Goal: Task Accomplishment & Management: Manage account settings

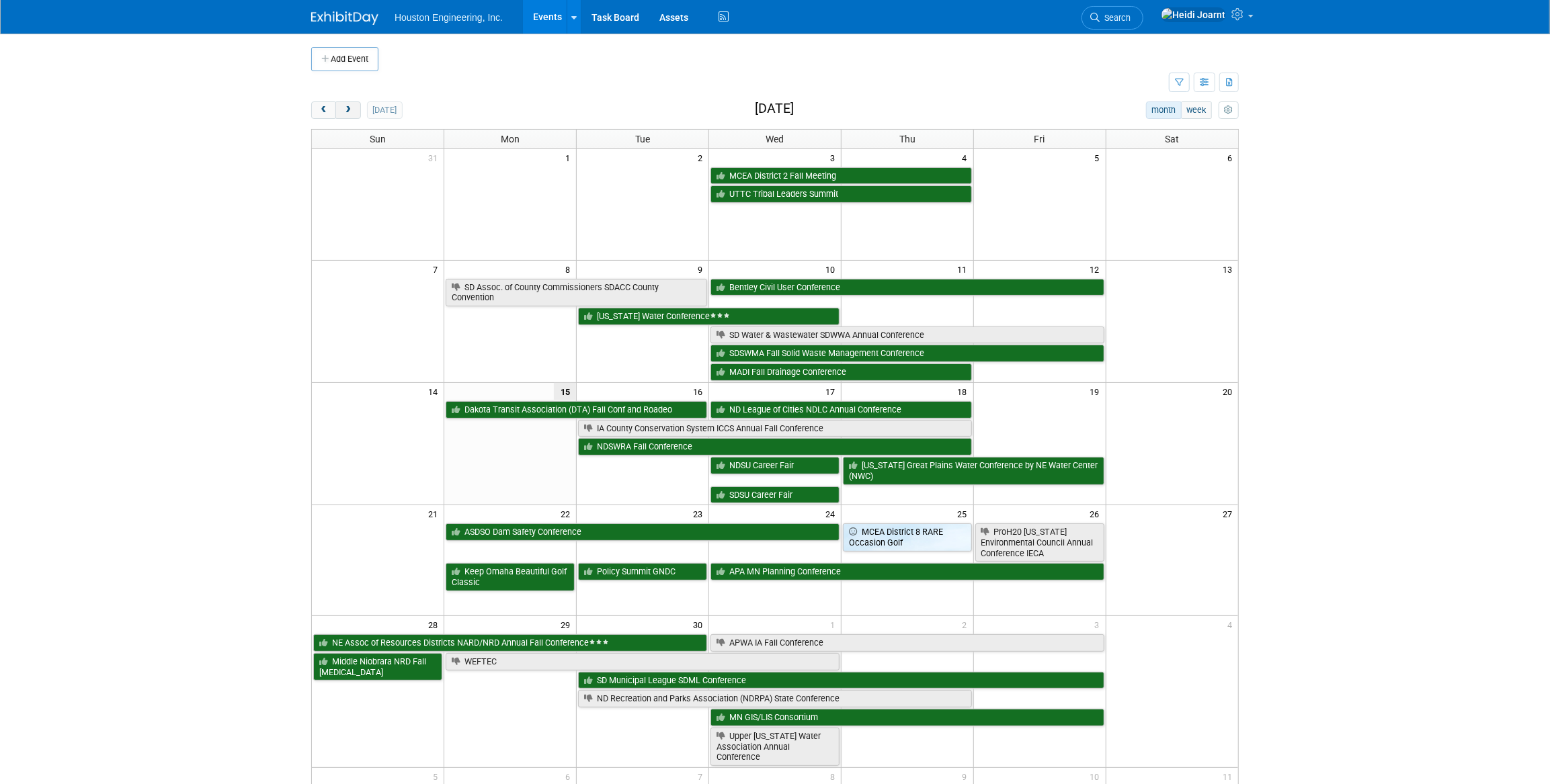
click at [351, 109] on span "next" at bounding box center [348, 110] width 10 height 9
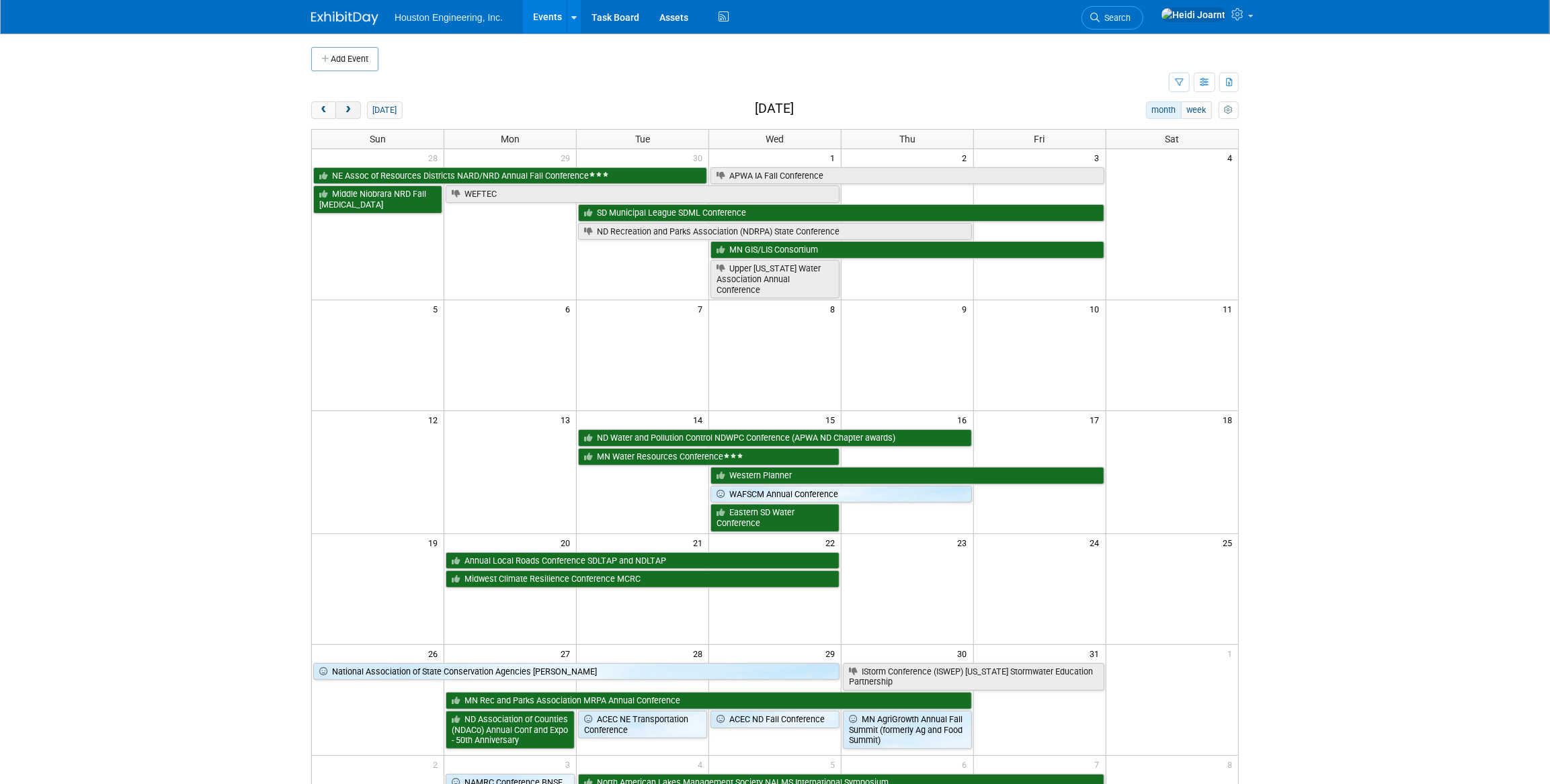
click at [351, 109] on span "next" at bounding box center [348, 110] width 10 height 9
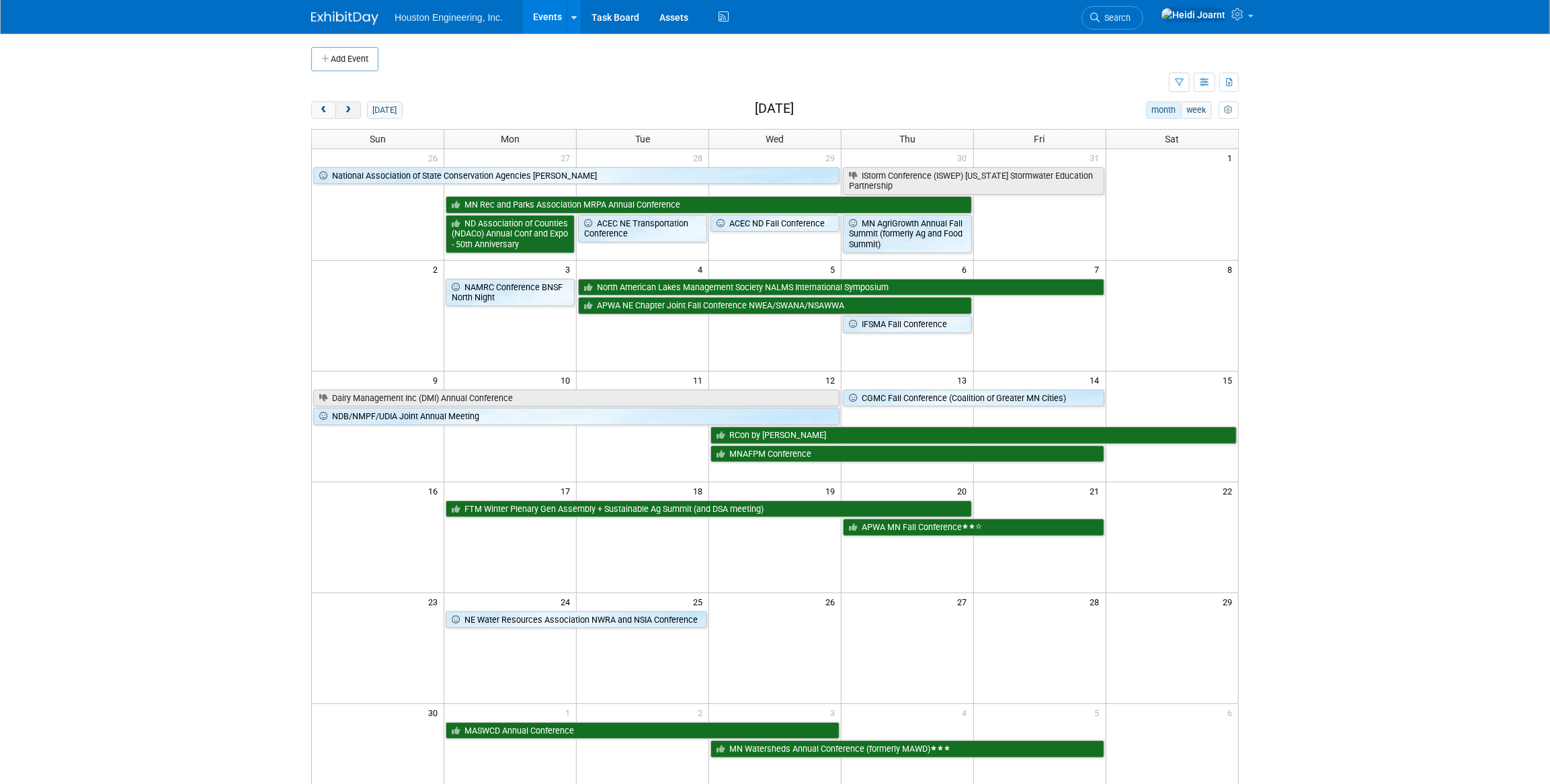
click at [351, 109] on span "next" at bounding box center [348, 110] width 10 height 9
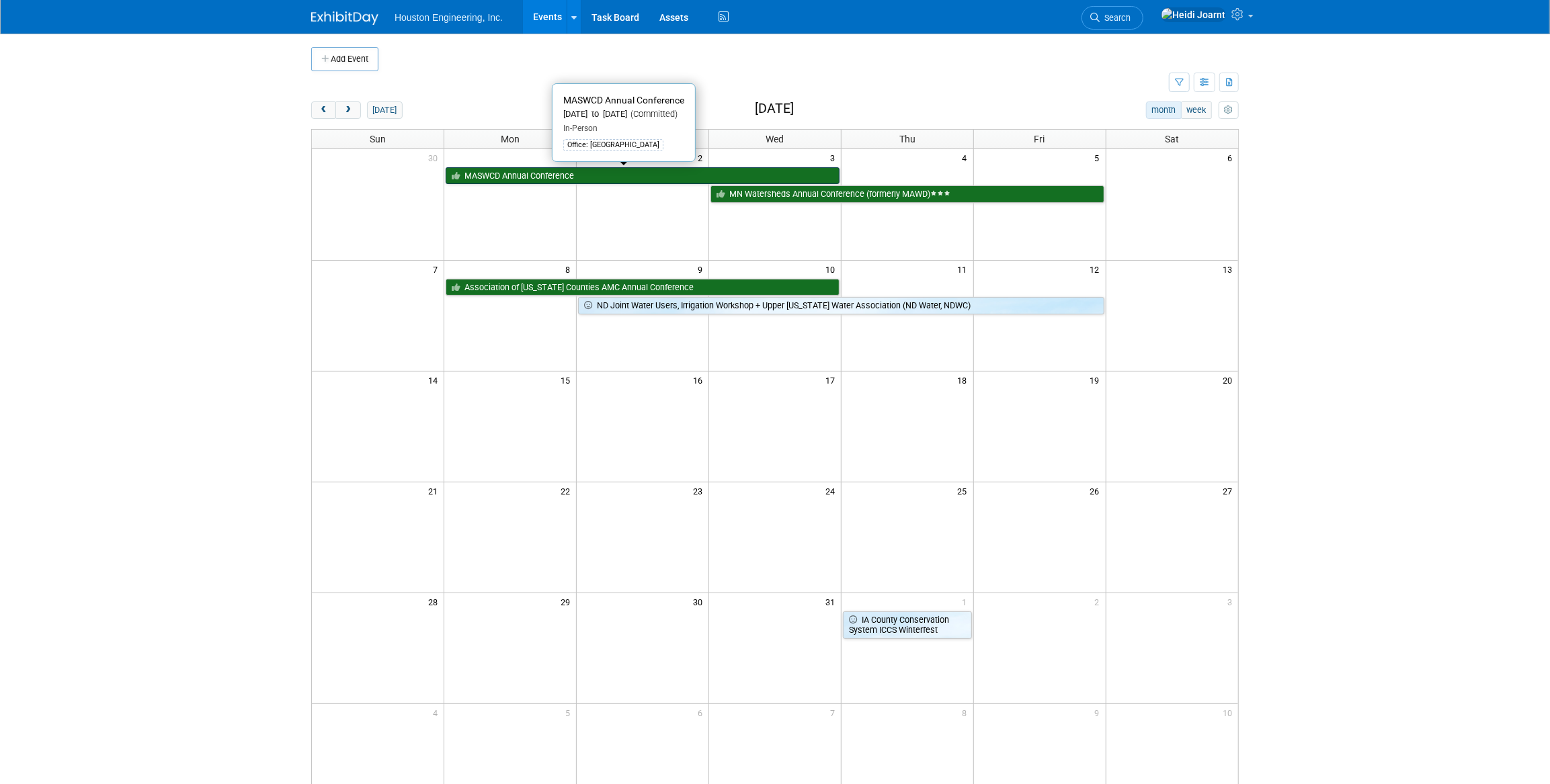
click at [511, 182] on link "MASWCD Annual Conference" at bounding box center [642, 176] width 394 height 18
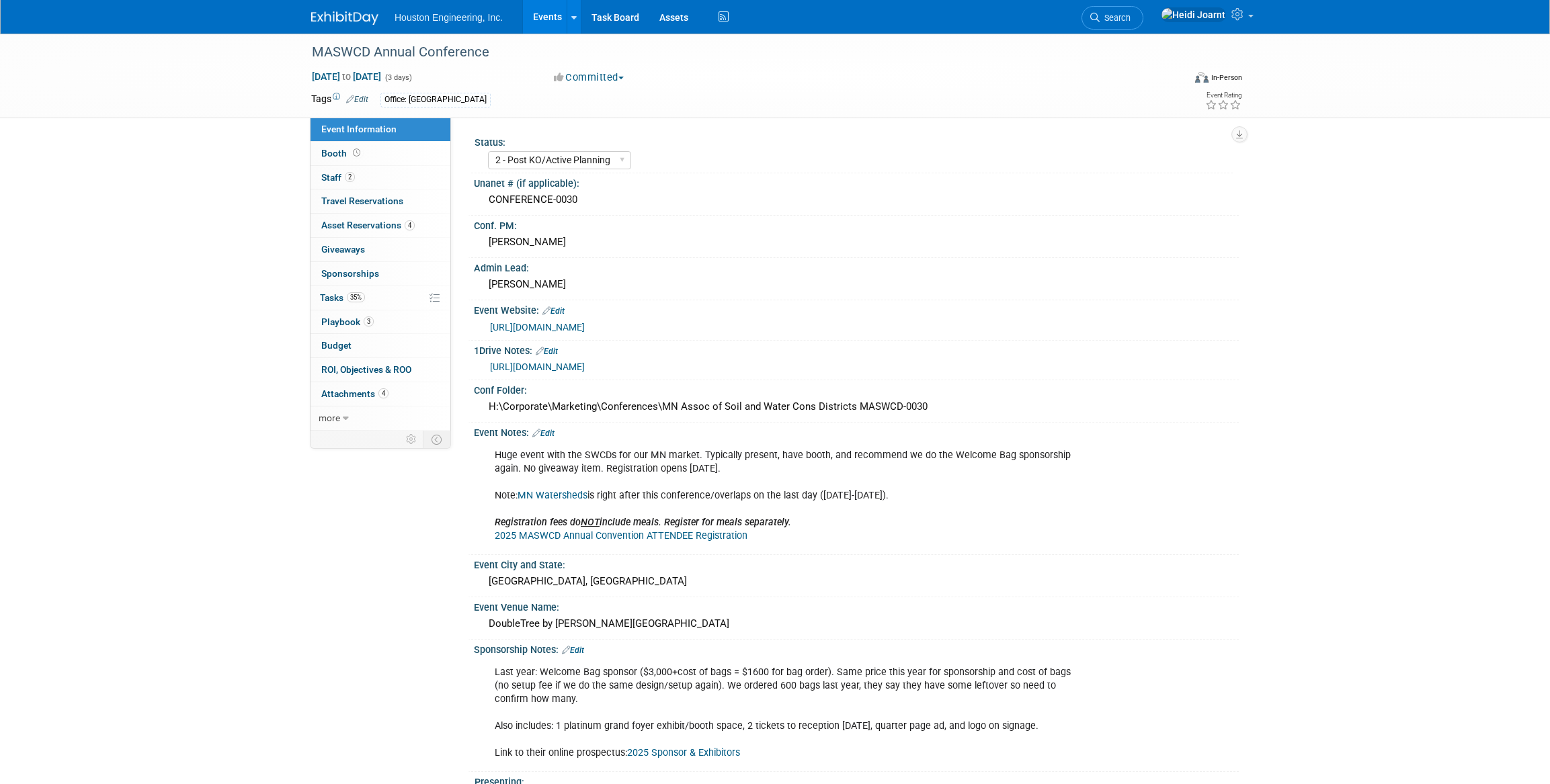
select select "2 - Post KO/Active Planning"
select select "Pending"
select select "Environmental"
click at [549, 430] on link "Edit" at bounding box center [543, 433] width 22 height 9
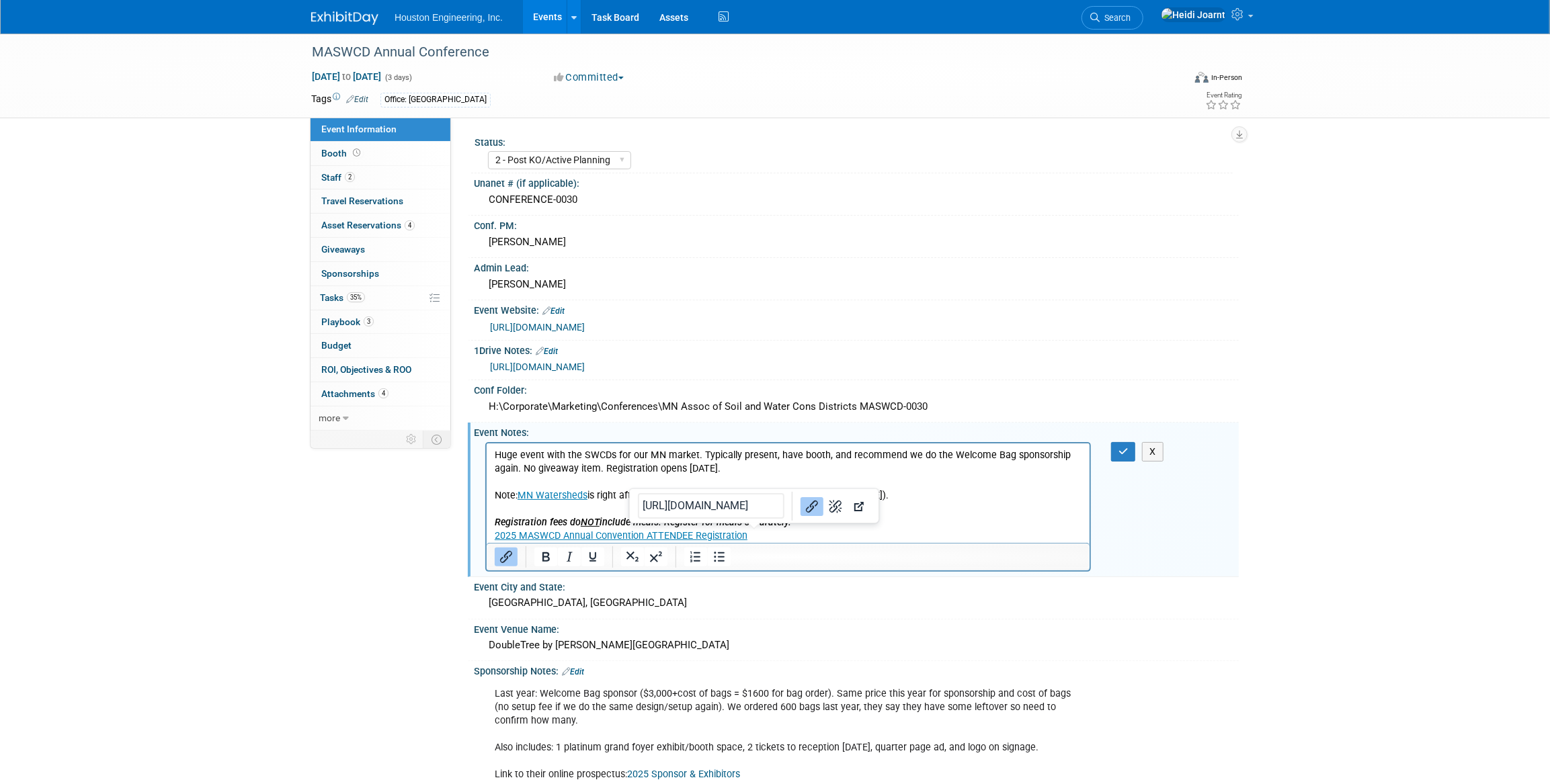
click at [802, 534] on p "Huge event with the SWCDs for our MN market. Typically present, have booth, and…" at bounding box center [787, 496] width 587 height 95
click at [801, 536] on p "Huge event with the SWCDs for our MN market. Typically present, have booth, and…" at bounding box center [787, 496] width 587 height 95
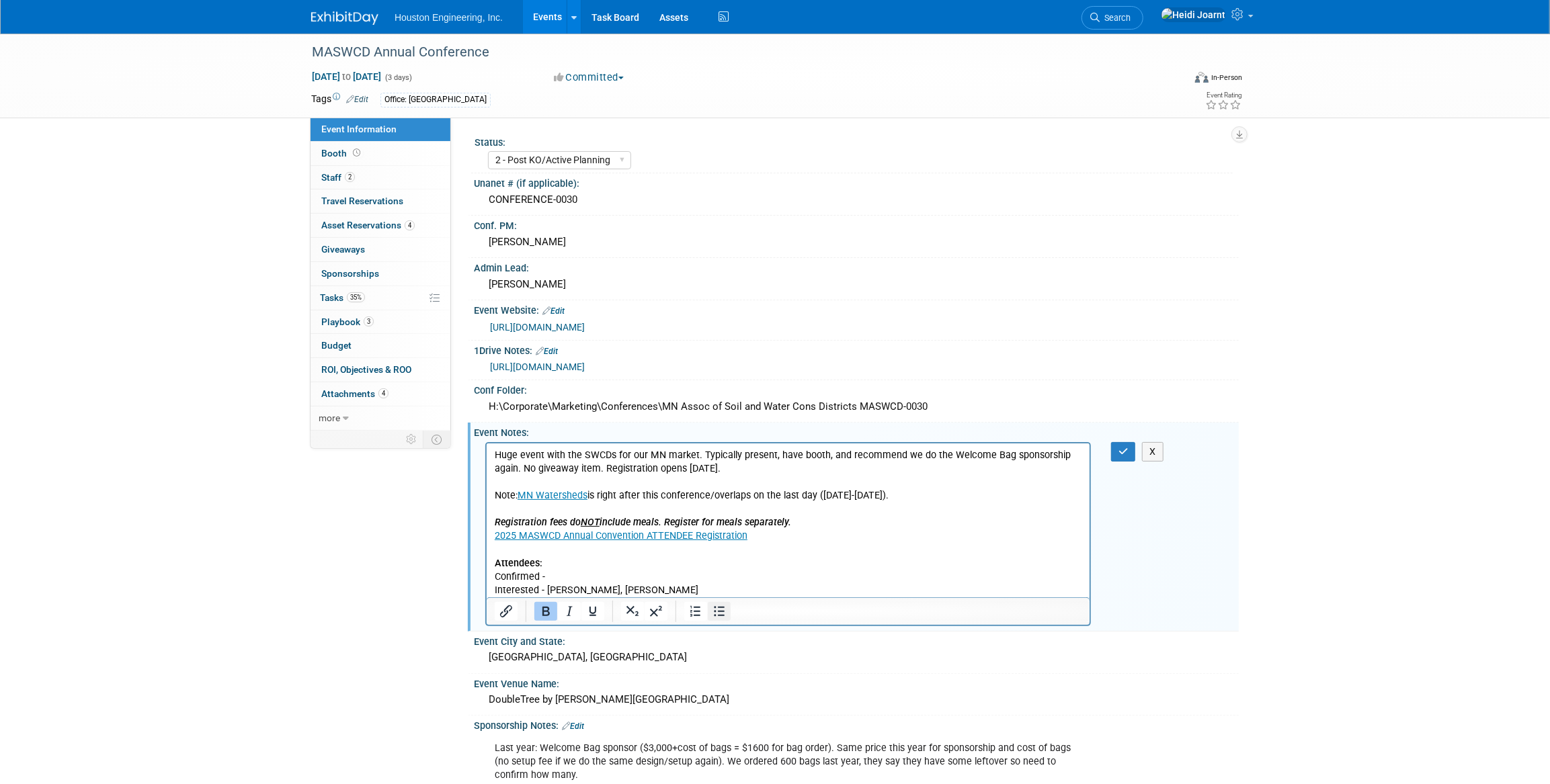
click at [722, 615] on icon "Bullet list" at bounding box center [719, 611] width 16 height 16
click at [646, 580] on li "Confirmed -" at bounding box center [814, 576] width 534 height 13
click at [1118, 450] on icon "button" at bounding box center [1123, 451] width 10 height 9
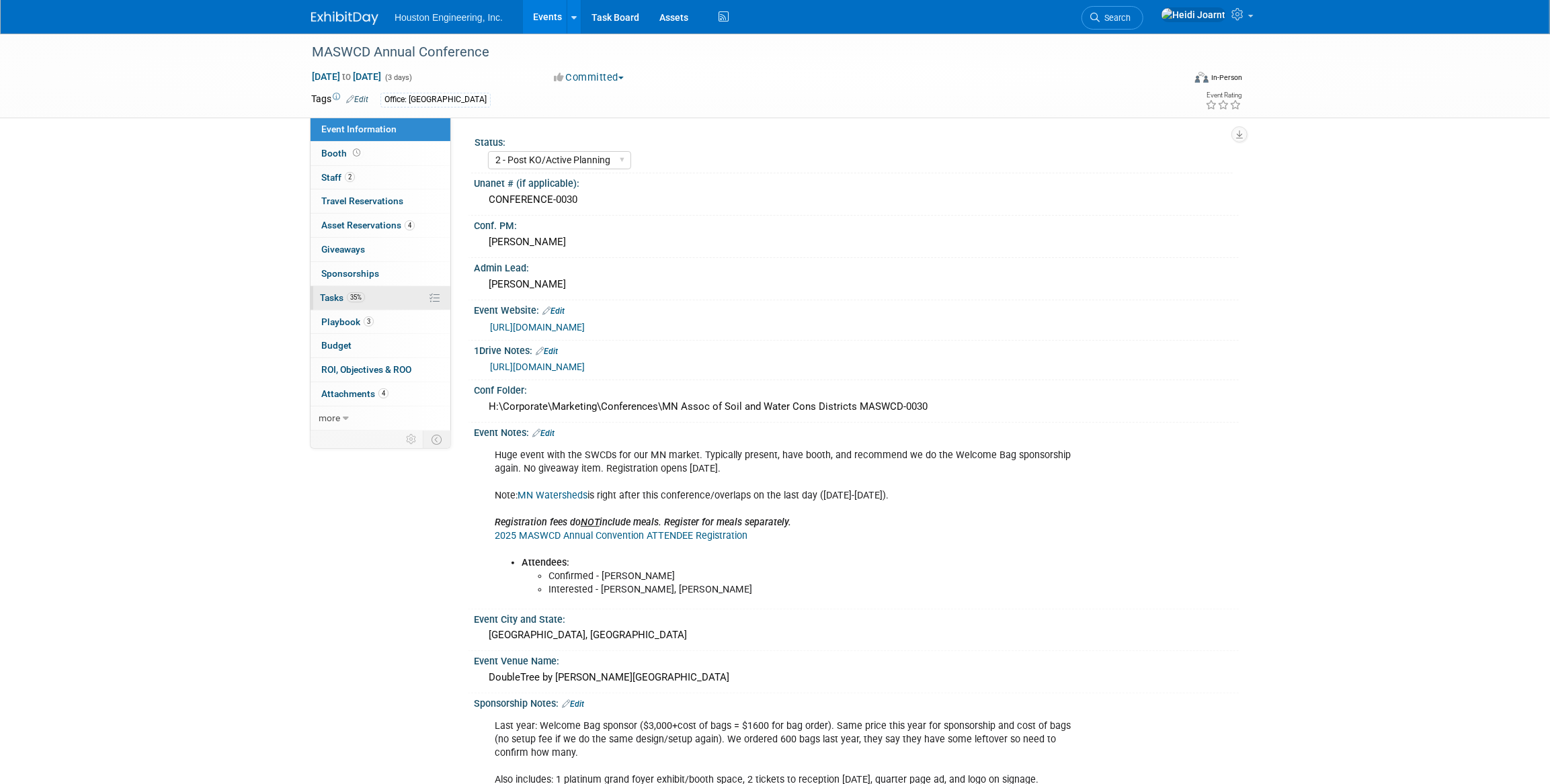
click at [373, 296] on link "35% Tasks 35%" at bounding box center [380, 298] width 140 height 23
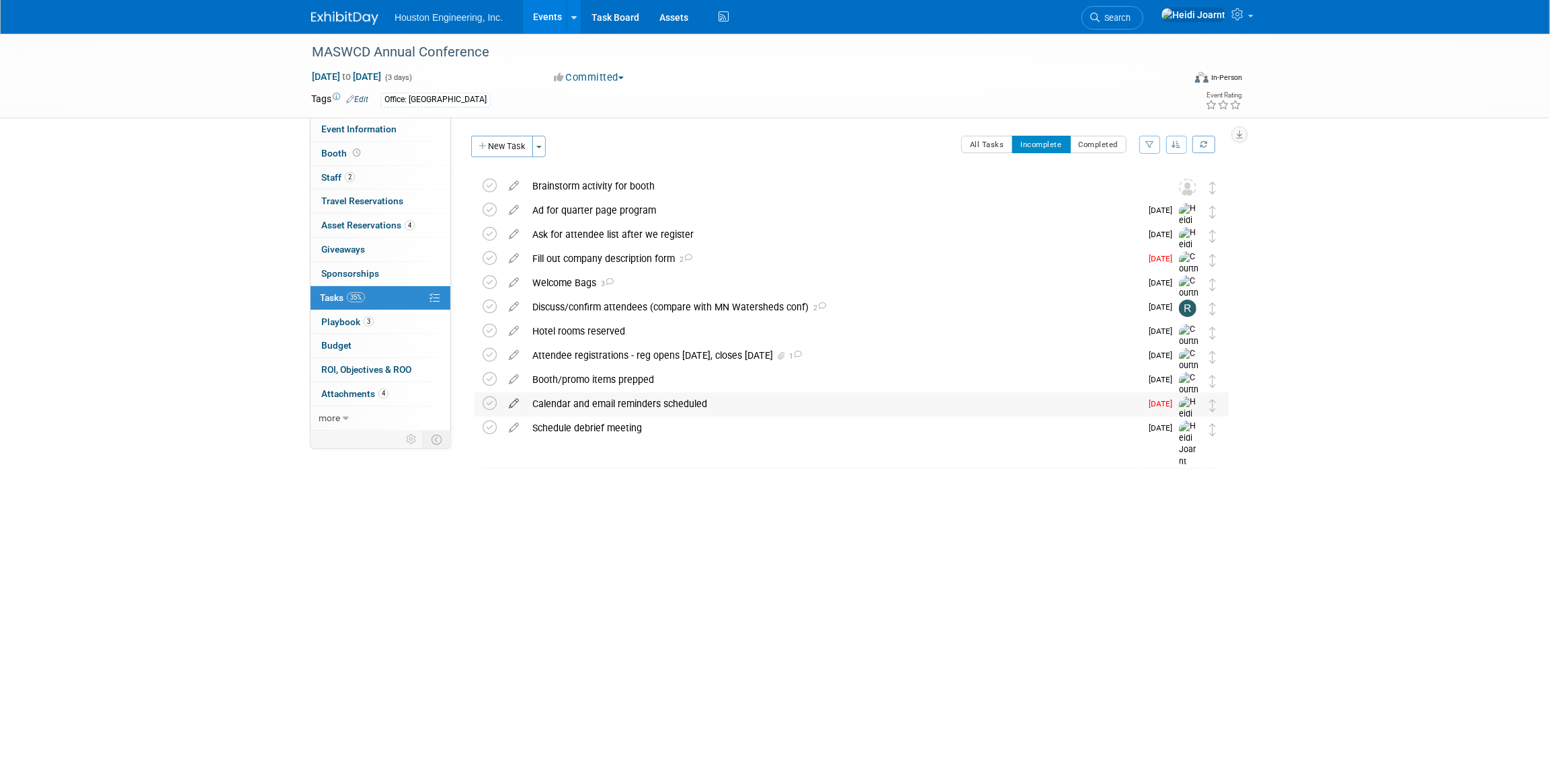
click at [511, 407] on icon at bounding box center [514, 400] width 23 height 17
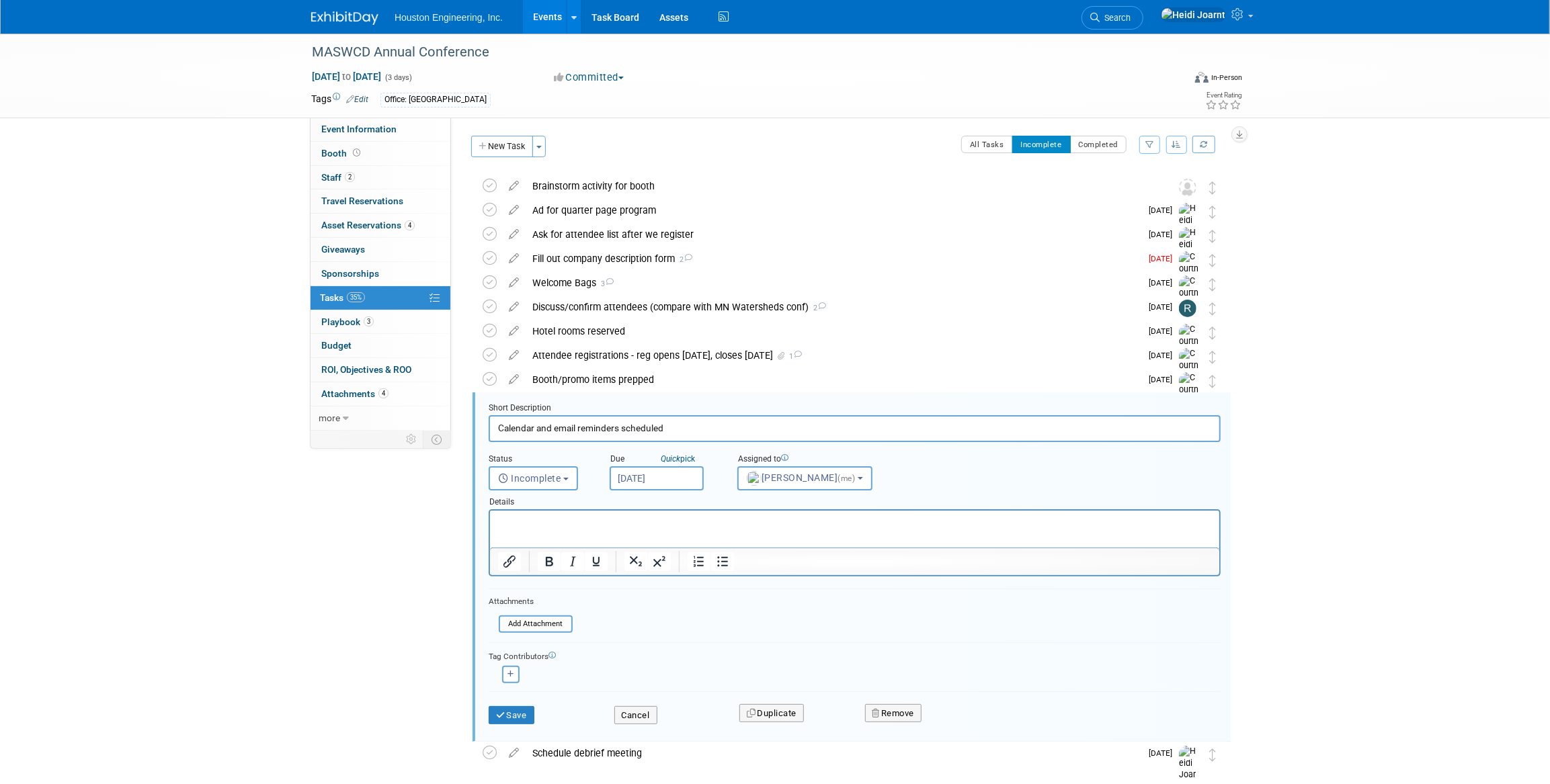
scroll to position [64, 0]
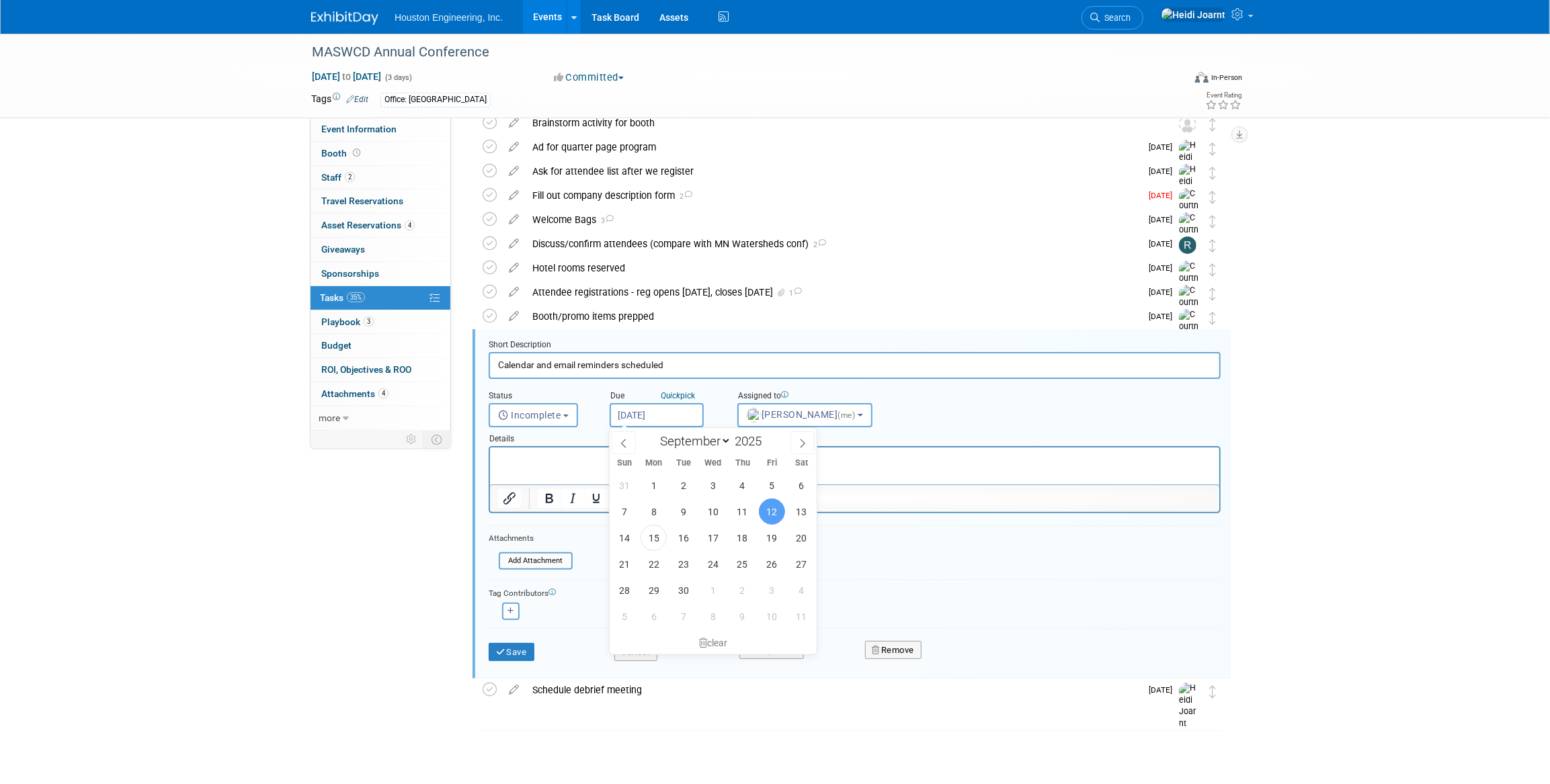
click at [628, 418] on input "Sep 12, 2025" at bounding box center [657, 415] width 94 height 24
click at [771, 567] on span "26" at bounding box center [772, 564] width 26 height 26
type input "Sep 26, 2025"
click at [515, 649] on button "Save" at bounding box center [511, 653] width 46 height 19
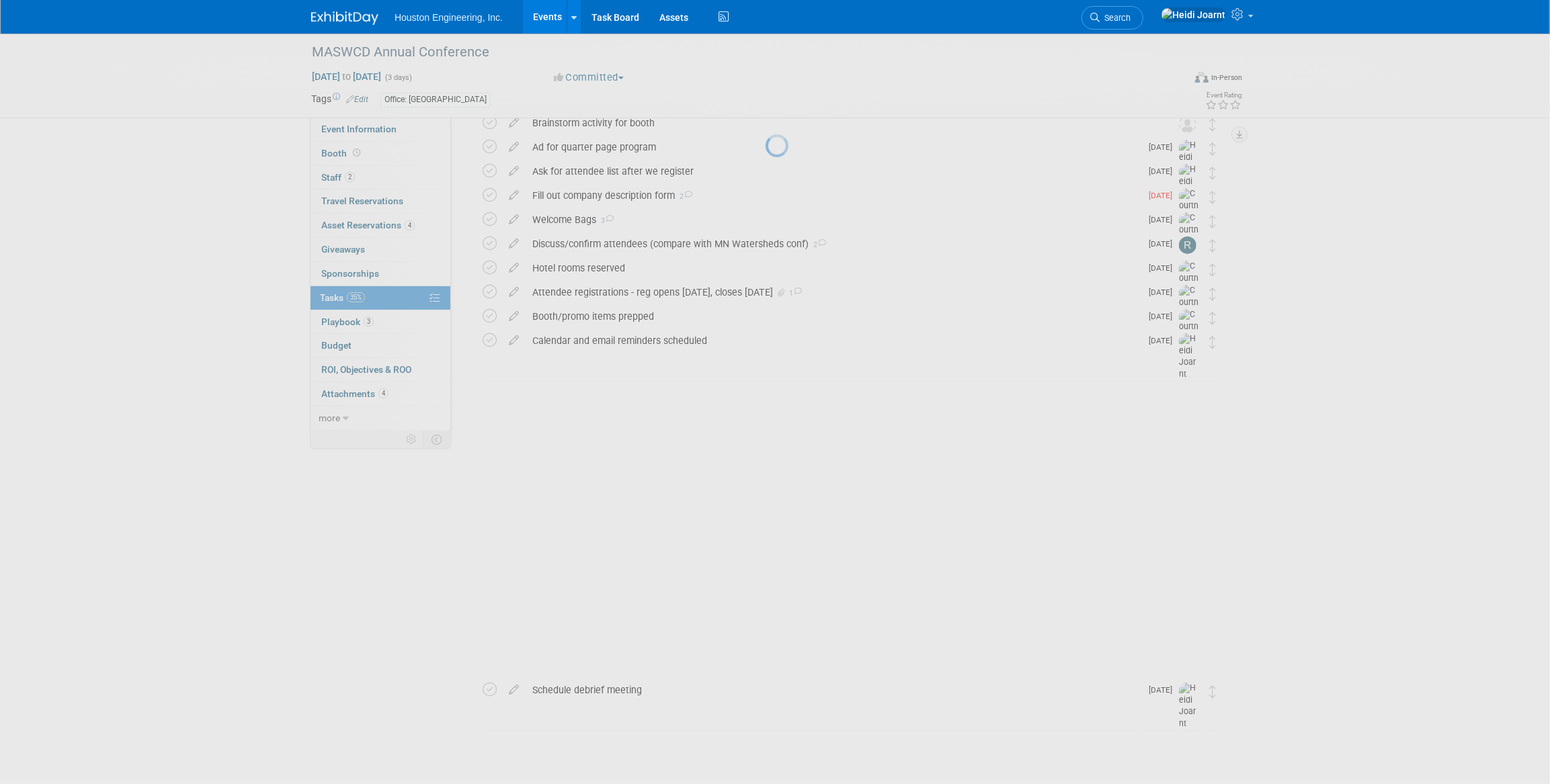
scroll to position [0, 0]
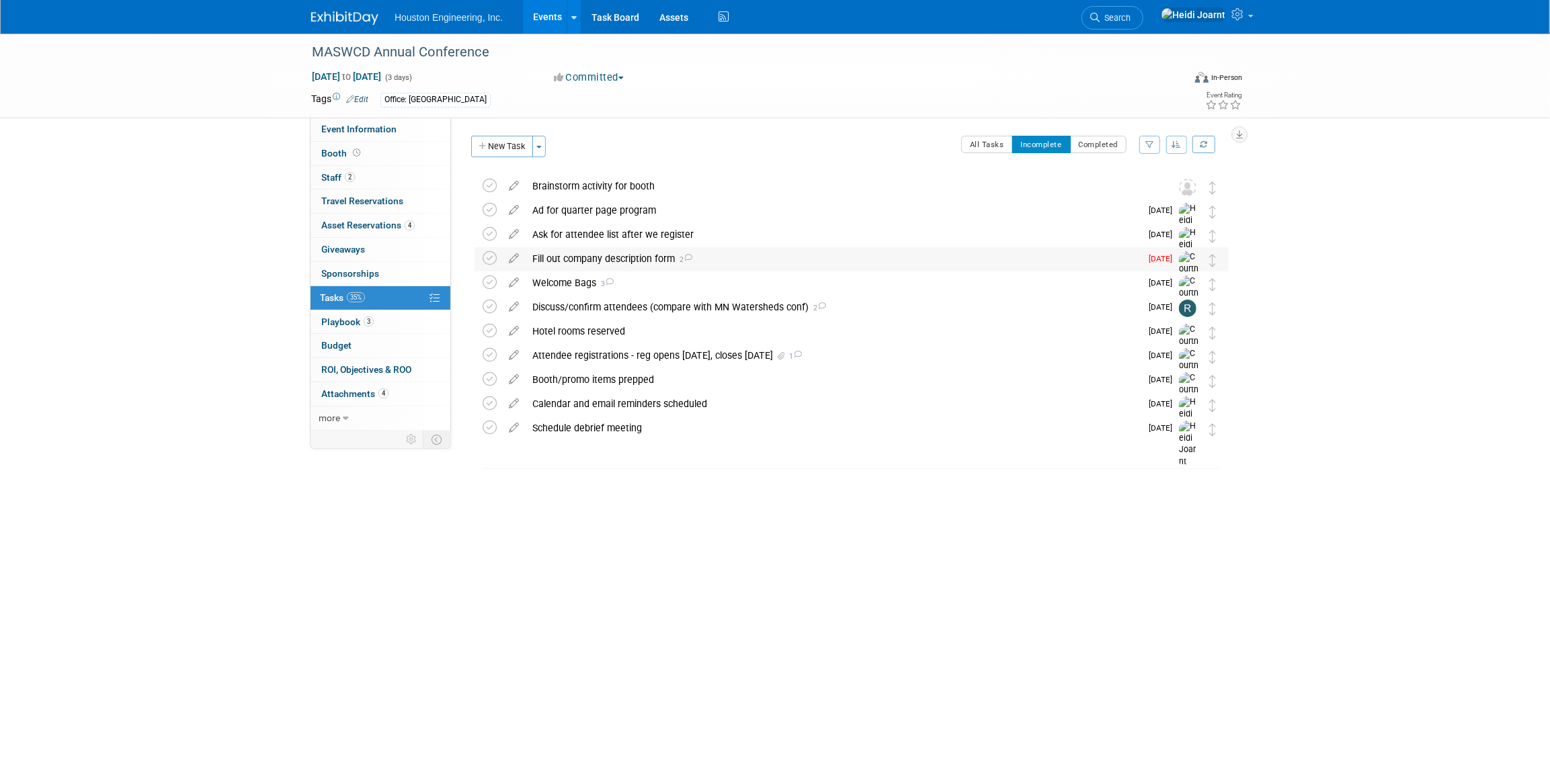
click at [624, 262] on div "Fill out company description form 2" at bounding box center [833, 258] width 615 height 23
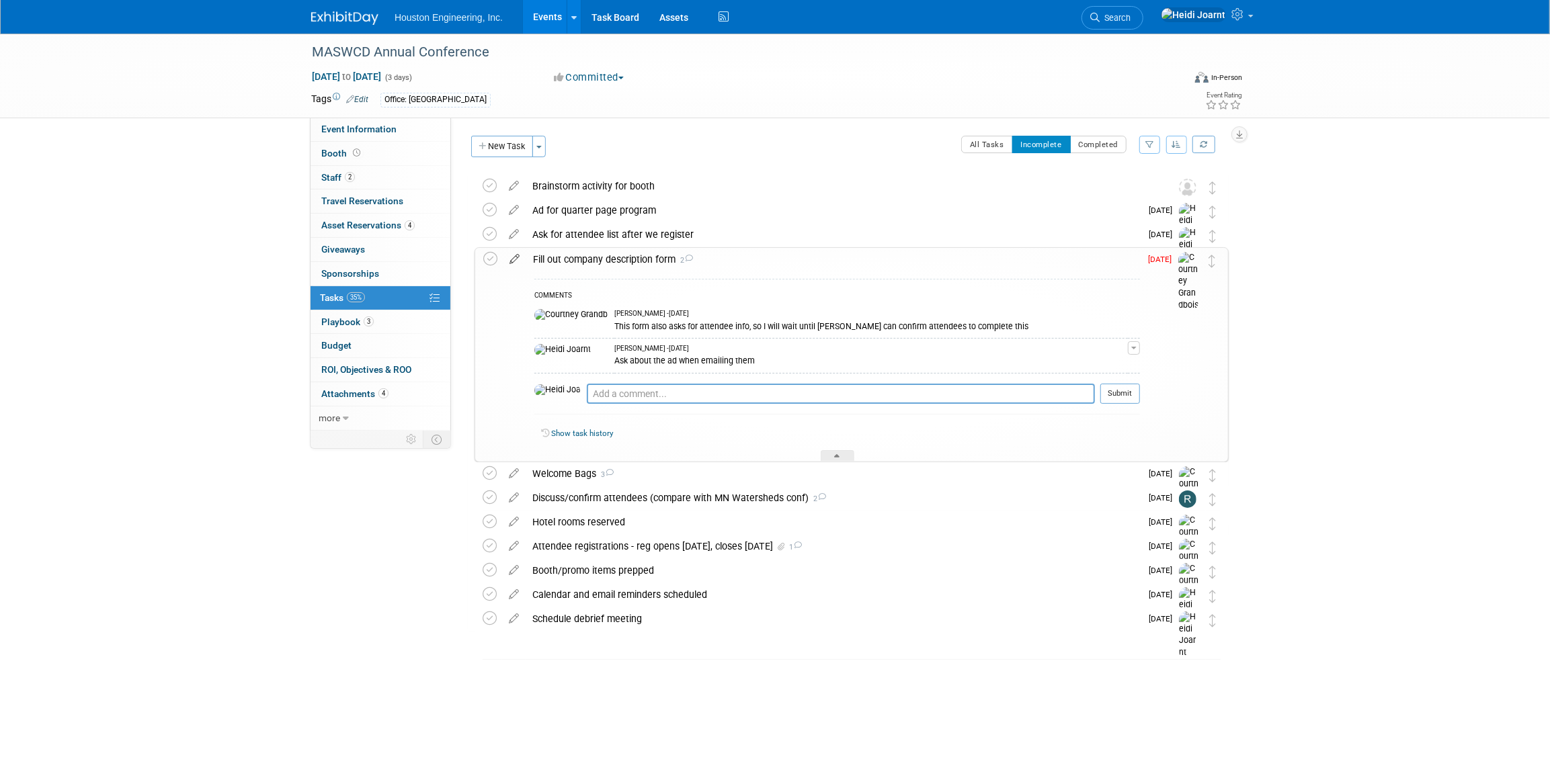
click at [516, 258] on icon at bounding box center [514, 256] width 23 height 17
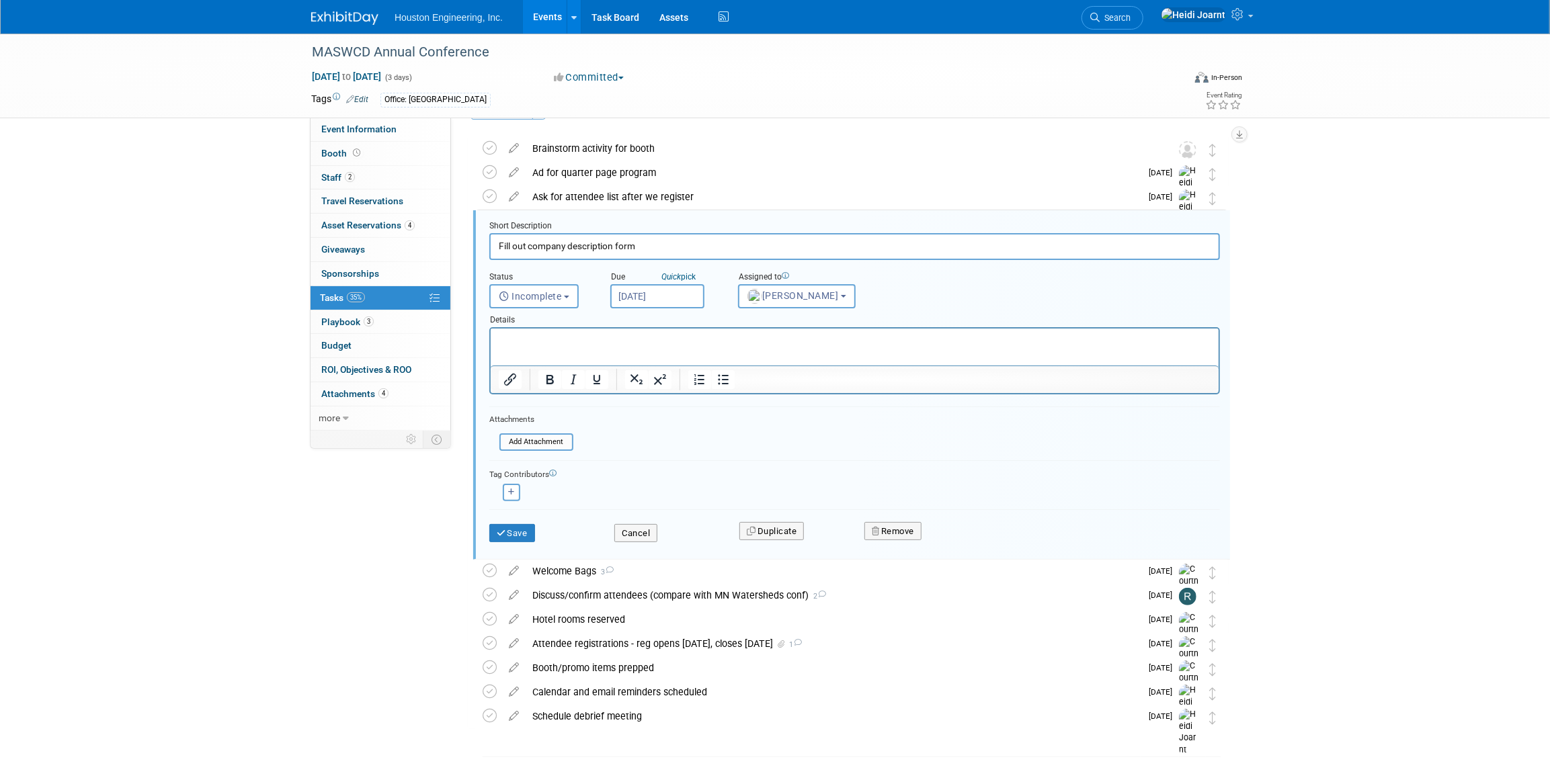
scroll to position [50, 0]
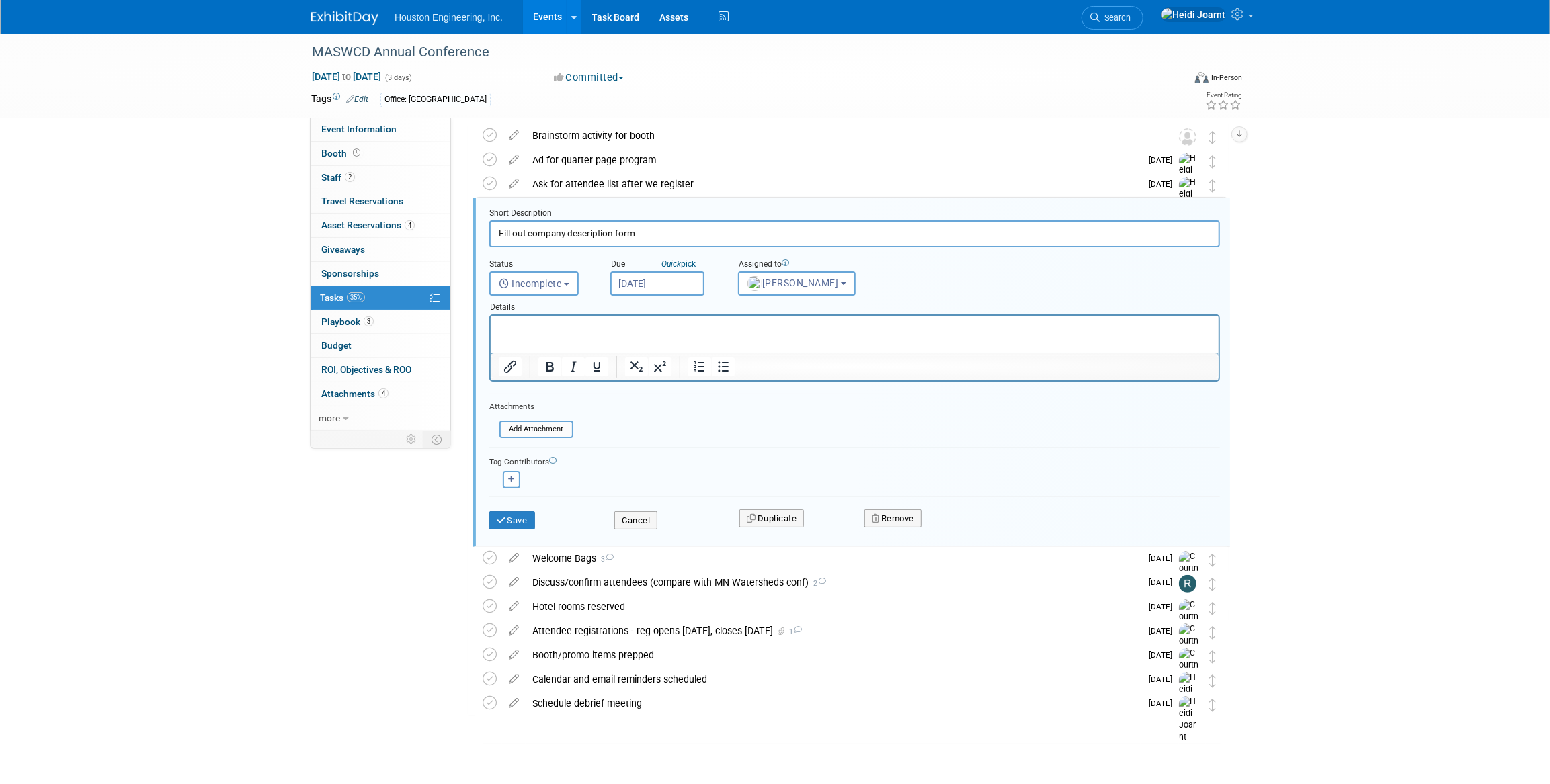
click at [671, 285] on input "Sep 12, 2025" at bounding box center [657, 283] width 94 height 24
click at [784, 437] on span "26" at bounding box center [773, 432] width 26 height 26
type input "Sep 26, 2025"
click at [527, 525] on button "Save" at bounding box center [512, 520] width 46 height 19
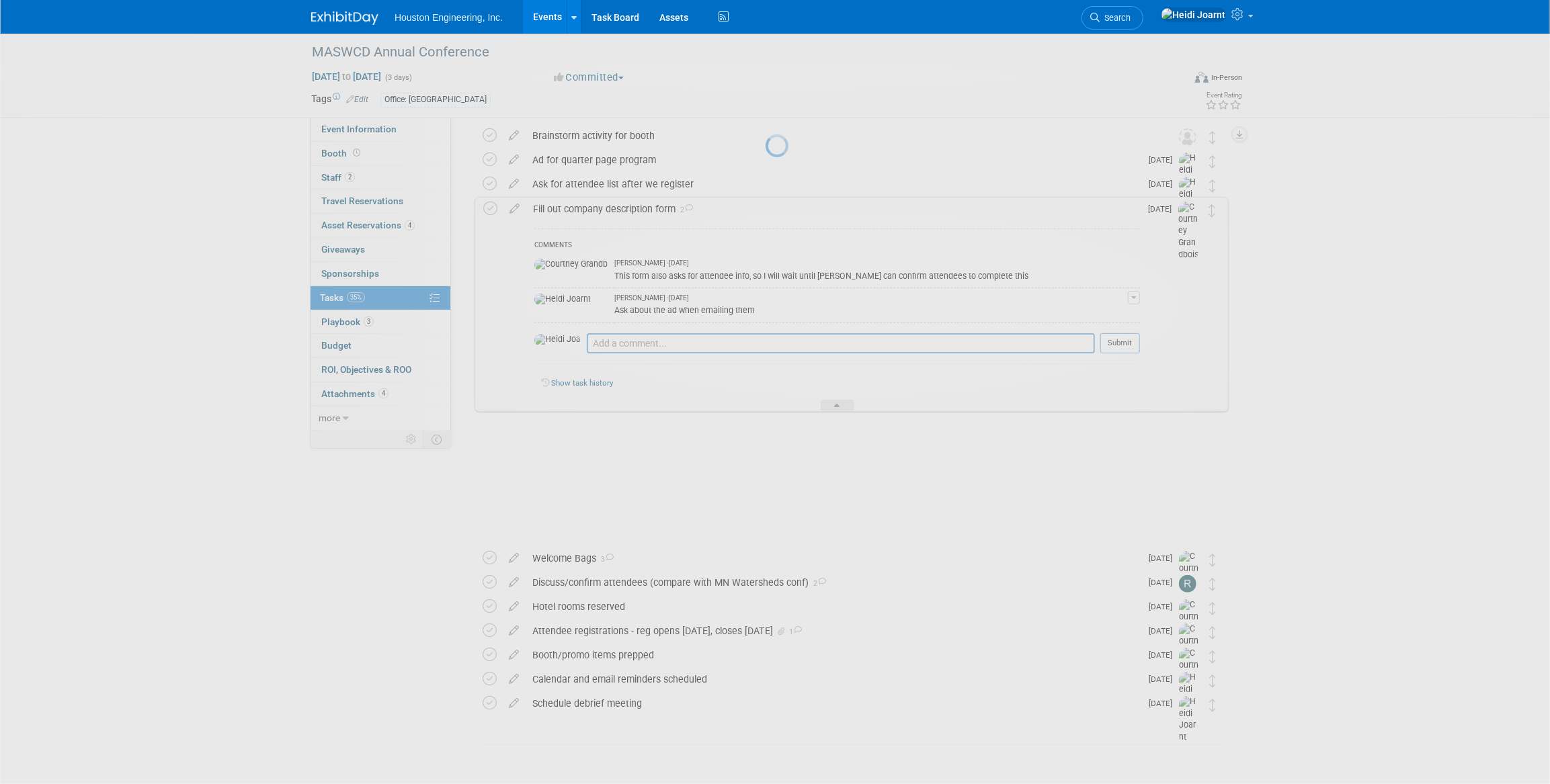
scroll to position [0, 0]
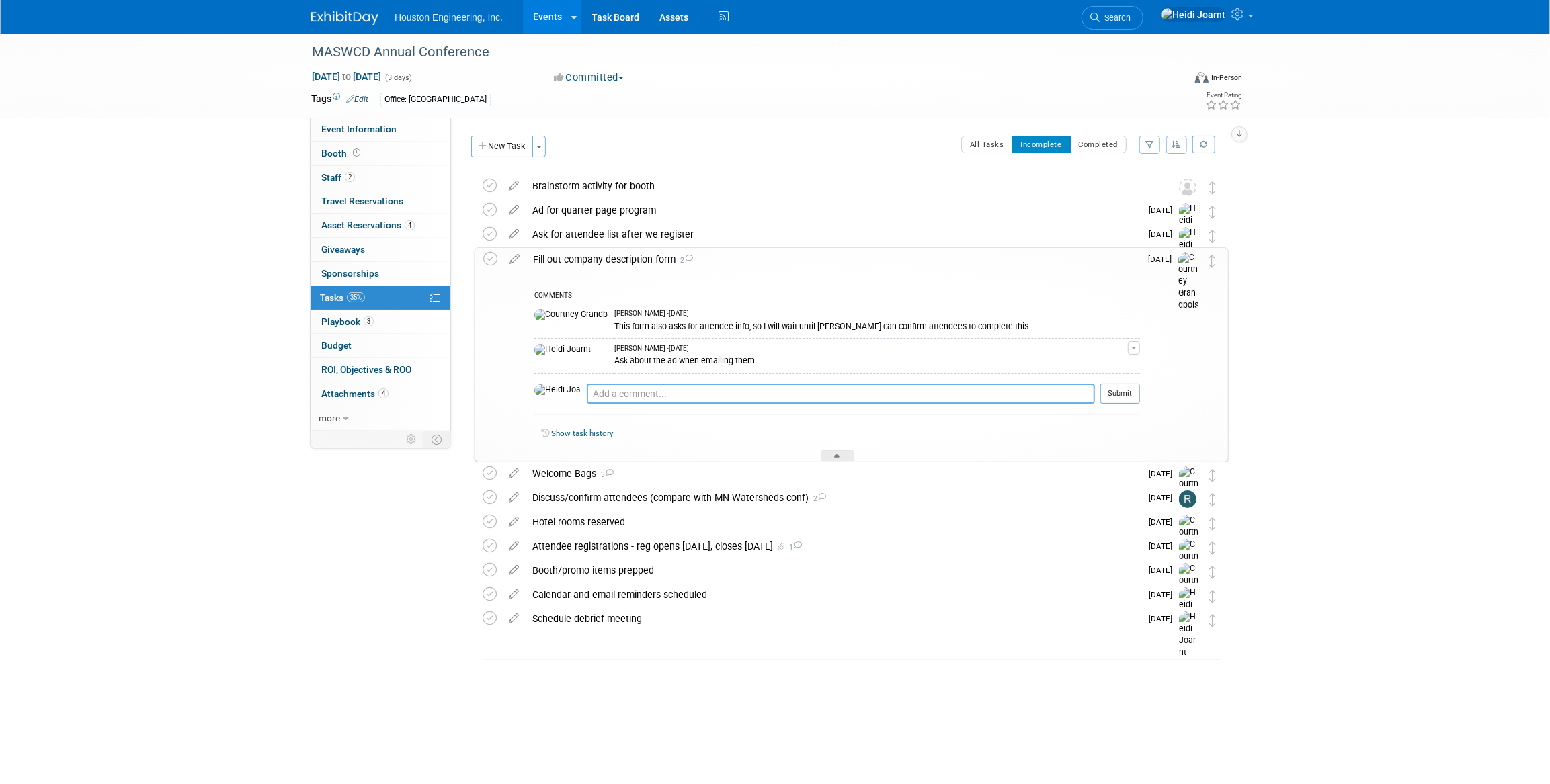
click at [610, 385] on textarea at bounding box center [841, 394] width 508 height 20
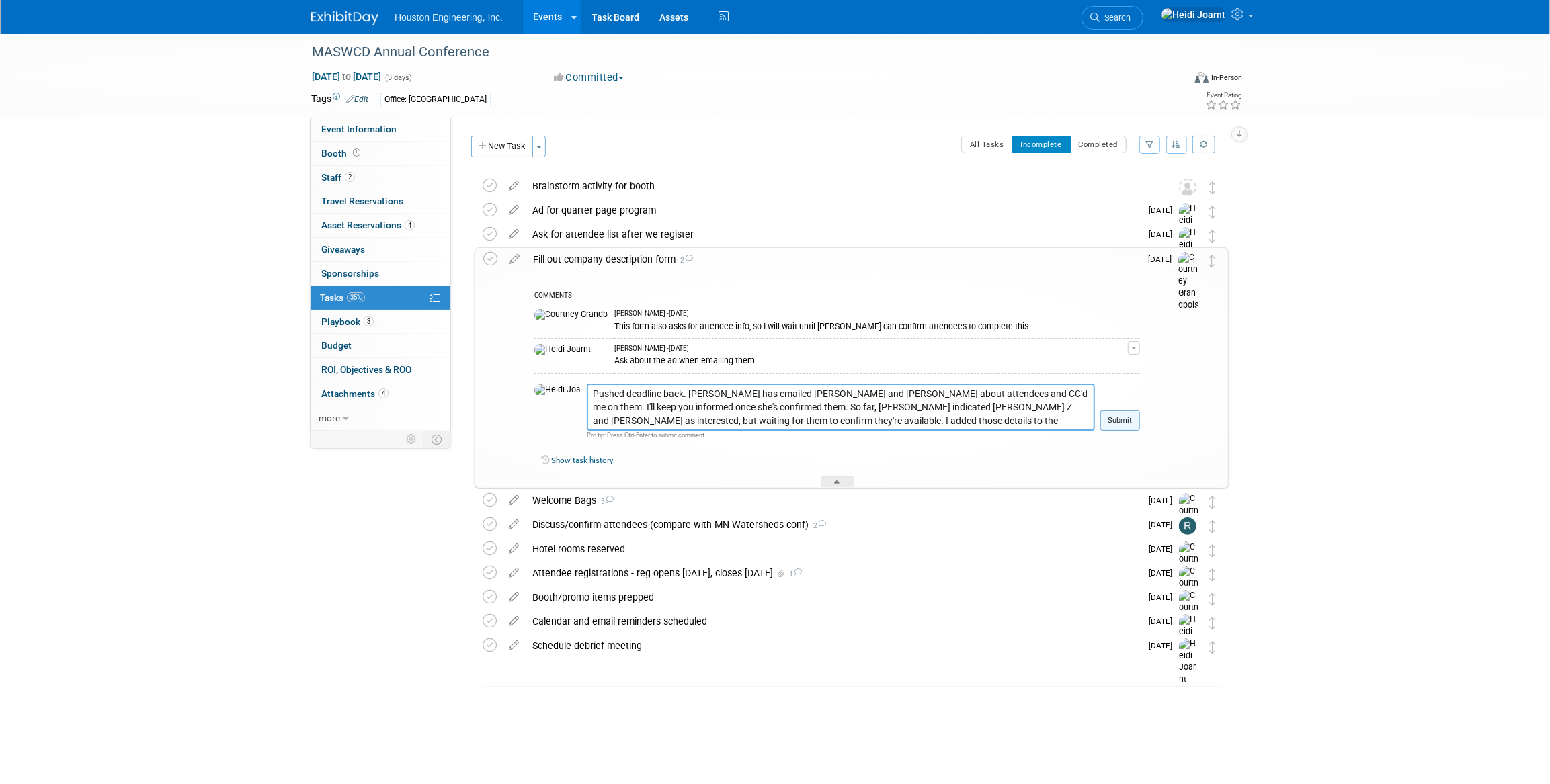
type textarea "Pushed deadline back. Rachel has emailed Chris O and Drew K about attendees and…"
click at [1126, 423] on button "Submit" at bounding box center [1120, 420] width 39 height 20
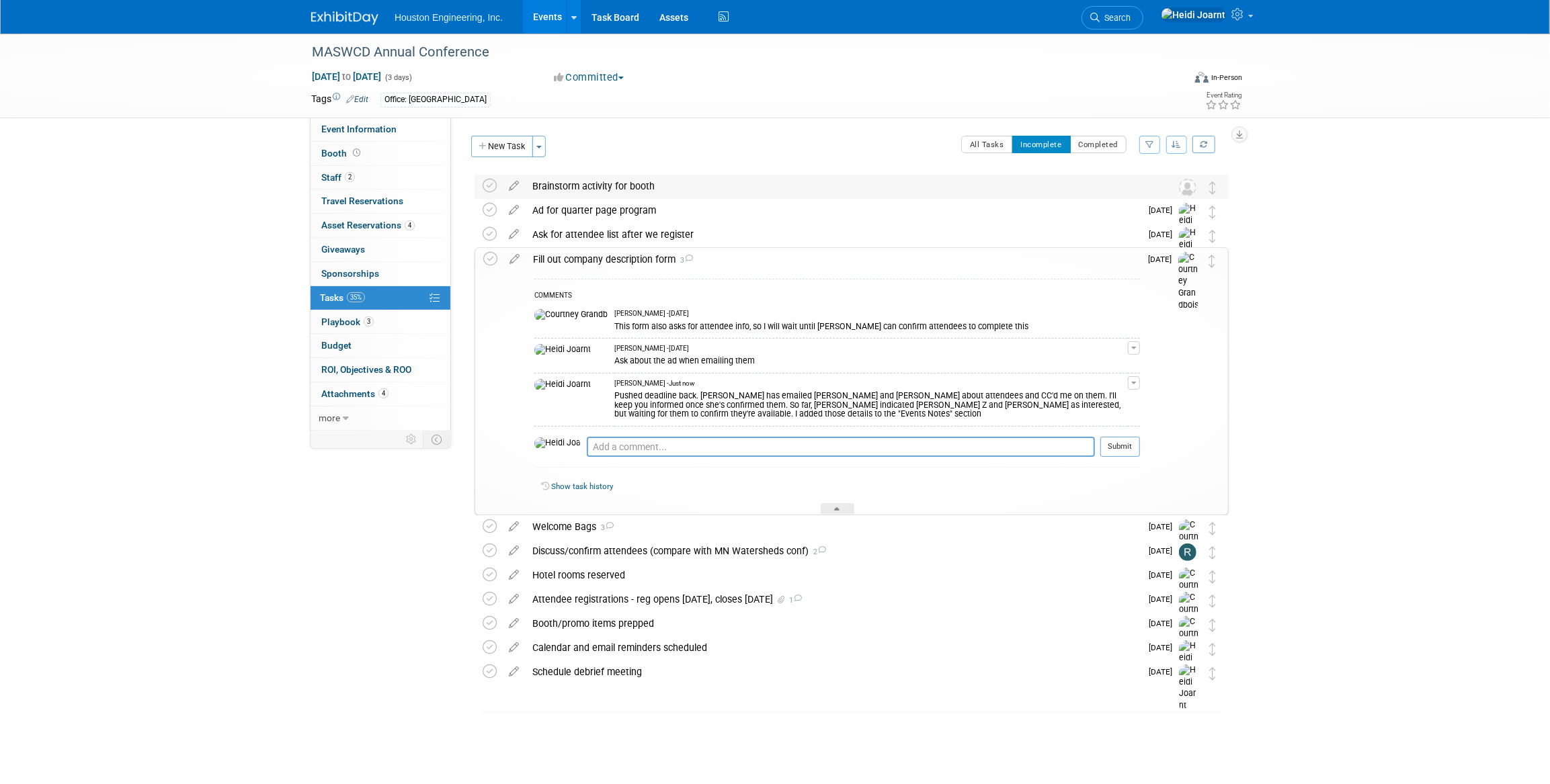
click at [722, 188] on div "Brainstorm activity for booth" at bounding box center [839, 185] width 627 height 23
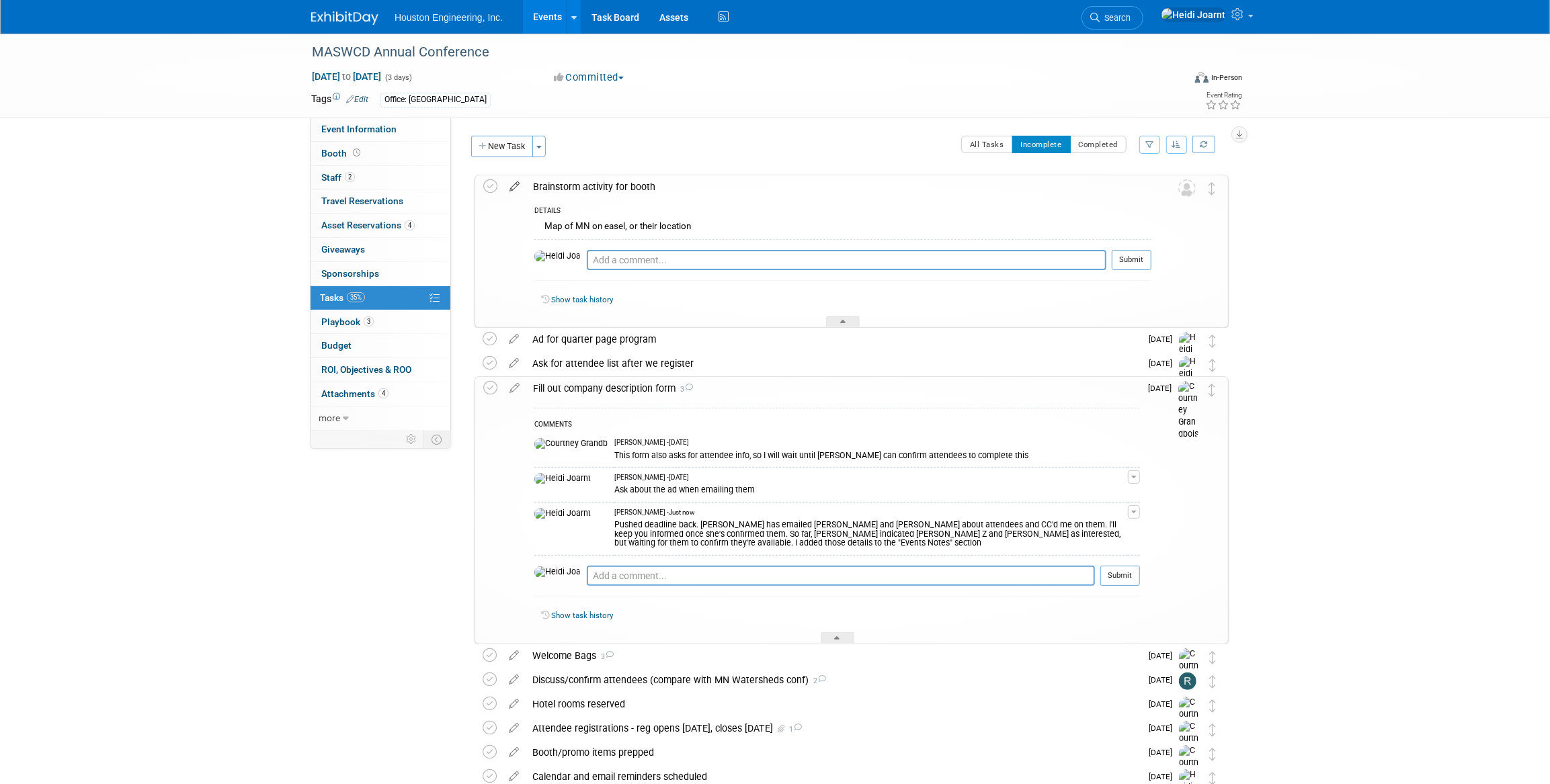
click at [514, 188] on icon at bounding box center [514, 183] width 23 height 17
select select "8"
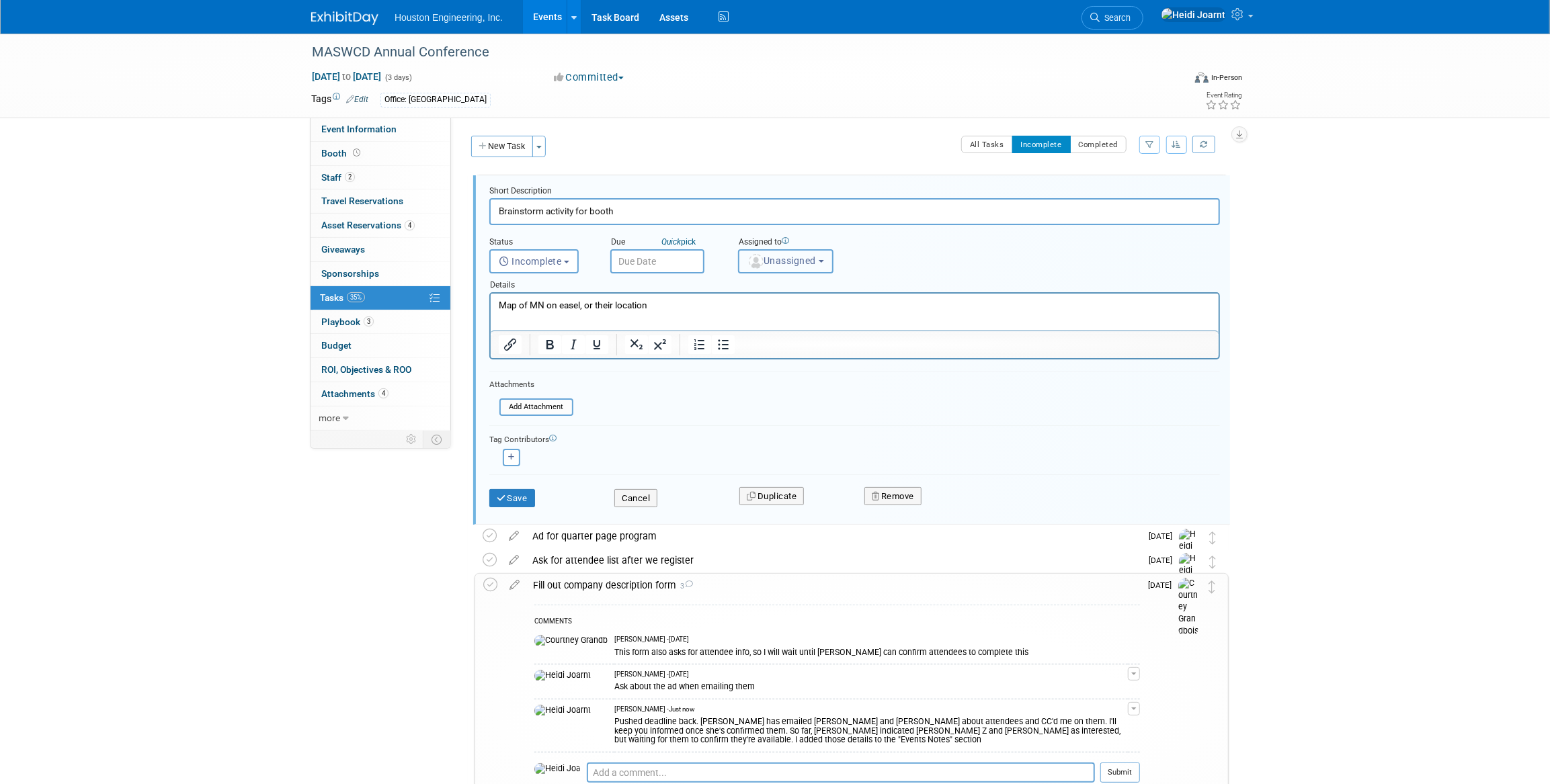
click at [787, 257] on span "Unassigned" at bounding box center [782, 261] width 69 height 11
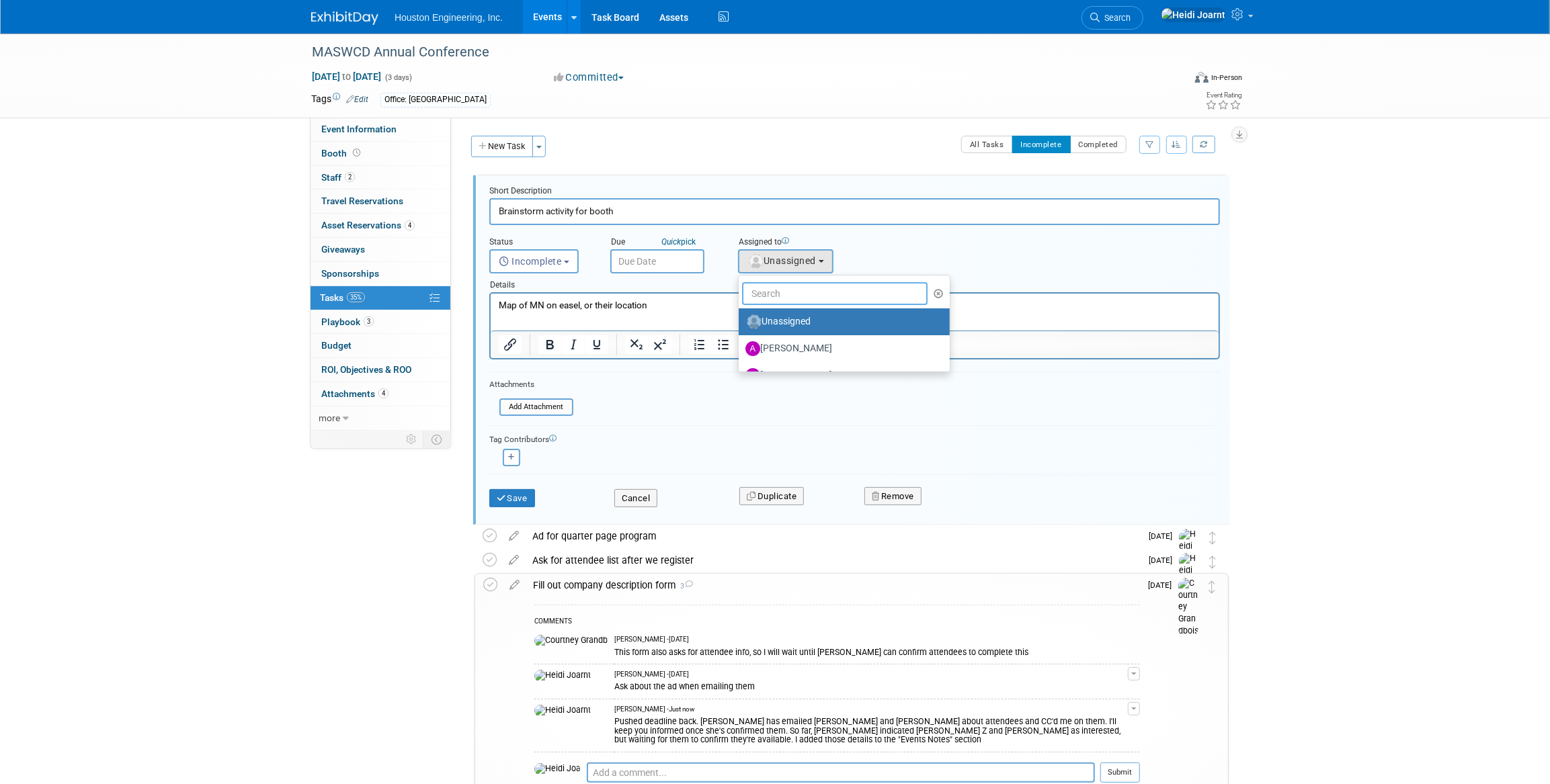
click at [792, 295] on input "text" at bounding box center [835, 293] width 186 height 23
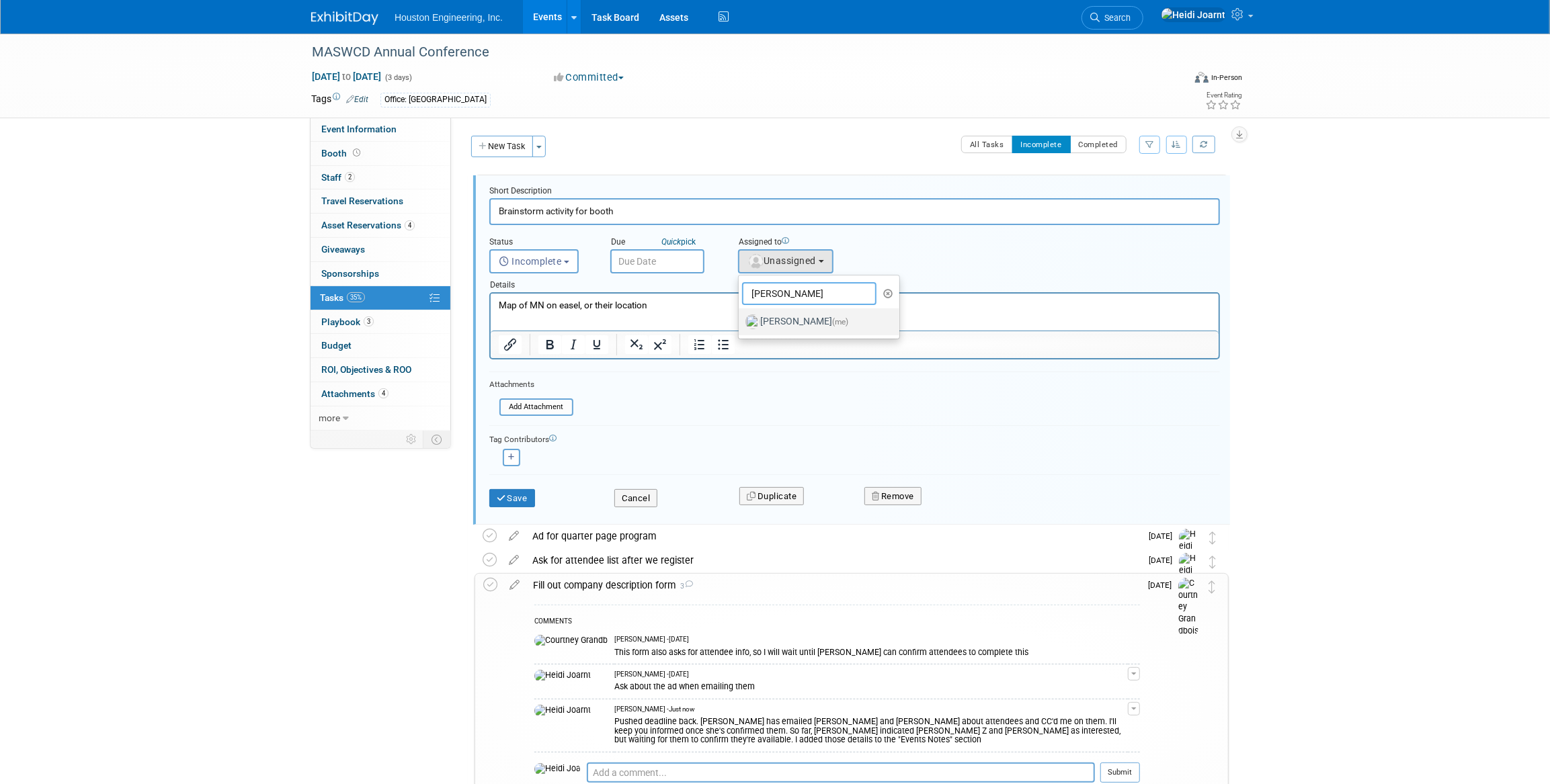
type input "heidi"
click at [825, 315] on label "Heidi Joarnt (me)" at bounding box center [816, 321] width 140 height 21
click at [741, 316] on input "Heidi Joarnt (me)" at bounding box center [736, 320] width 9 height 9
select select "6d2580fd-cc23-403a-9f47-834f17e7f51f"
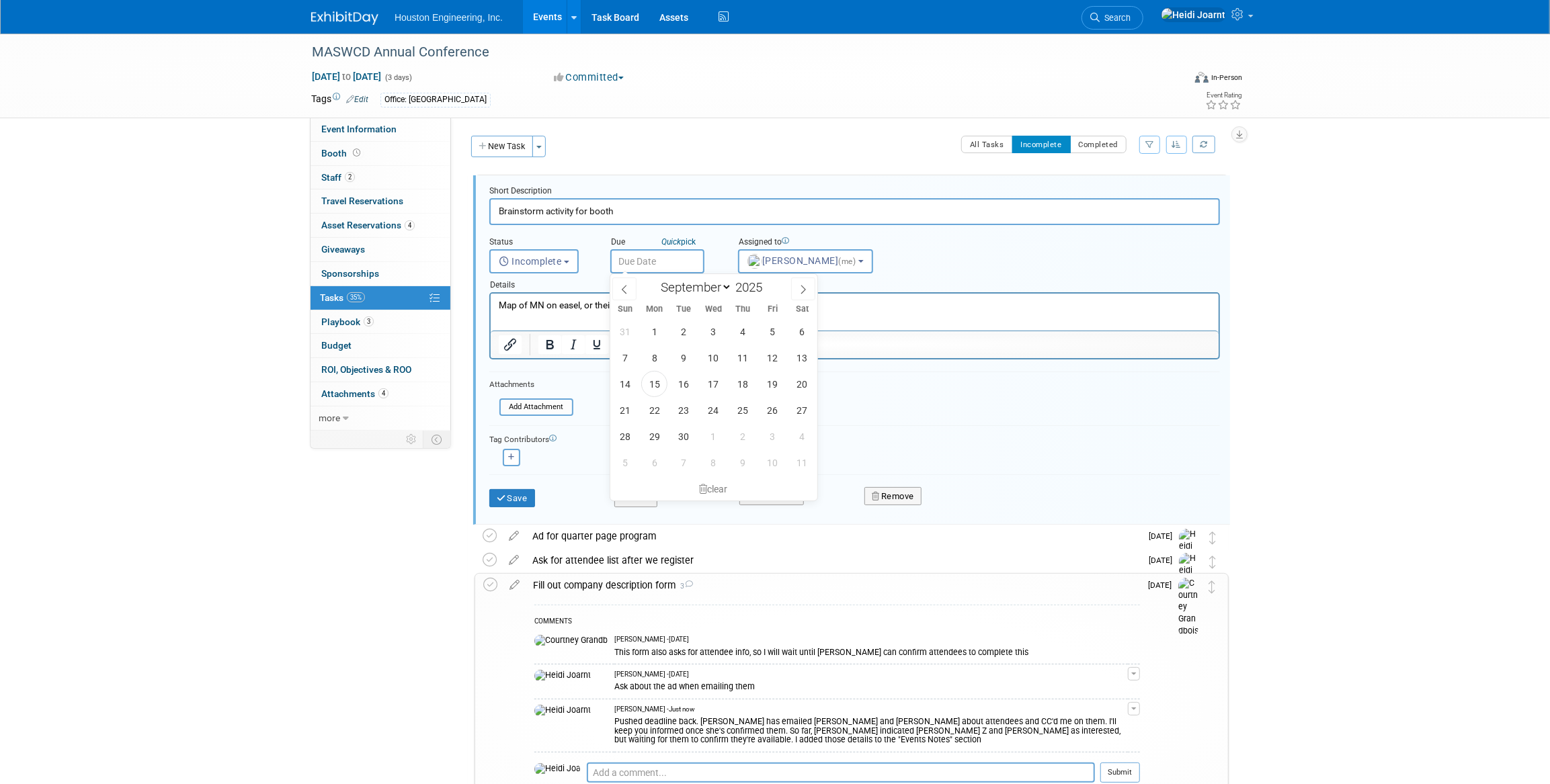
click at [671, 262] on input "text" at bounding box center [657, 261] width 94 height 24
click at [812, 298] on span at bounding box center [803, 288] width 24 height 23
click at [806, 291] on icon at bounding box center [803, 289] width 9 height 9
select select "10"
click at [654, 350] on span "3" at bounding box center [654, 358] width 26 height 26
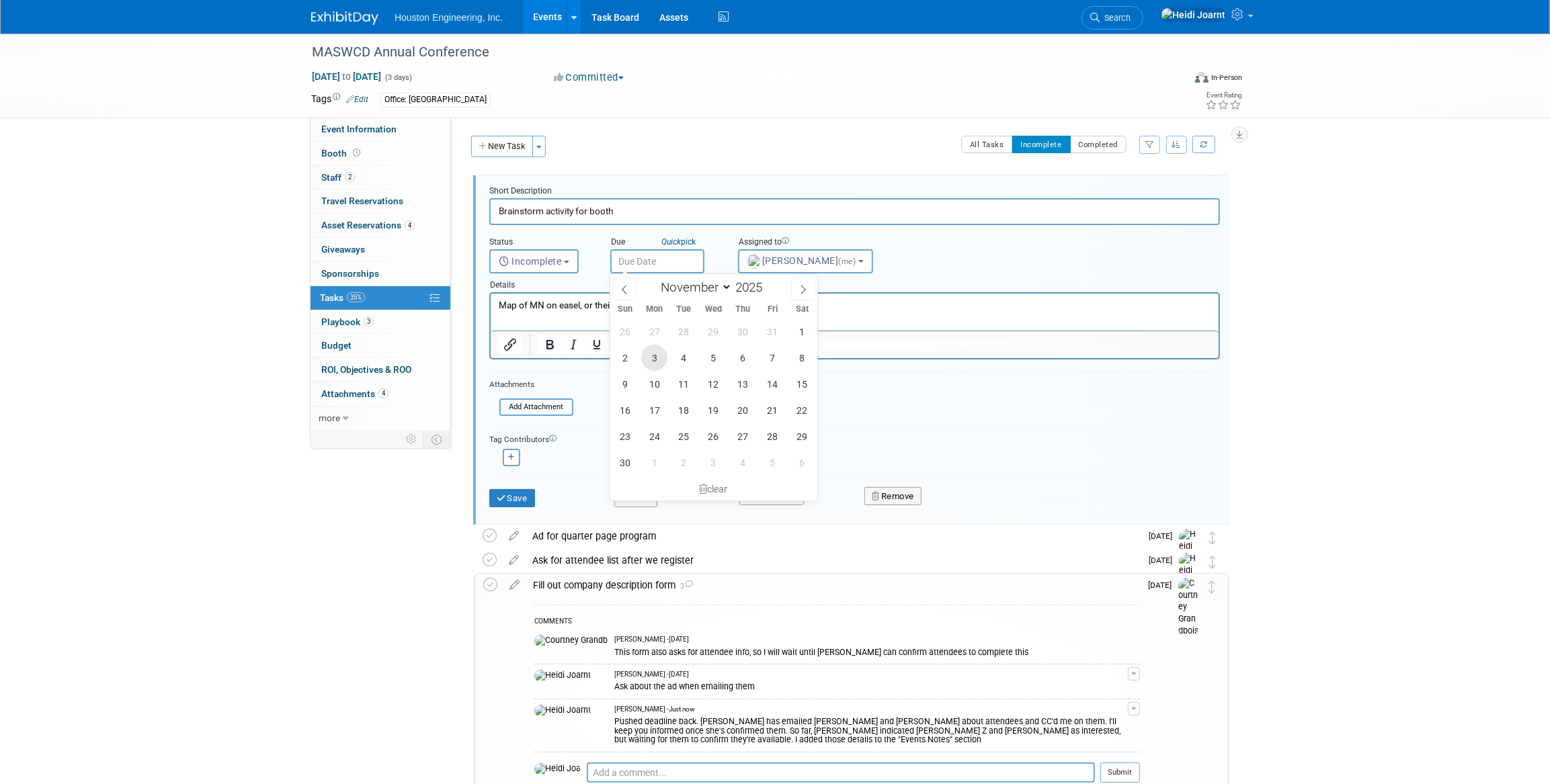
type input "Nov 3, 2025"
click at [514, 460] on button "button" at bounding box center [511, 458] width 18 height 18
select select
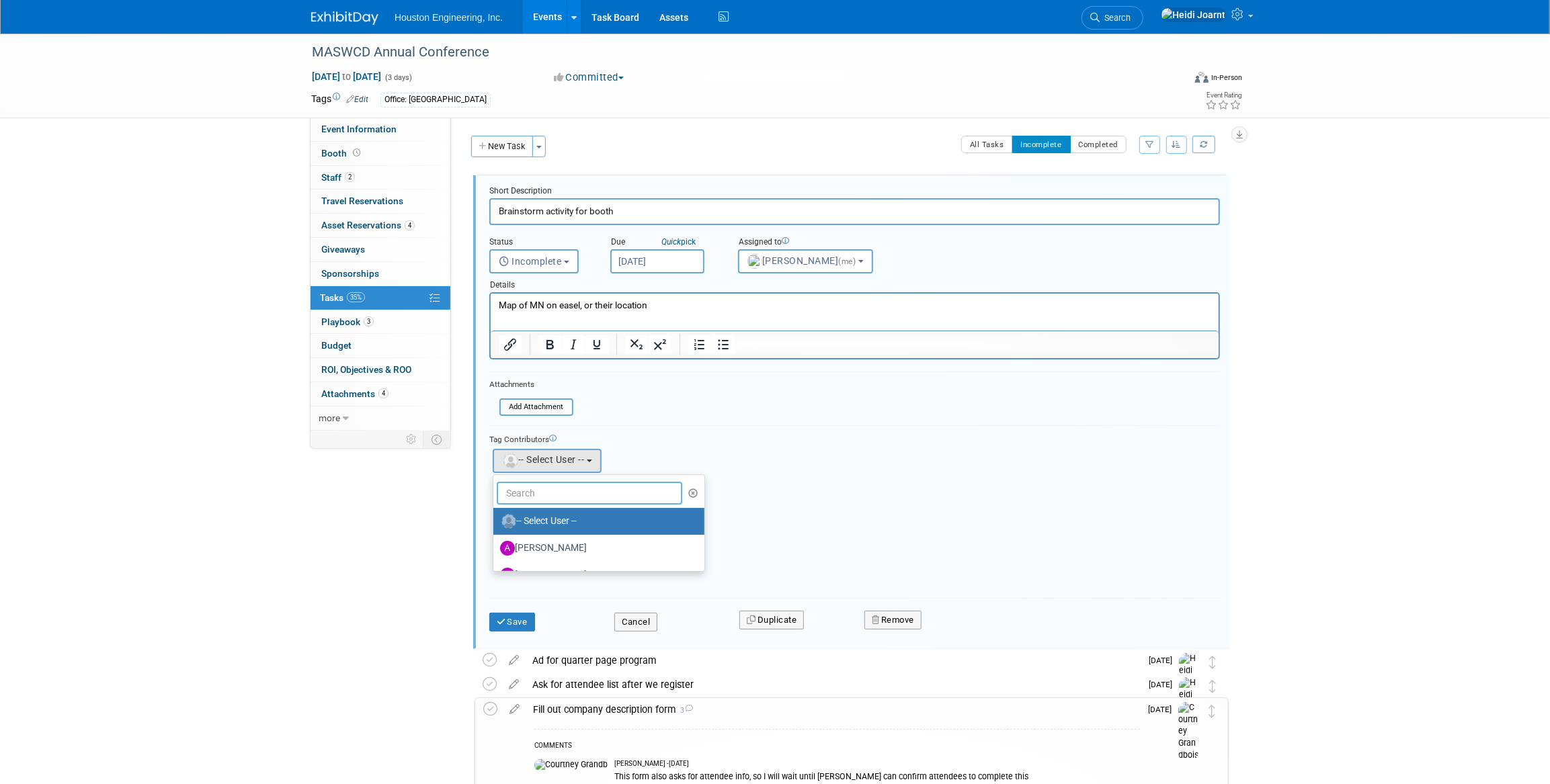
click at [560, 494] on input "text" at bounding box center [589, 493] width 186 height 23
type input "court"
click at [549, 531] on link "Courtney Grandbois" at bounding box center [574, 521] width 161 height 27
click at [551, 520] on label "Courtney Grandbois" at bounding box center [570, 520] width 140 height 21
click at [495, 520] on input "Courtney Grandbois" at bounding box center [491, 520] width 9 height 9
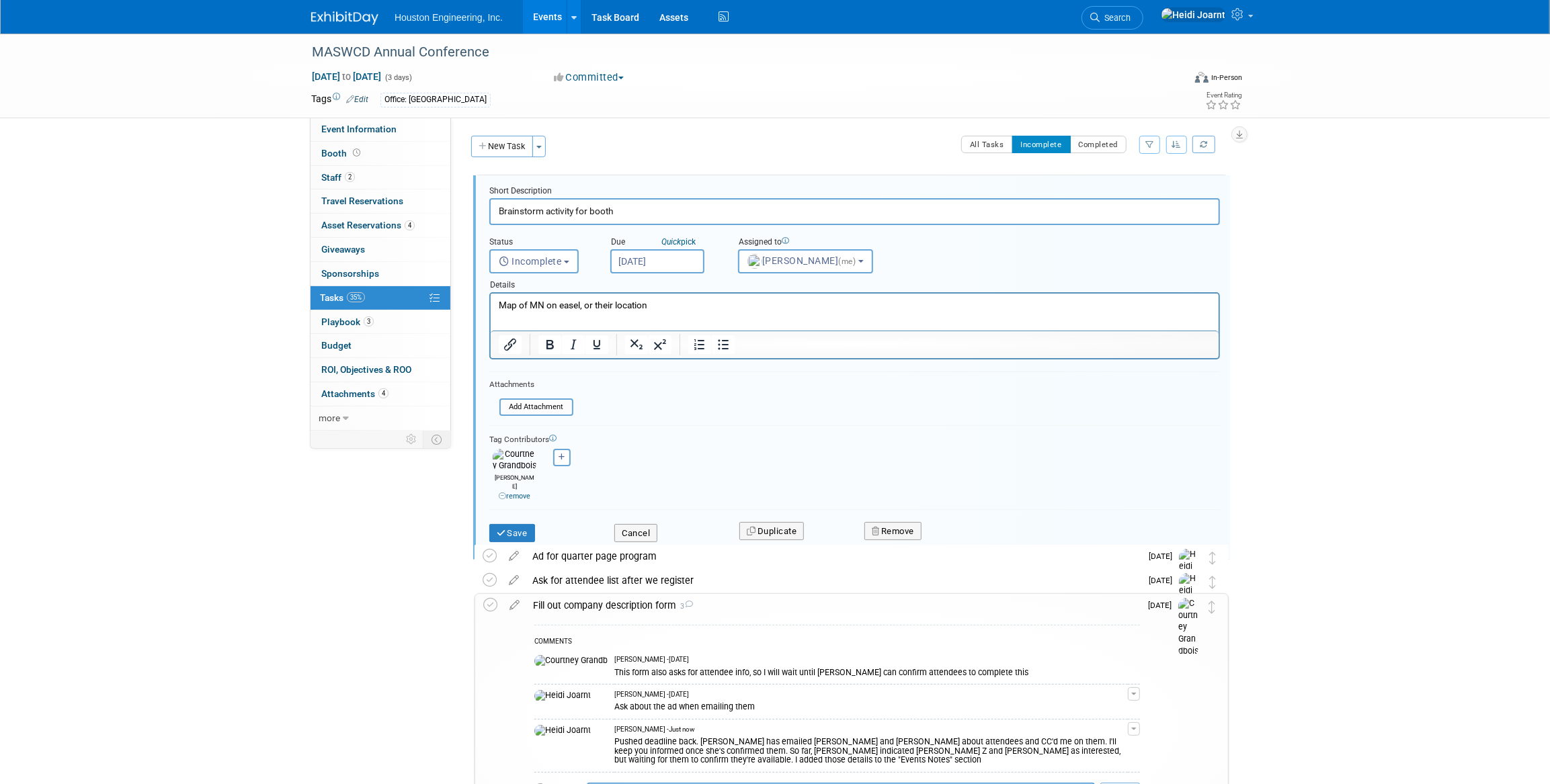
click at [675, 304] on p "Map of MN on easel, or their location" at bounding box center [855, 305] width 713 height 12
click at [681, 302] on p "Map of MN on easel, or their location. Added to both Heidi and Courtney's radar." at bounding box center [855, 305] width 713 height 12
click at [519, 524] on button "Save" at bounding box center [512, 534] width 46 height 19
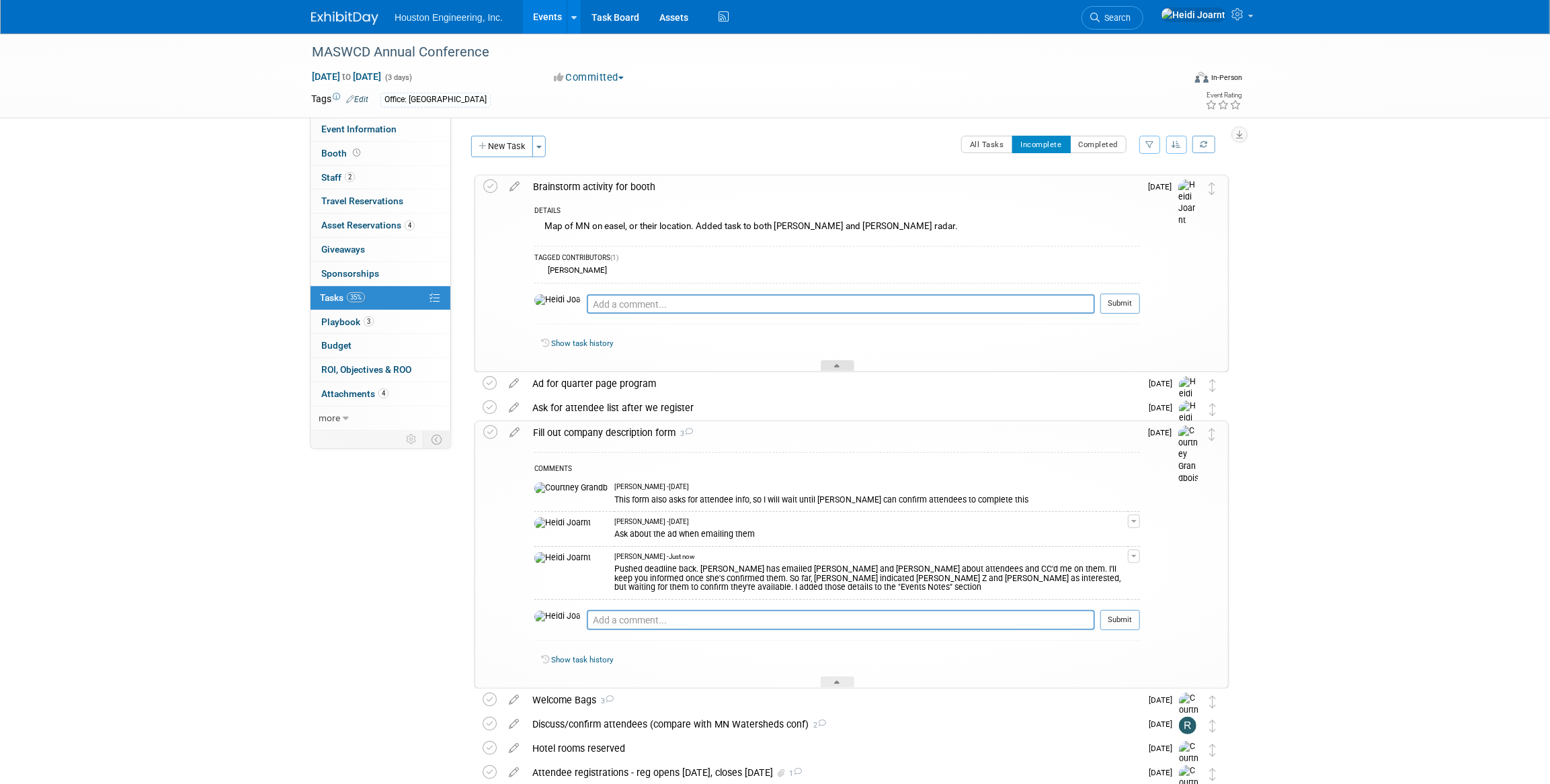
click at [831, 365] on div at bounding box center [838, 366] width 34 height 12
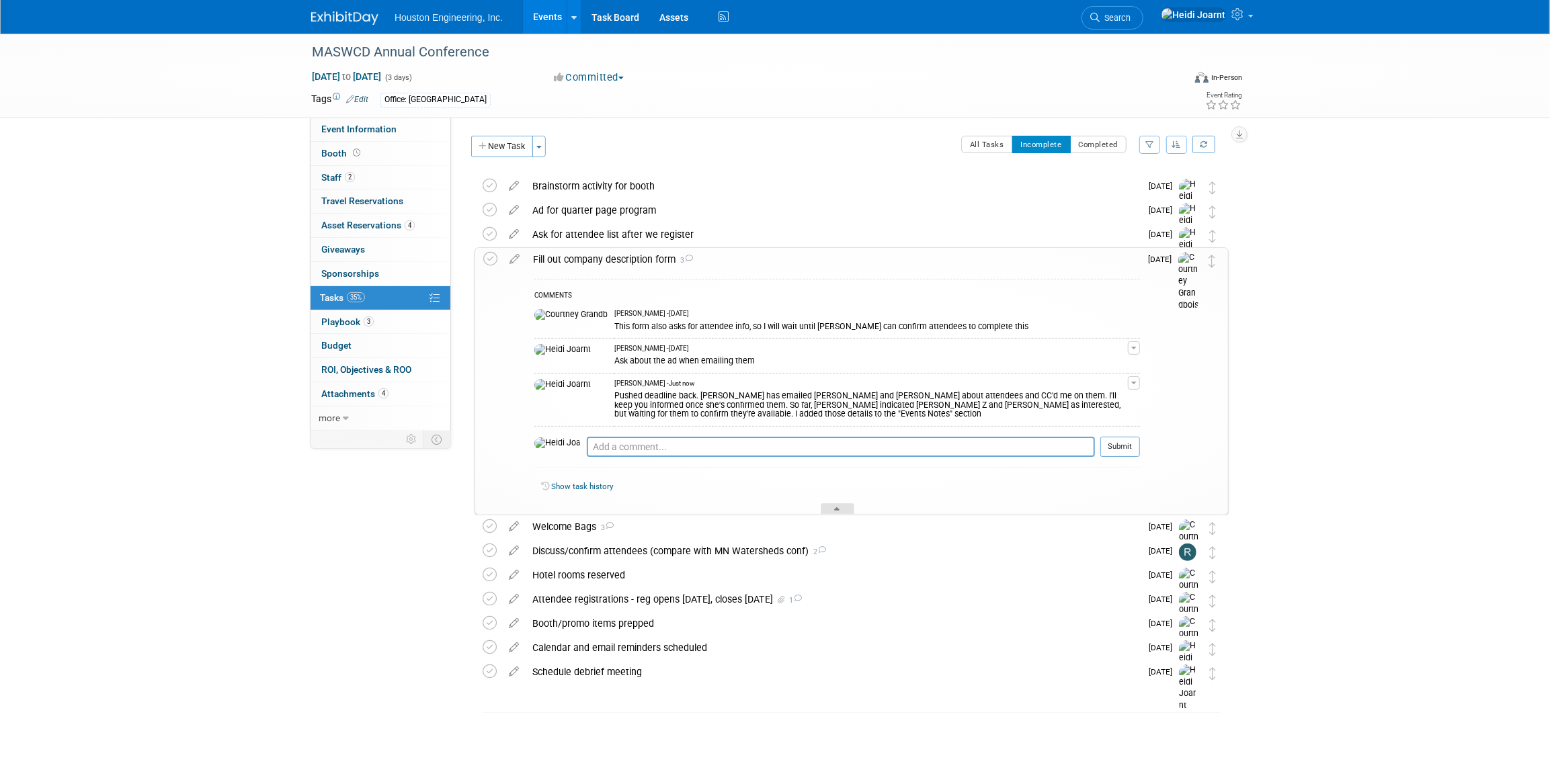
click at [843, 506] on div at bounding box center [838, 509] width 34 height 12
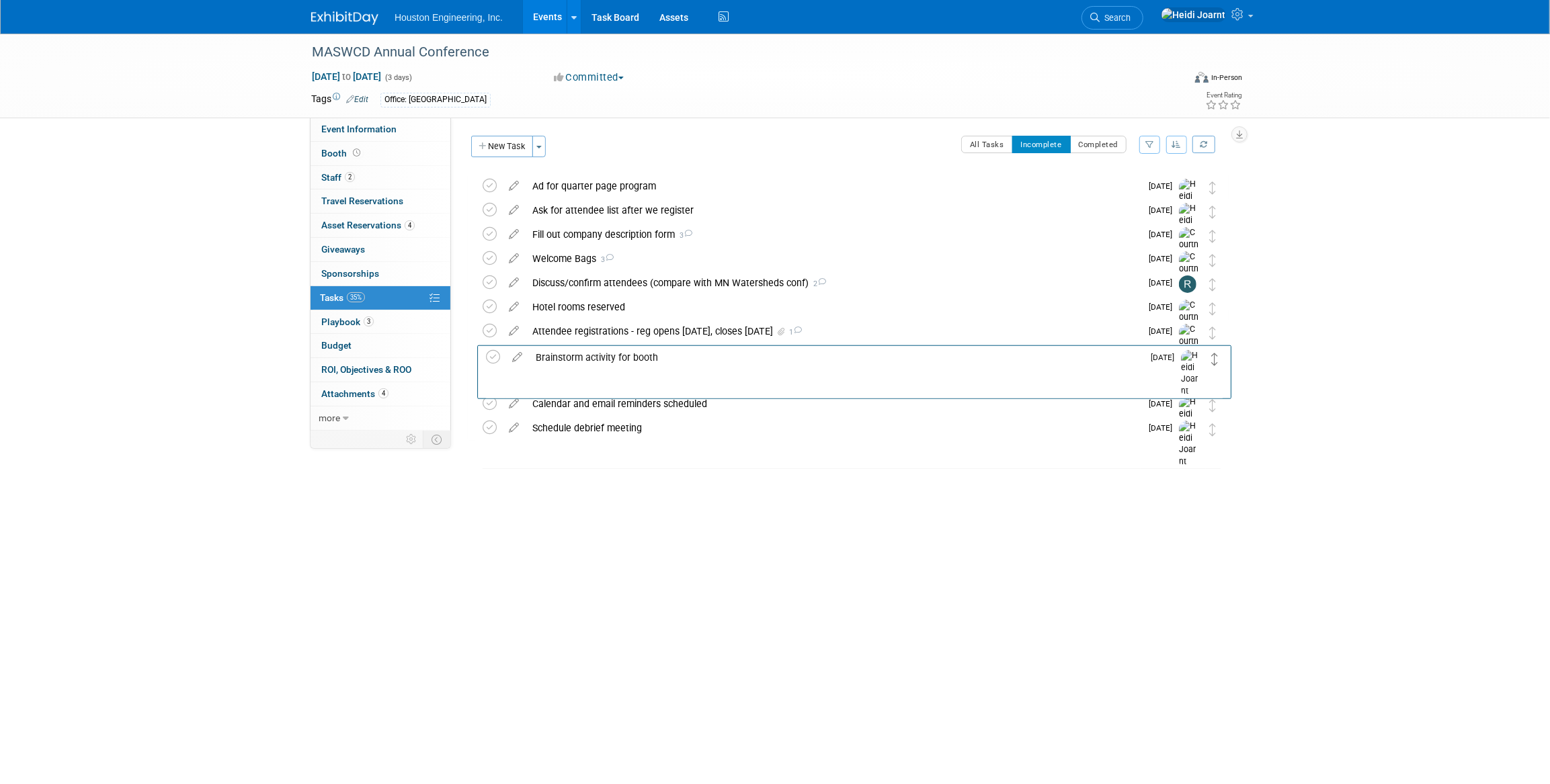
drag, startPoint x: 1209, startPoint y: 182, endPoint x: 1211, endPoint y: 350, distance: 168.0
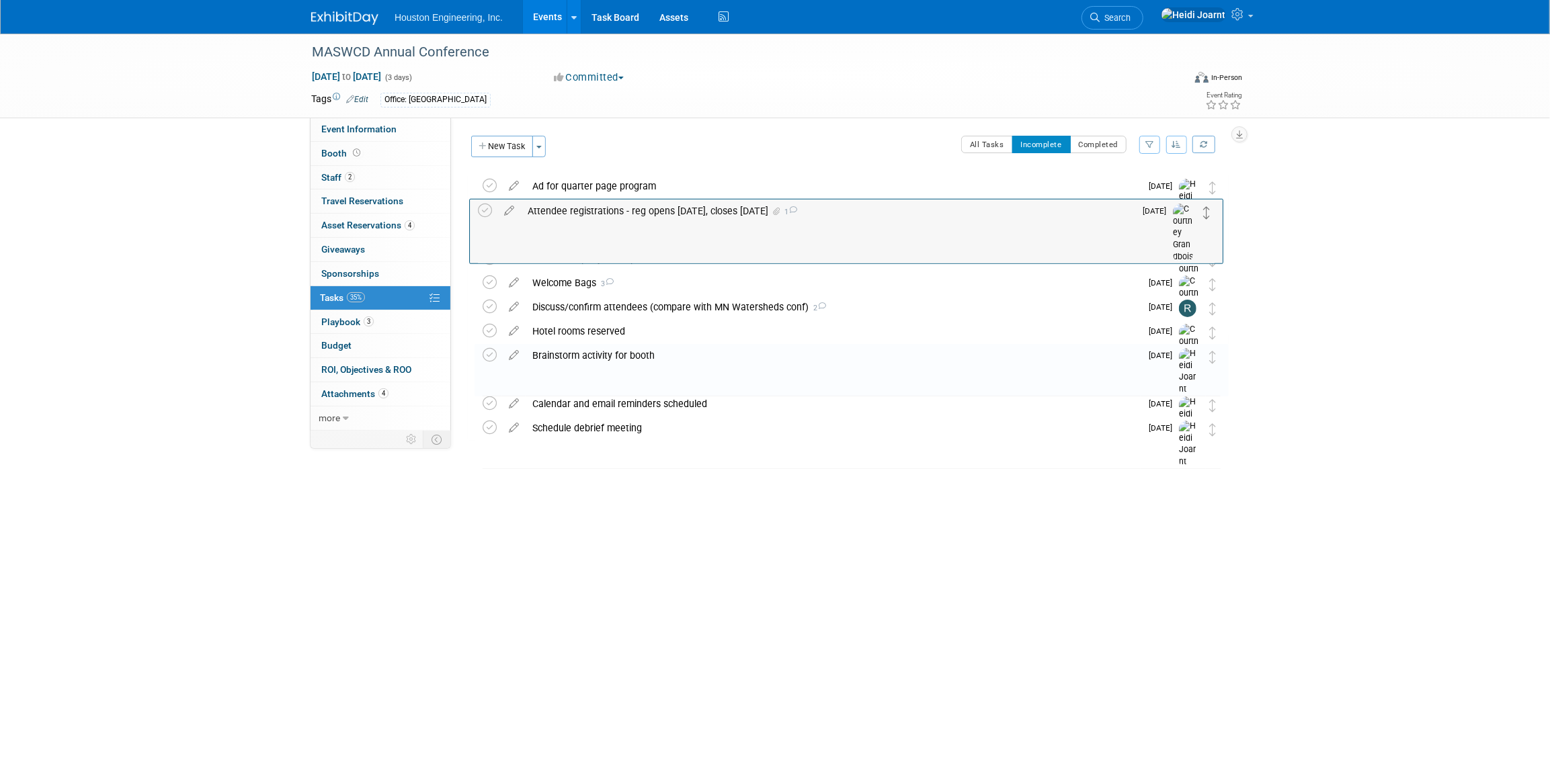
drag, startPoint x: 1212, startPoint y: 334, endPoint x: 1207, endPoint y: 214, distance: 120.1
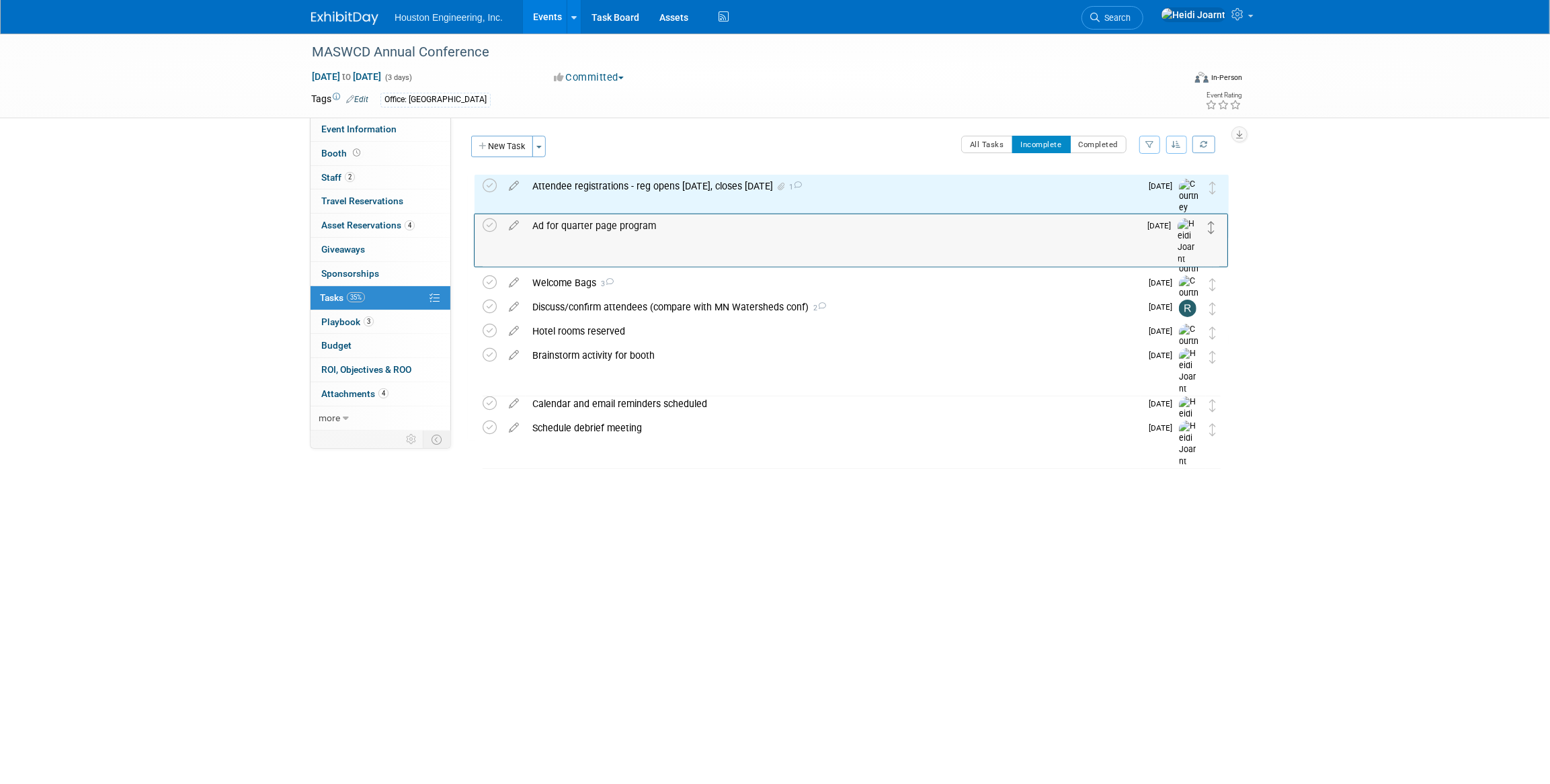
drag, startPoint x: 1210, startPoint y: 185, endPoint x: 1210, endPoint y: 220, distance: 35.0
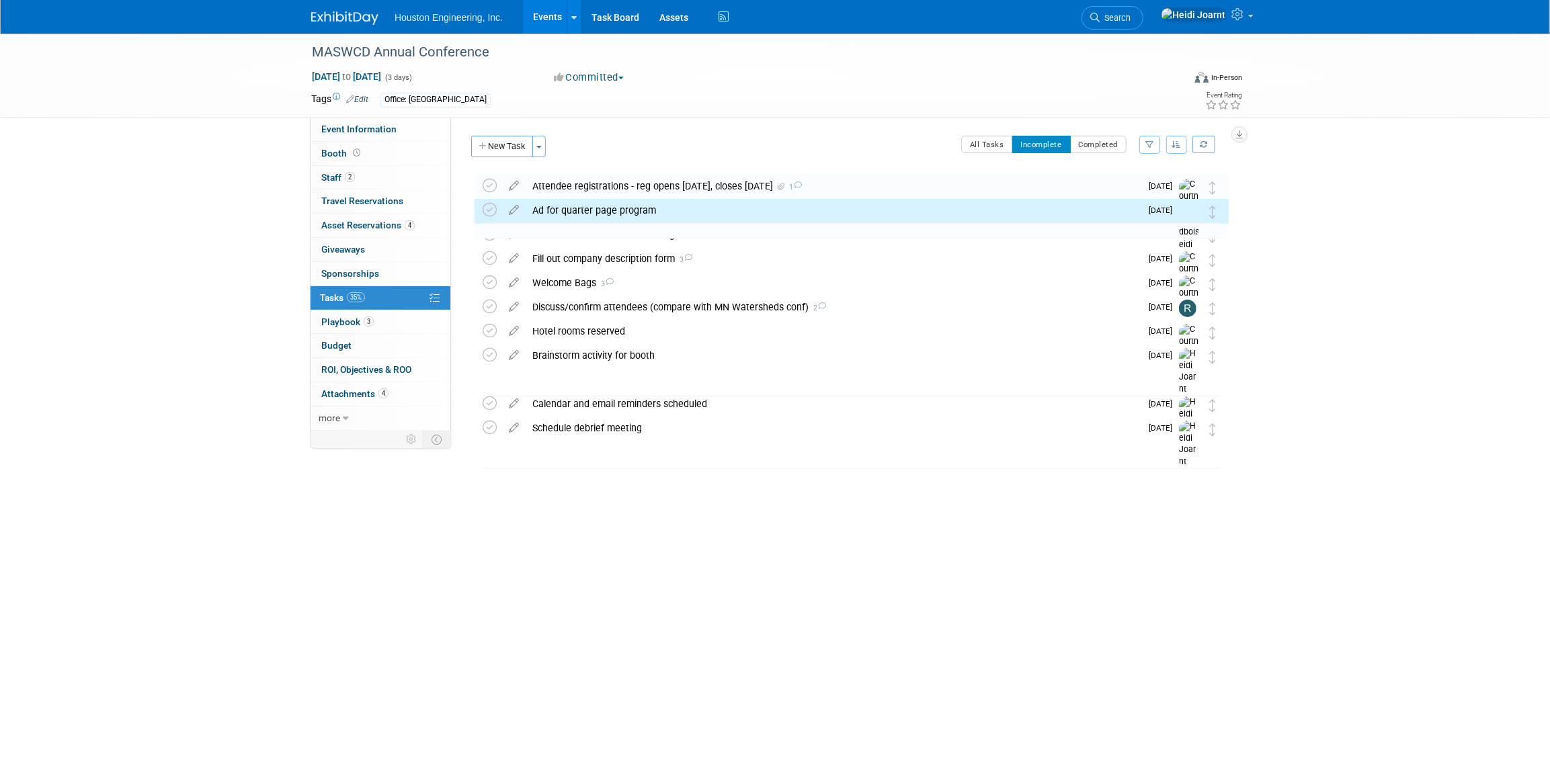
click at [795, 207] on div "Ad for quarter page program" at bounding box center [833, 210] width 615 height 23
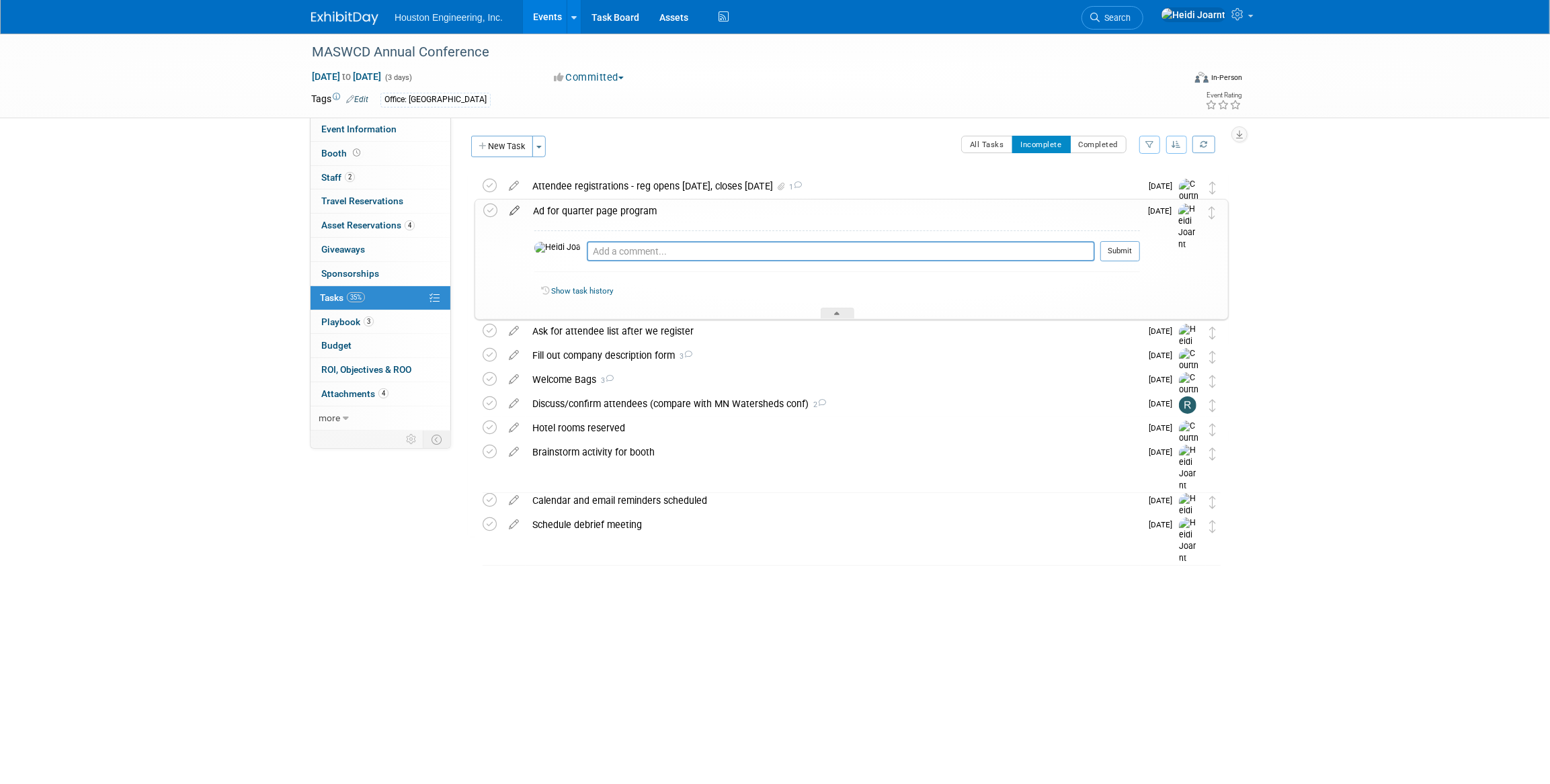
click at [511, 209] on icon at bounding box center [514, 207] width 23 height 17
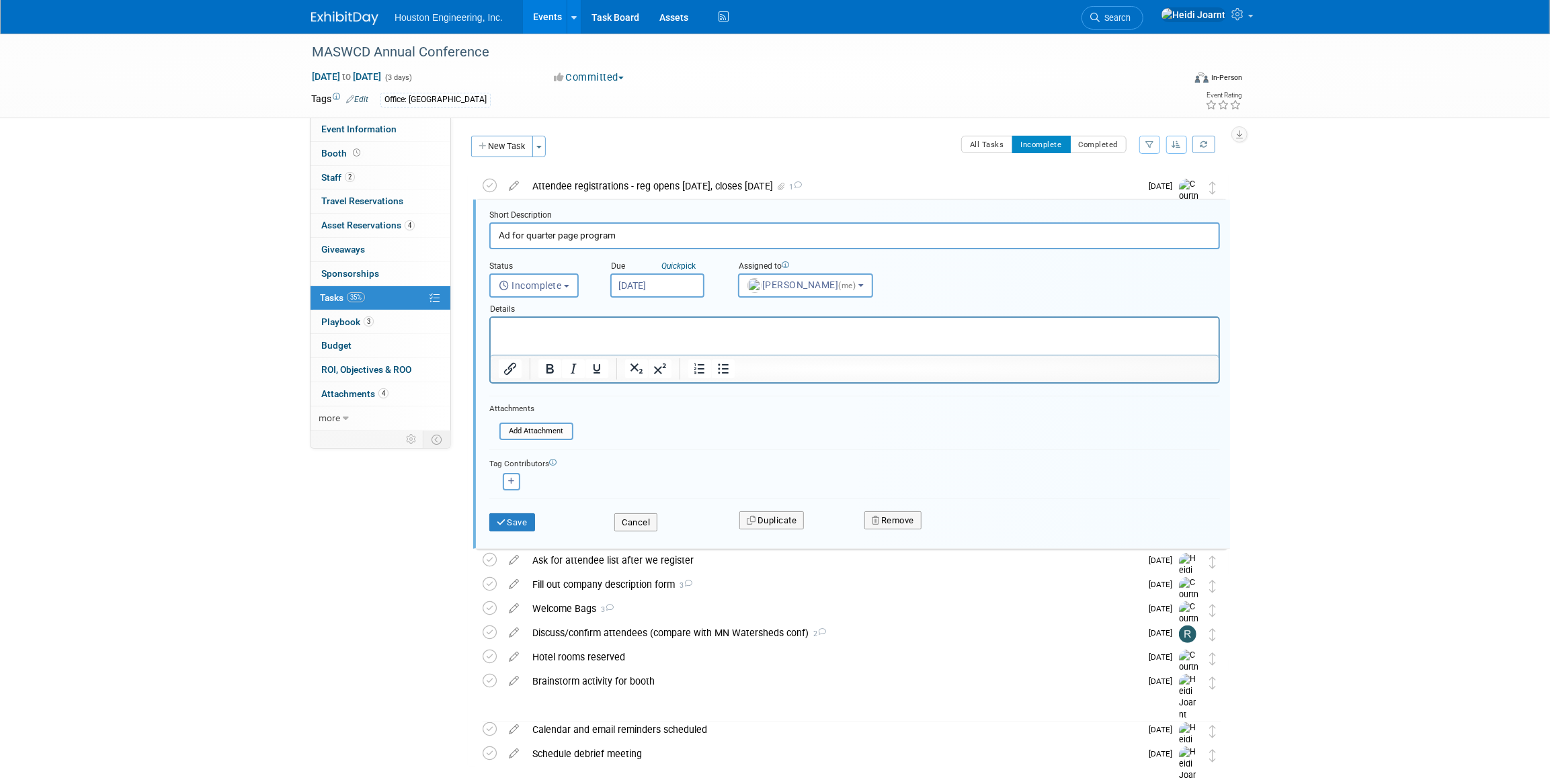
scroll to position [2, 0]
click at [633, 519] on button "Cancel" at bounding box center [635, 520] width 43 height 19
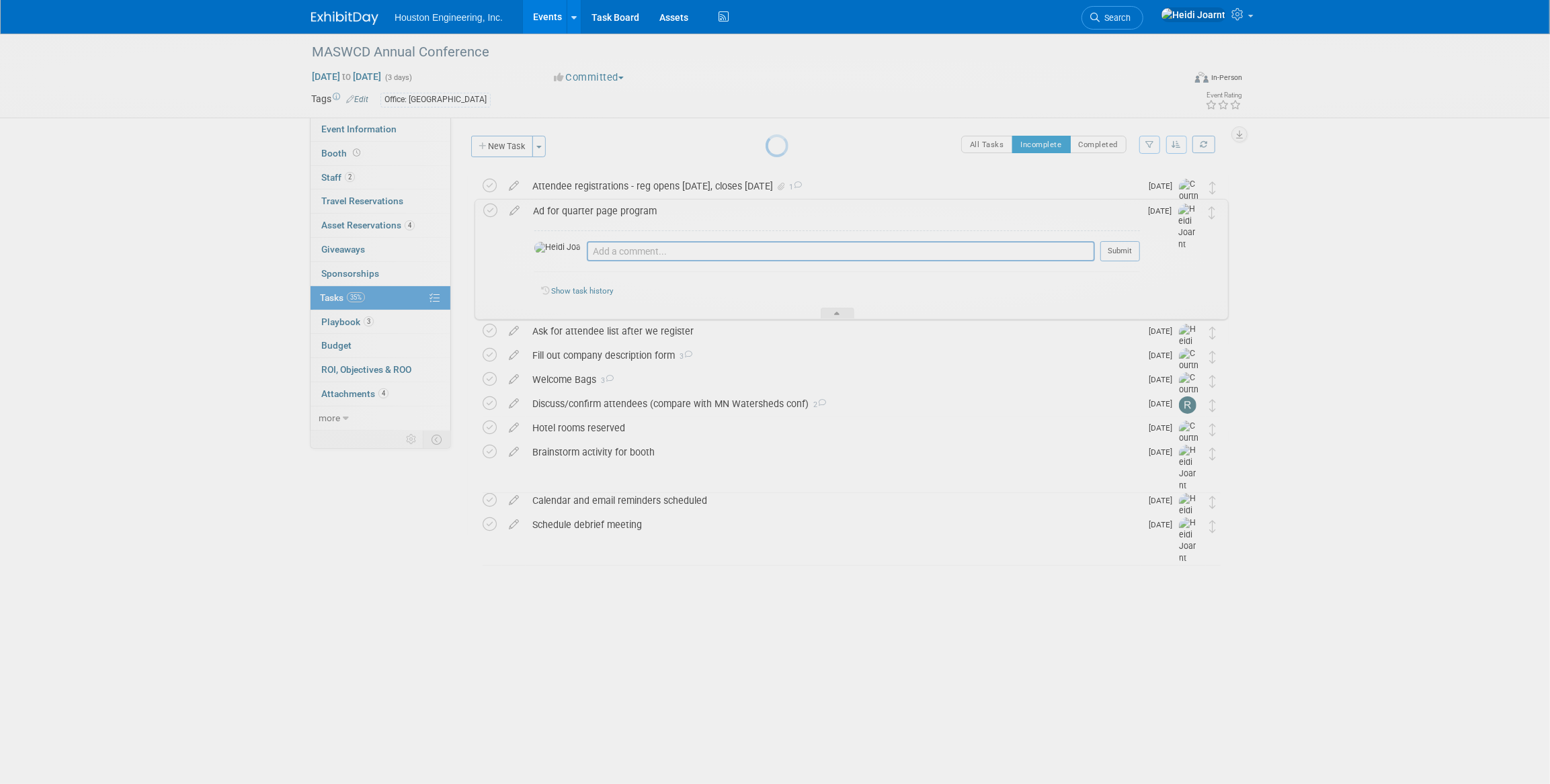
scroll to position [0, 0]
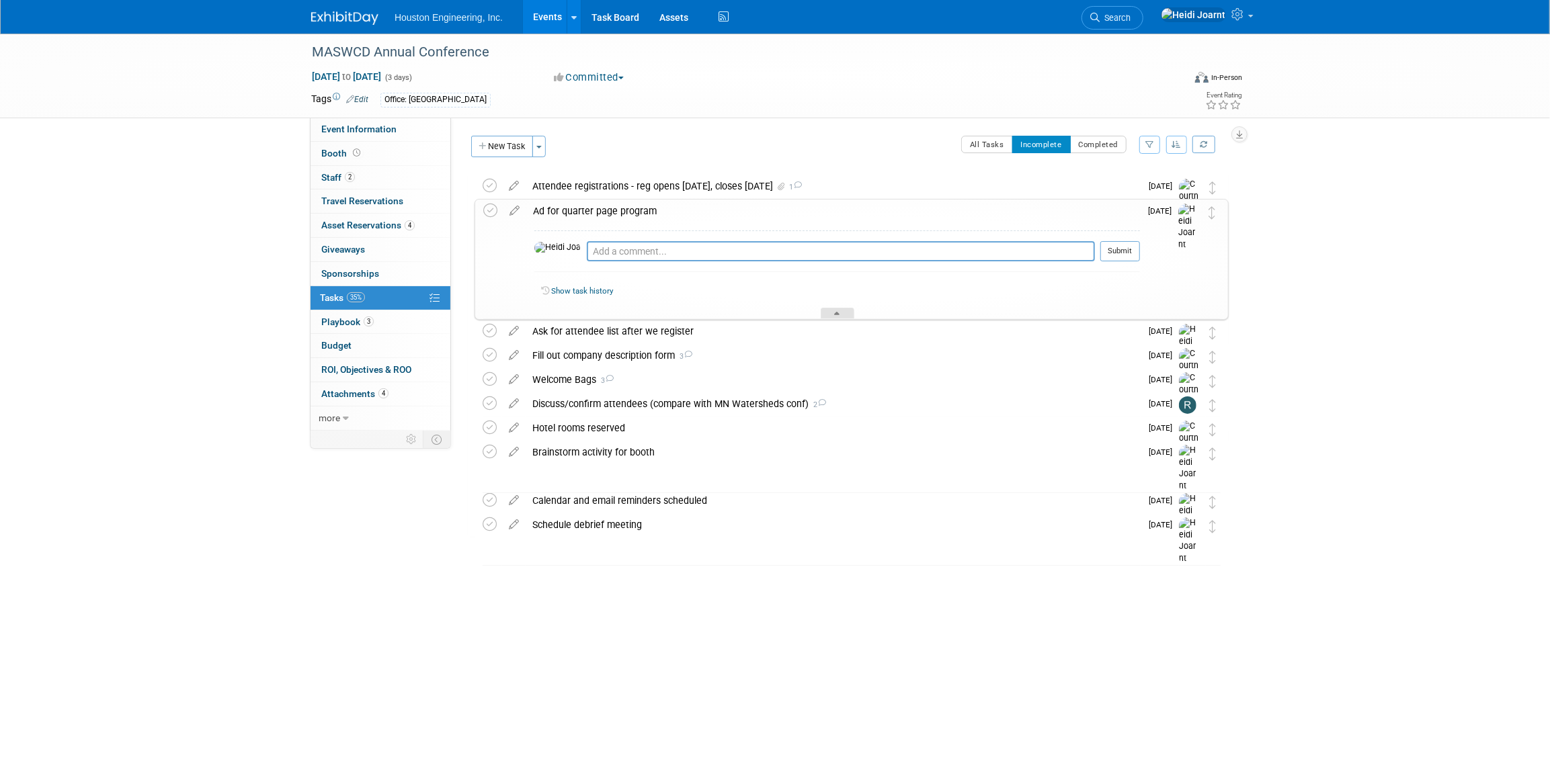
click at [840, 315] on icon at bounding box center [837, 315] width 5 height 8
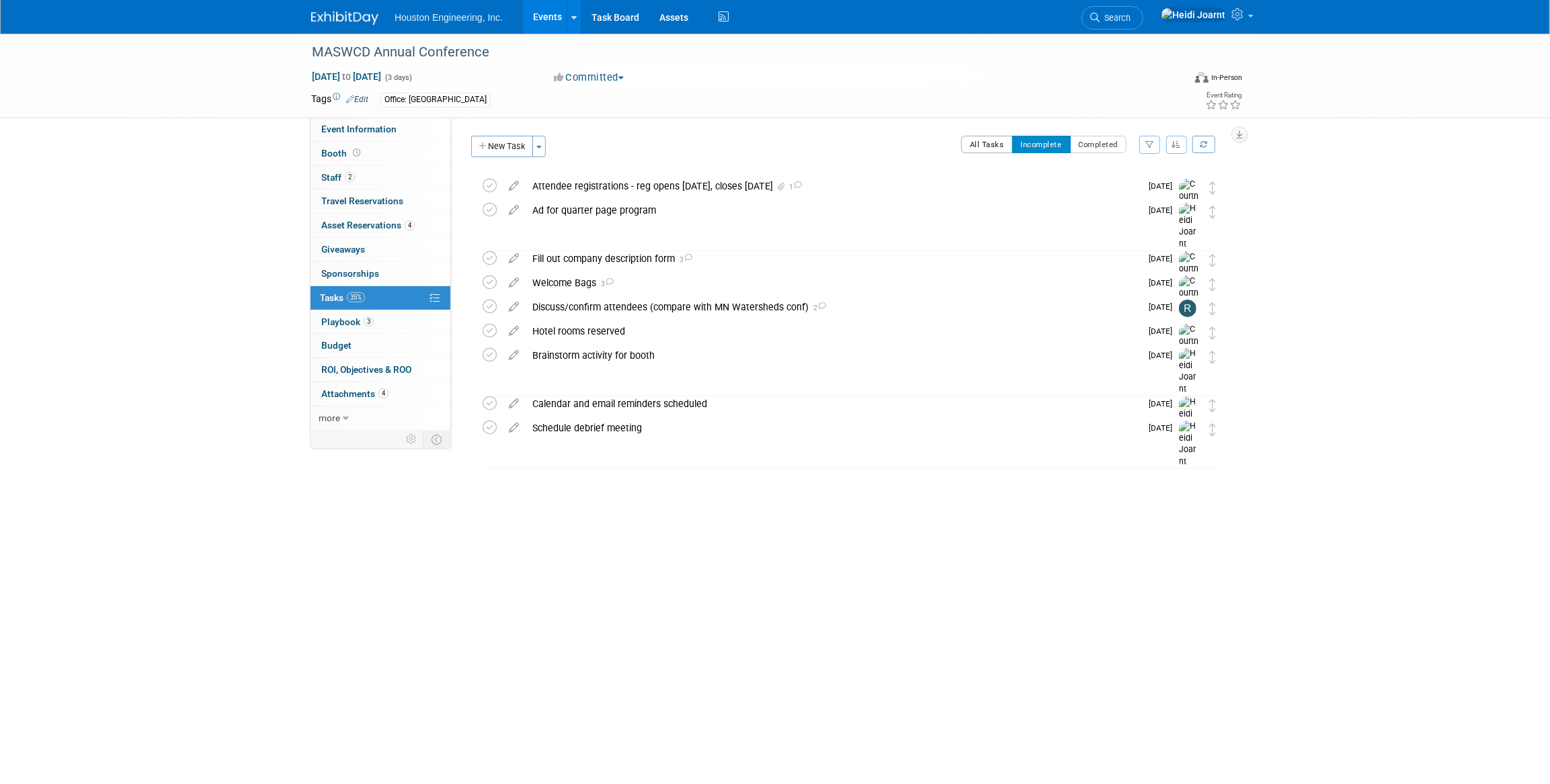
click at [990, 147] on button "All Tasks" at bounding box center [987, 145] width 52 height 18
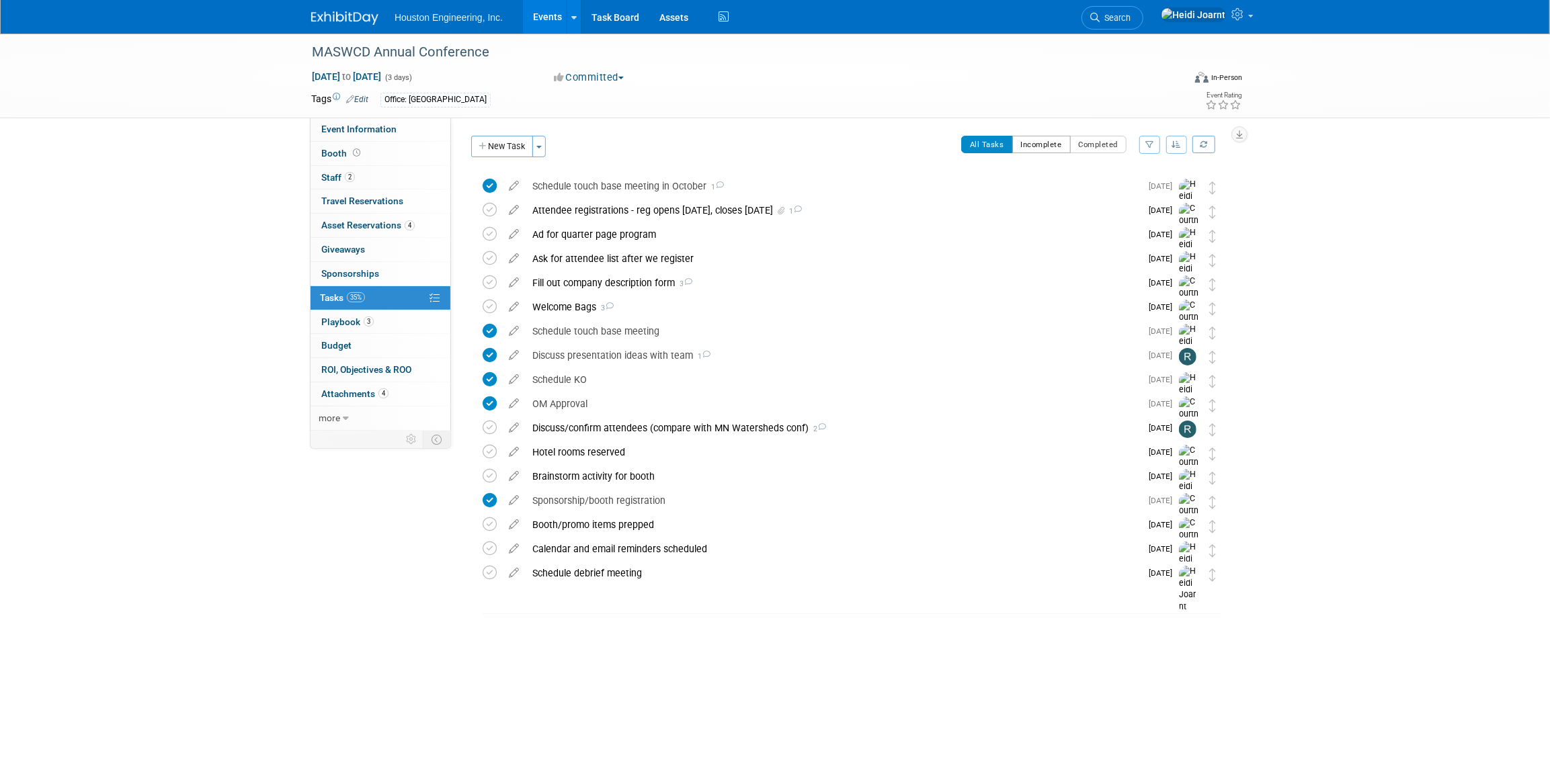
click at [1059, 147] on button "Incomplete" at bounding box center [1042, 145] width 58 height 18
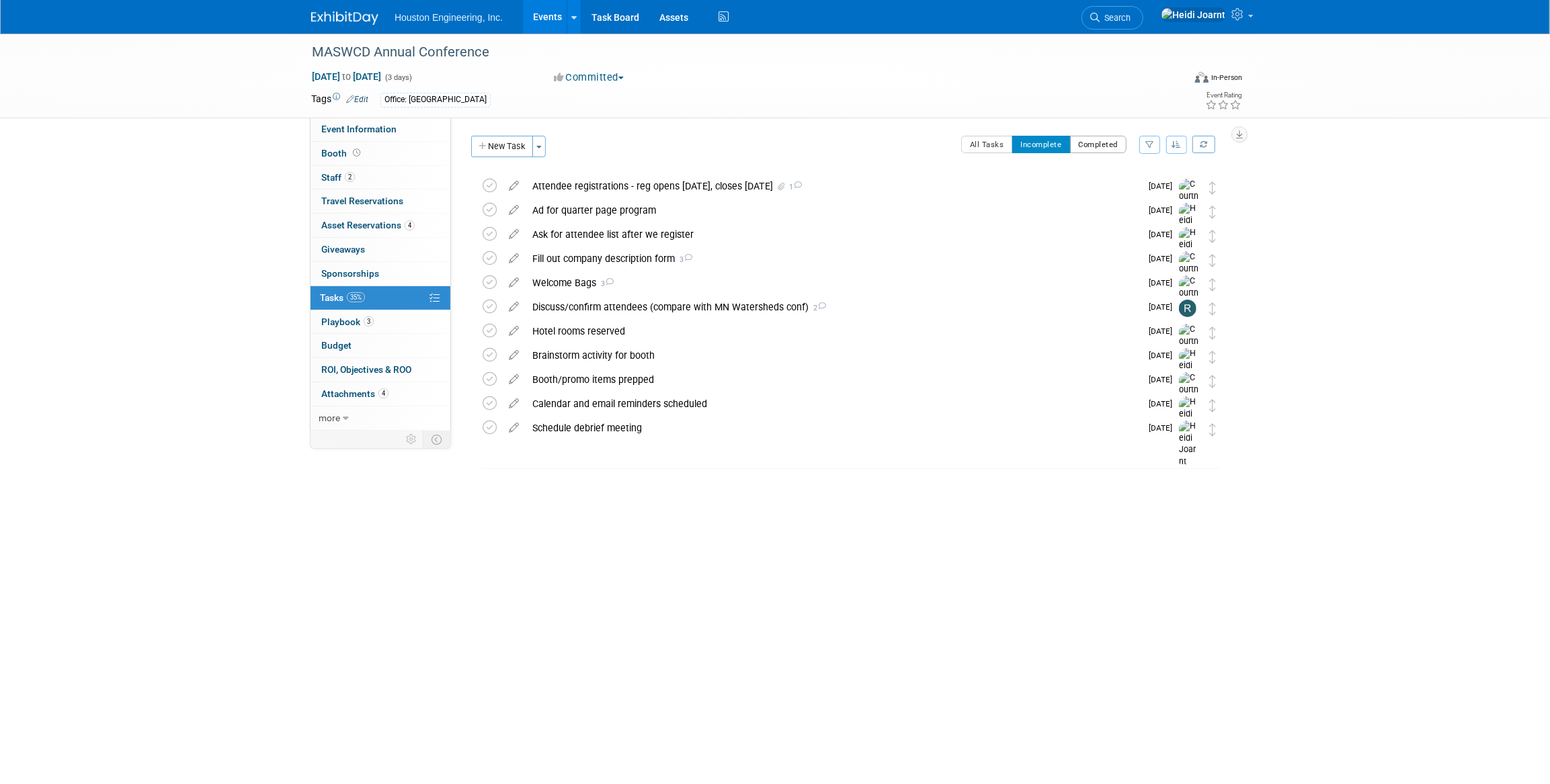
click at [1094, 142] on button "Completed" at bounding box center [1099, 145] width 57 height 18
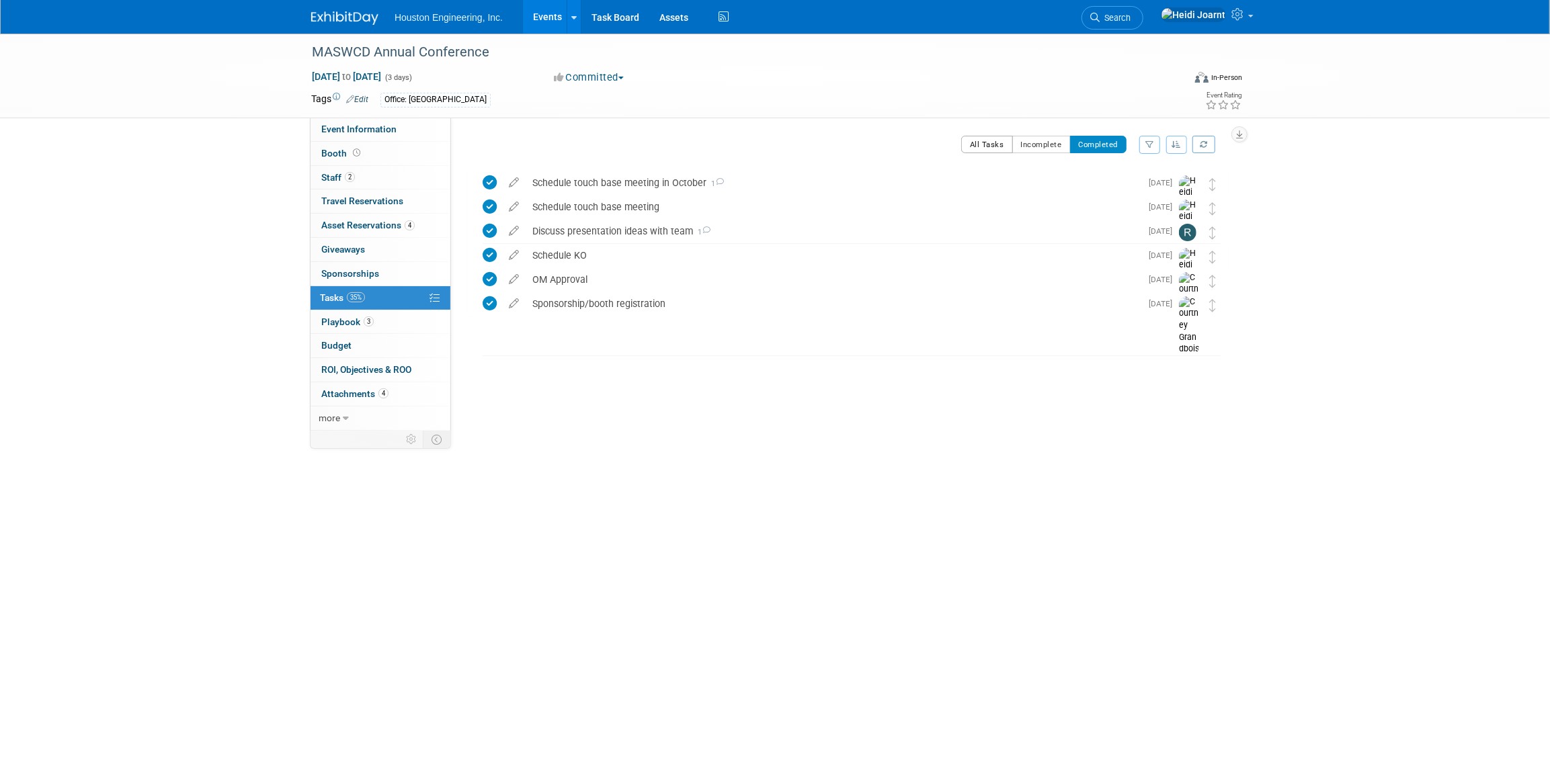
click at [983, 147] on button "All Tasks" at bounding box center [987, 145] width 52 height 18
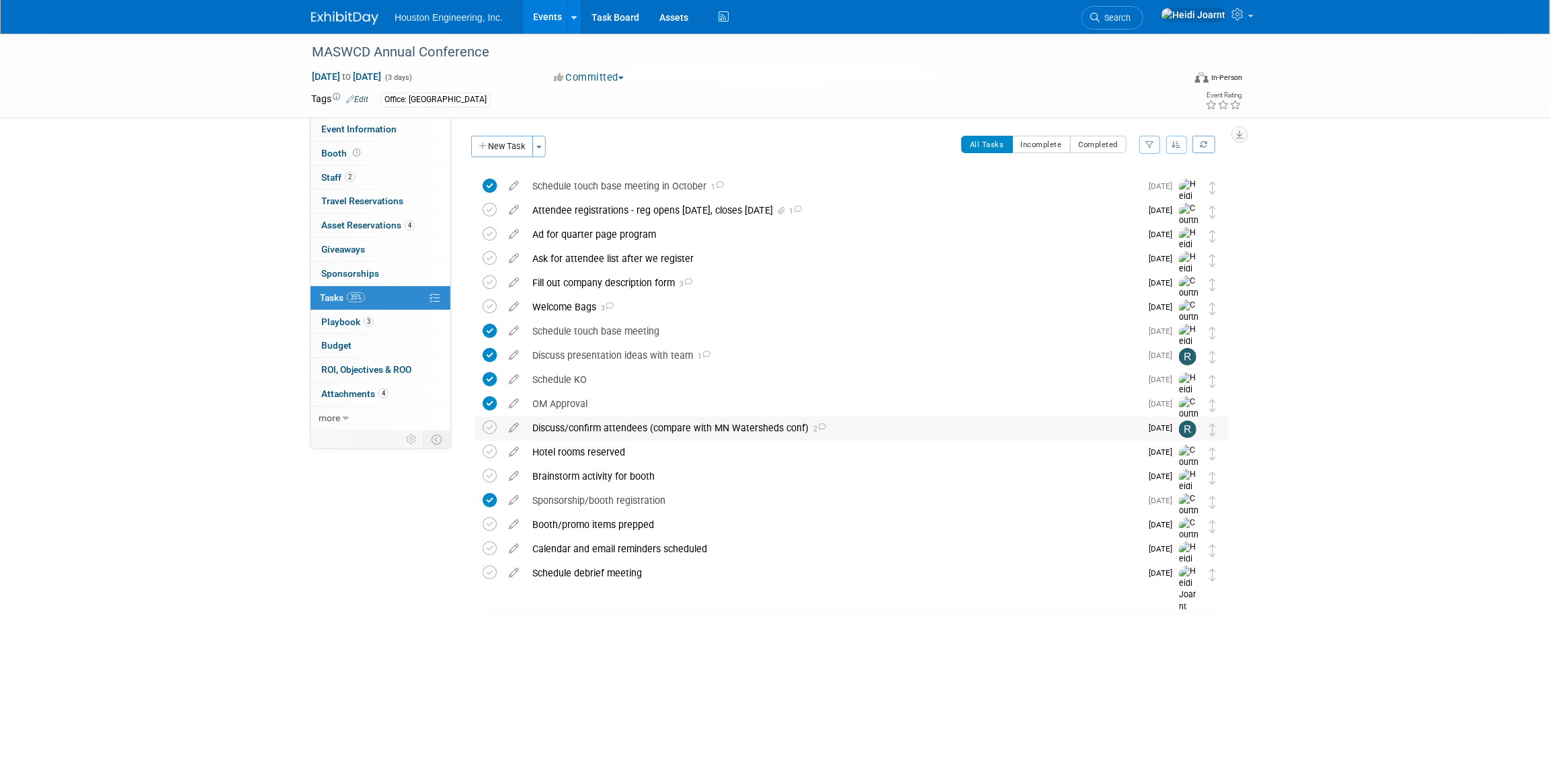
click at [849, 431] on div "Discuss/confirm attendees (compare with MN Watersheds conf) 2" at bounding box center [833, 428] width 615 height 23
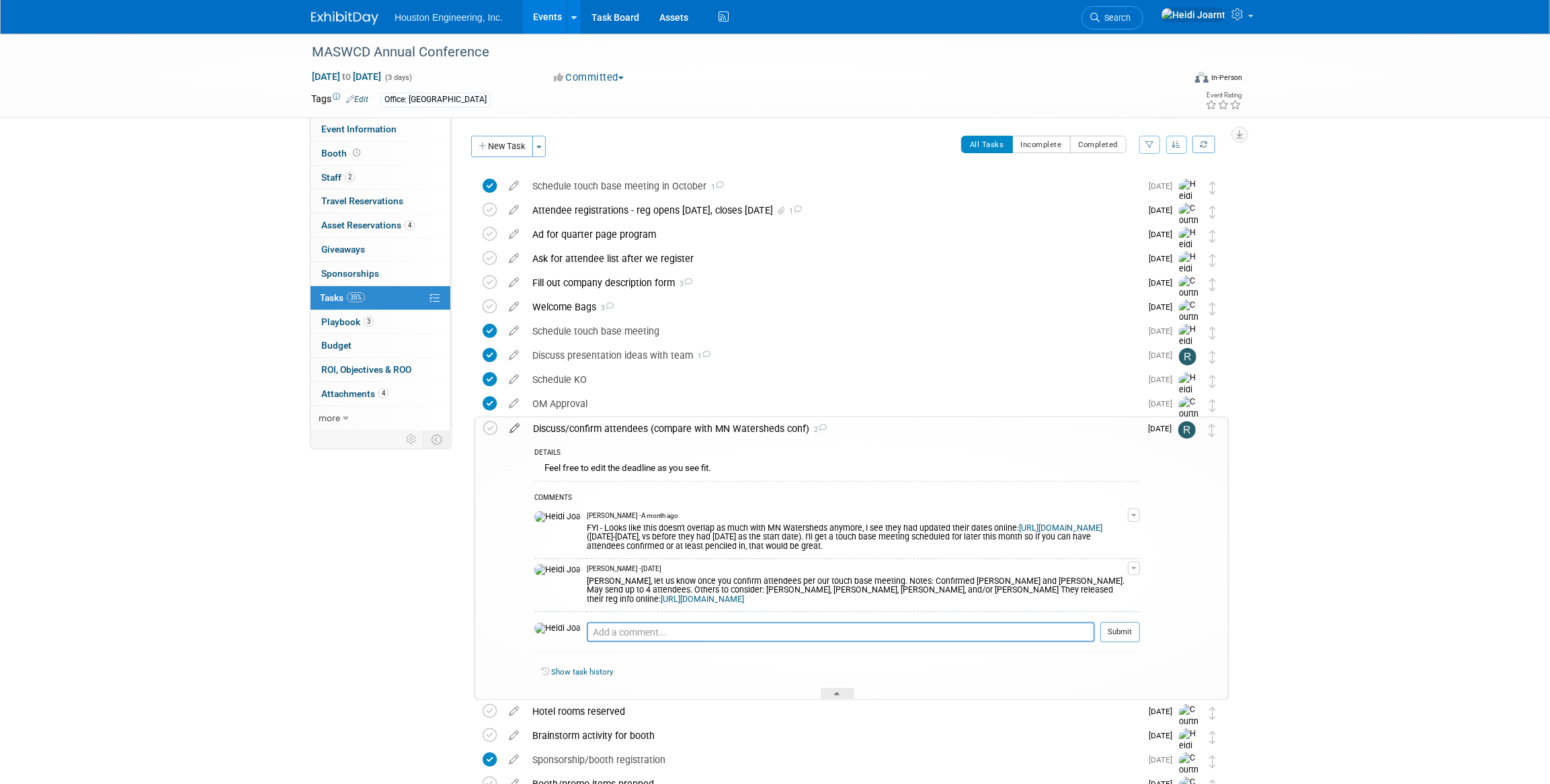
click at [515, 430] on icon at bounding box center [514, 426] width 23 height 17
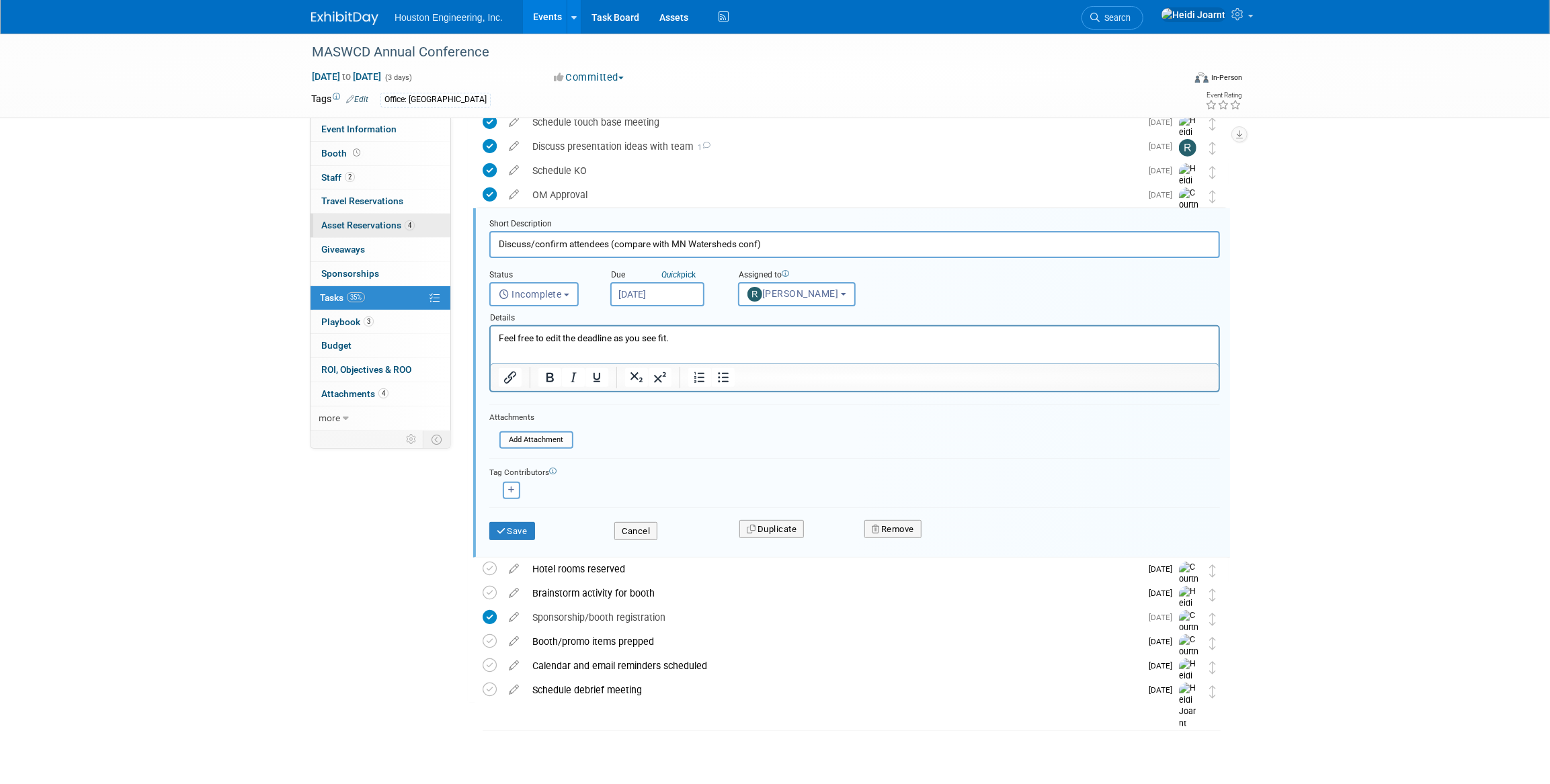
drag, startPoint x: 541, startPoint y: 244, endPoint x: 443, endPoint y: 236, distance: 98.3
click at [443, 236] on div "Event Information Event Info Booth Booth 2 Staff 2 Staff 0 Travel Reservations …" at bounding box center [775, 291] width 948 height 933
type input "Confirm attendees (compare with MN Watersheds conf)"
click at [511, 531] on button "Save" at bounding box center [512, 531] width 46 height 19
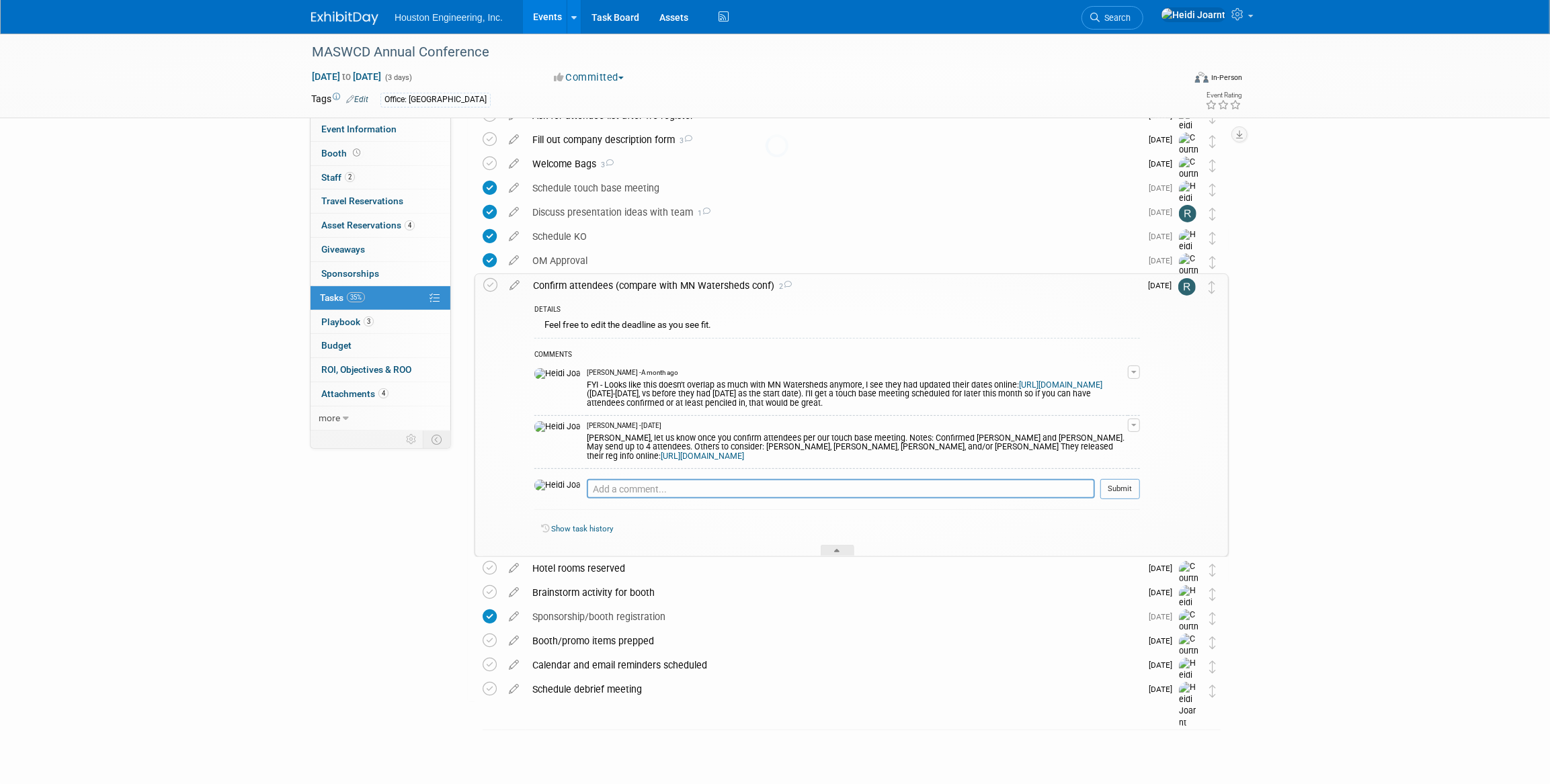
scroll to position [142, 0]
click at [369, 139] on link "Event Information" at bounding box center [380, 129] width 140 height 23
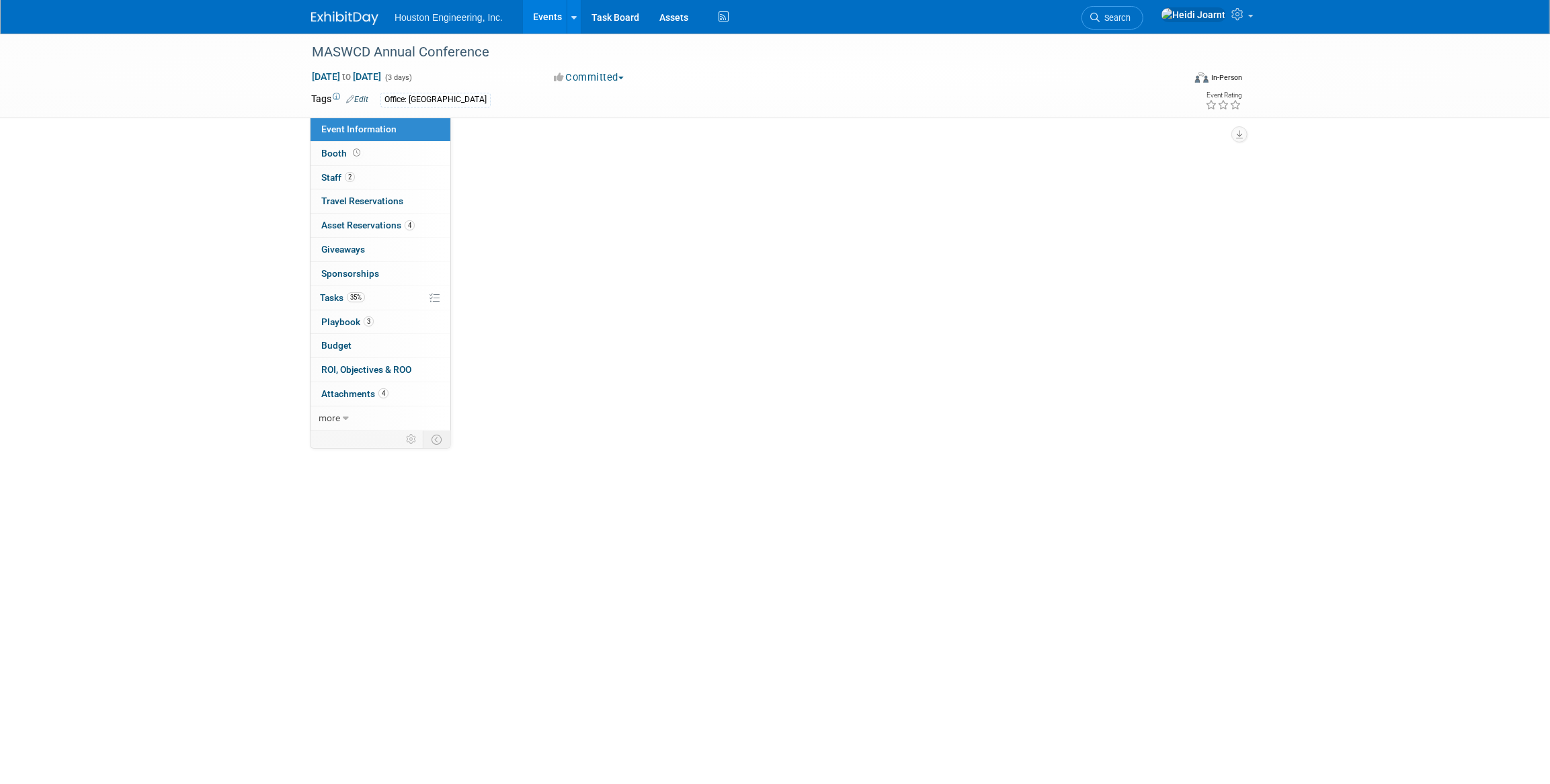
scroll to position [0, 0]
select select "2 - Post KO/Active Planning"
select select "Pending"
select select "Environmental"
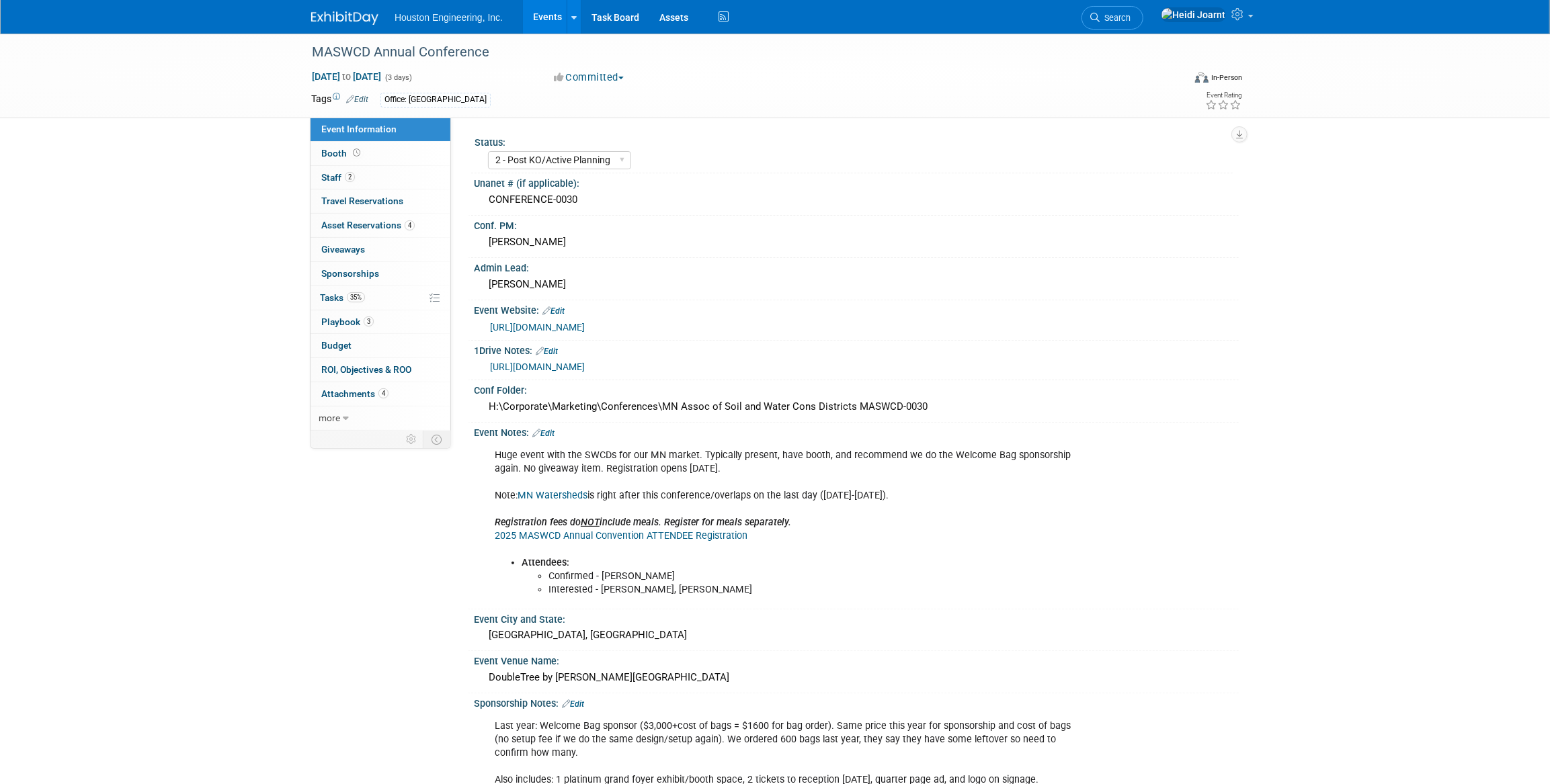
click at [550, 428] on link "Edit" at bounding box center [543, 433] width 22 height 9
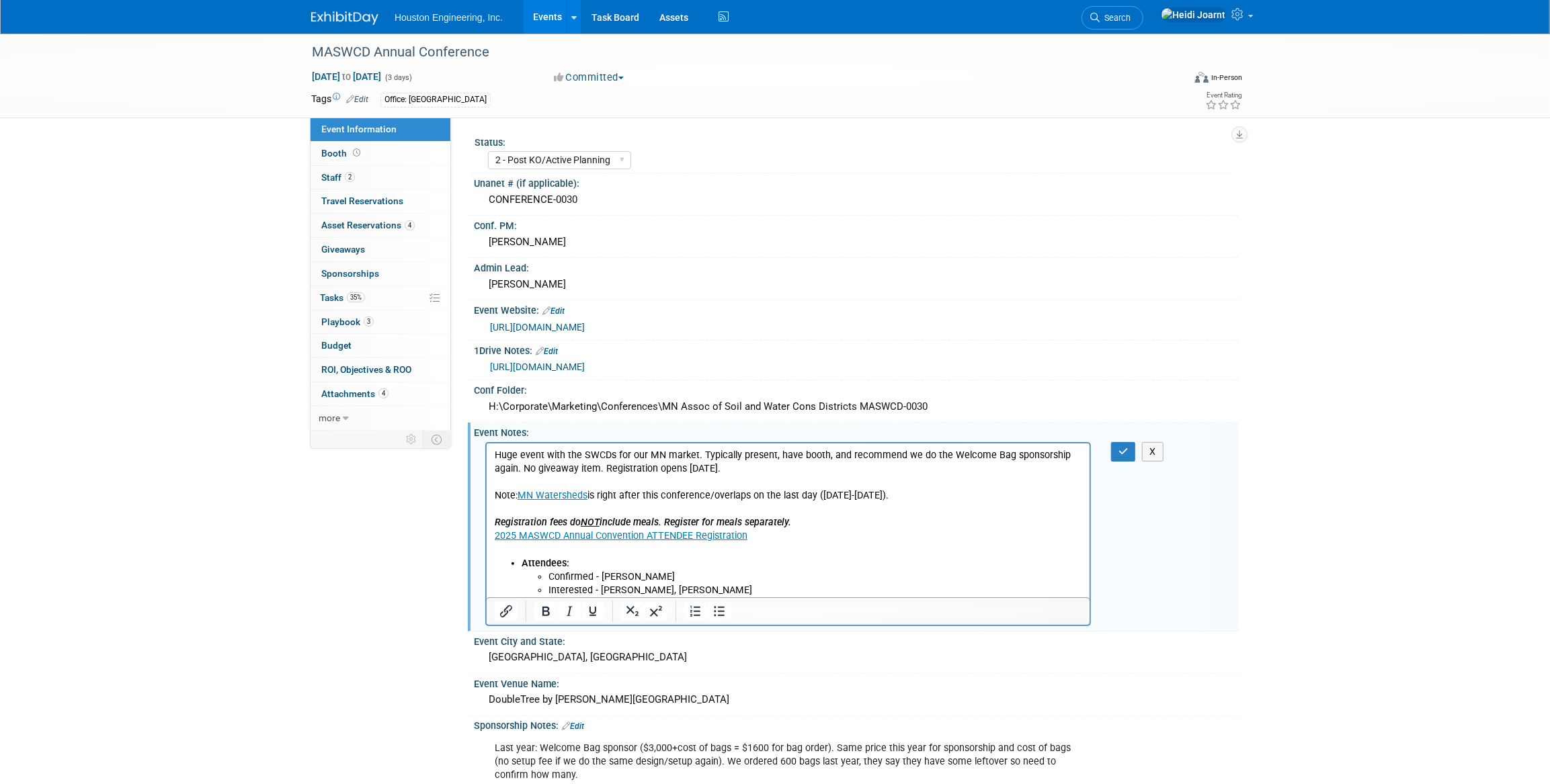
click at [663, 581] on li "Confirmed - Rachel Olm" at bounding box center [814, 576] width 534 height 13
click at [1120, 447] on icon "button" at bounding box center [1123, 451] width 10 height 9
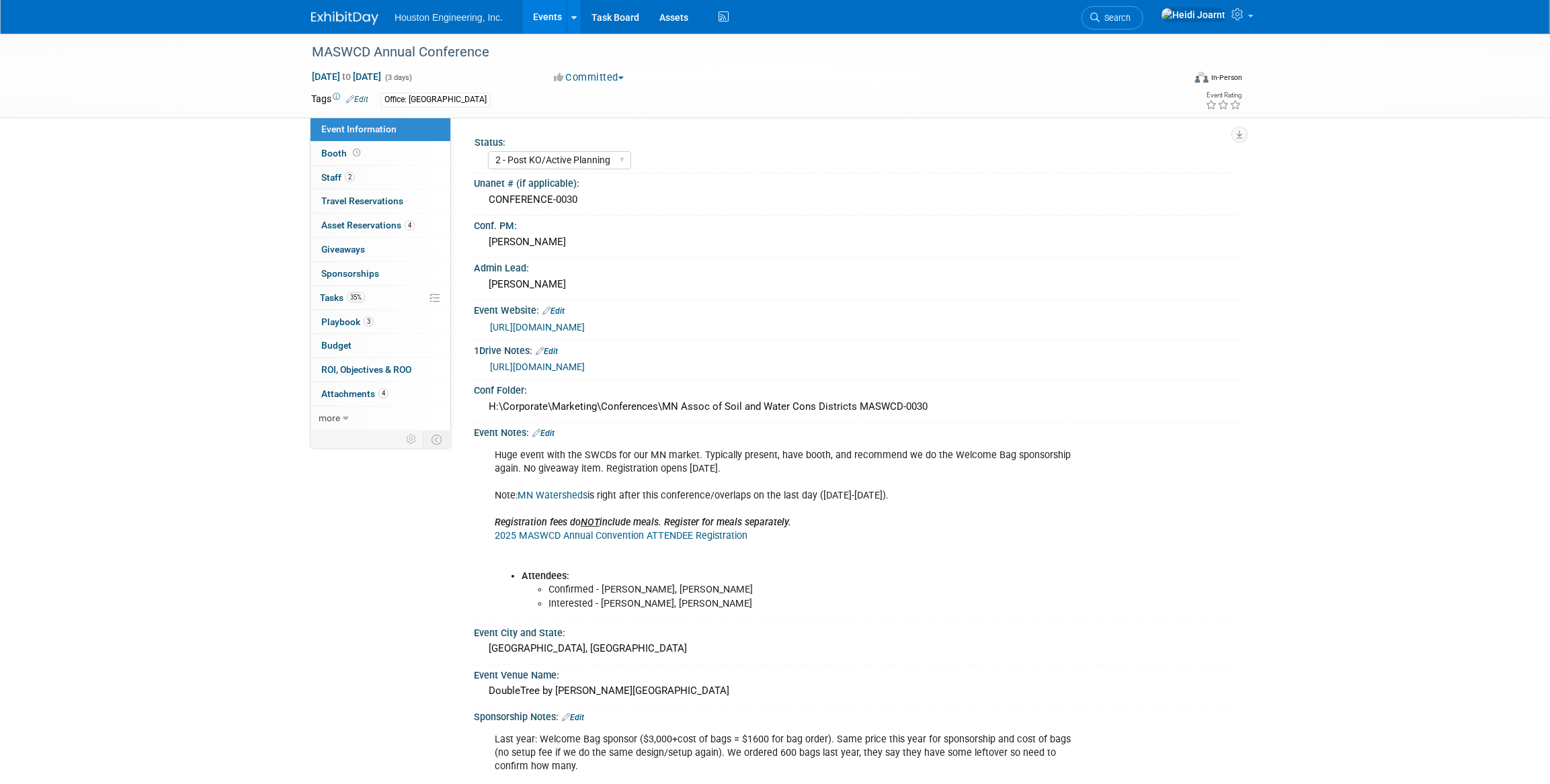
click at [550, 434] on link "Edit" at bounding box center [543, 433] width 22 height 9
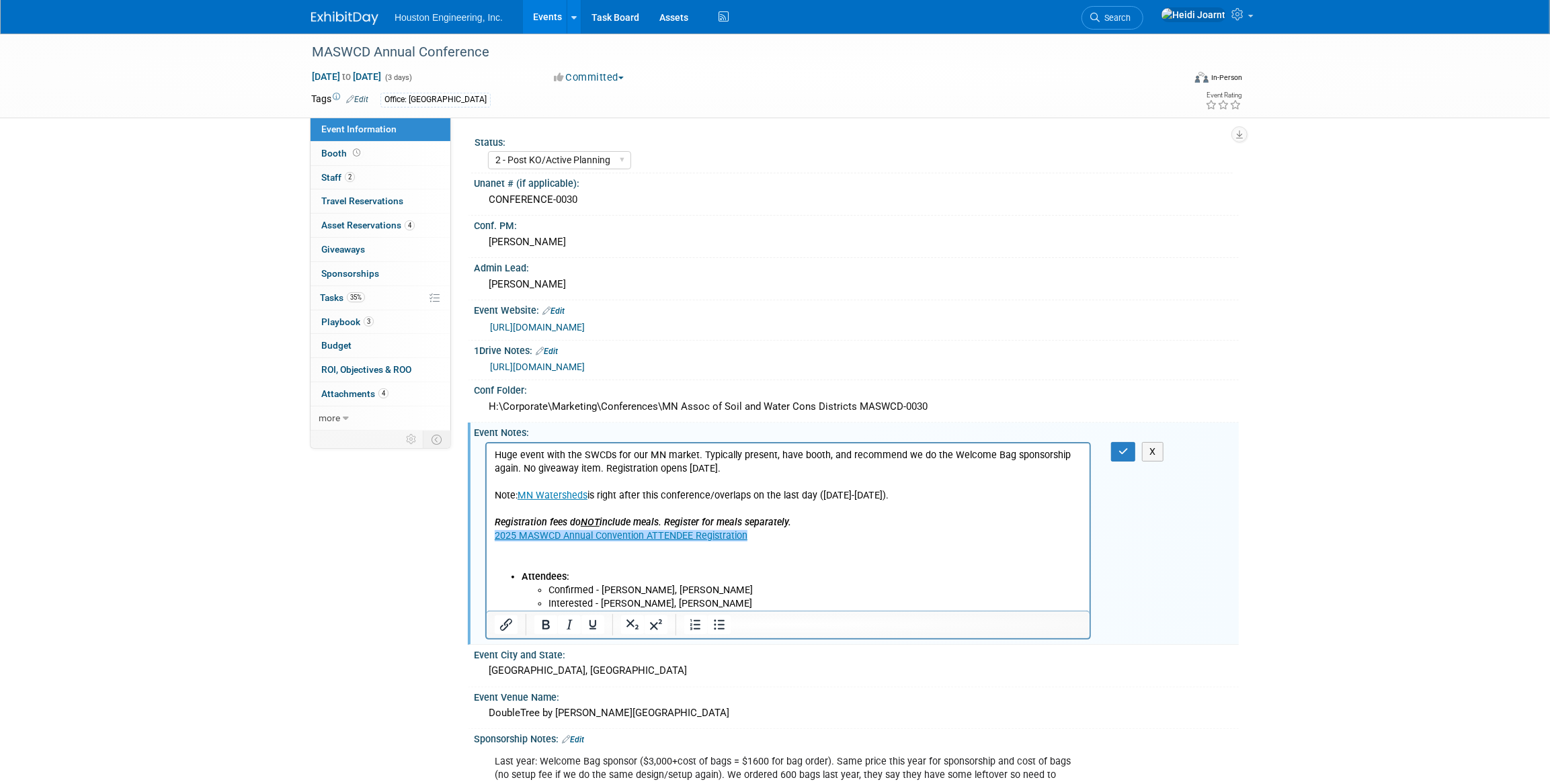
click at [535, 539] on link "2025 MASWCD Annual Convention ATTENDEE Registration" at bounding box center [620, 535] width 253 height 12
click at [532, 553] on p "Huge event with the SWCDs for our MN market. Typically present, have booth, and…" at bounding box center [787, 509] width 587 height 122
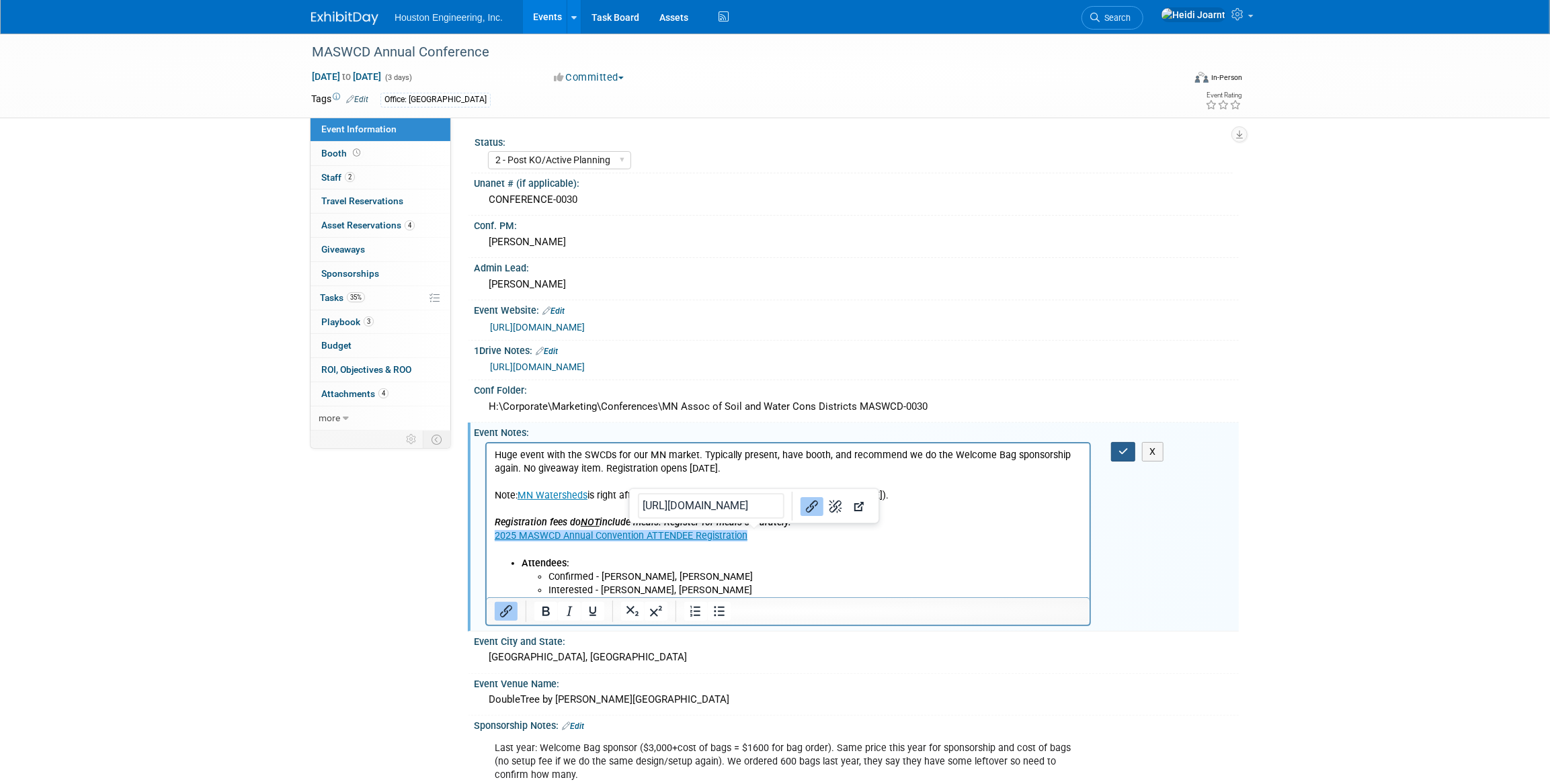
click at [1123, 448] on icon "button" at bounding box center [1123, 451] width 10 height 9
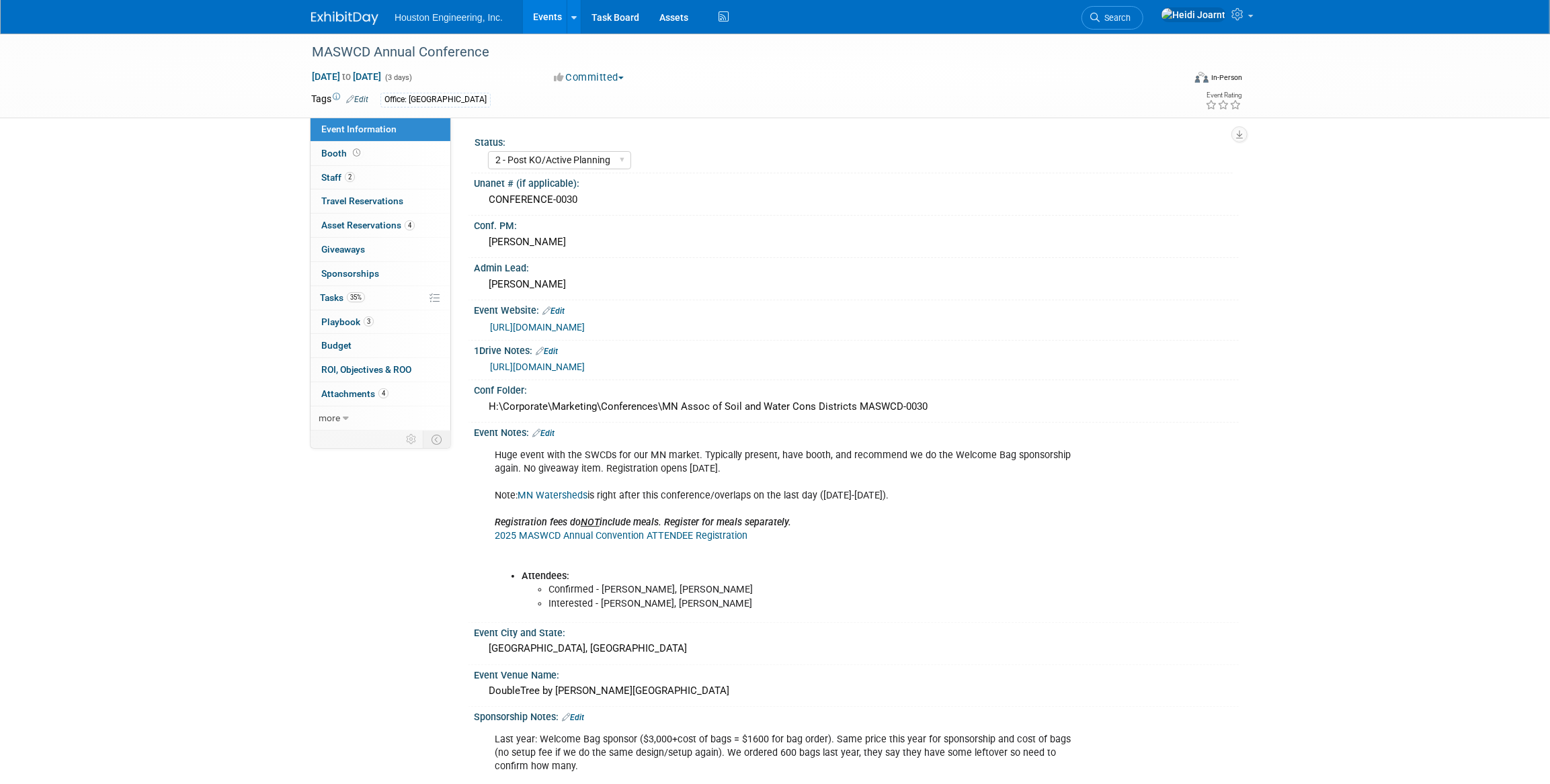
click at [548, 18] on link "Events" at bounding box center [547, 17] width 49 height 34
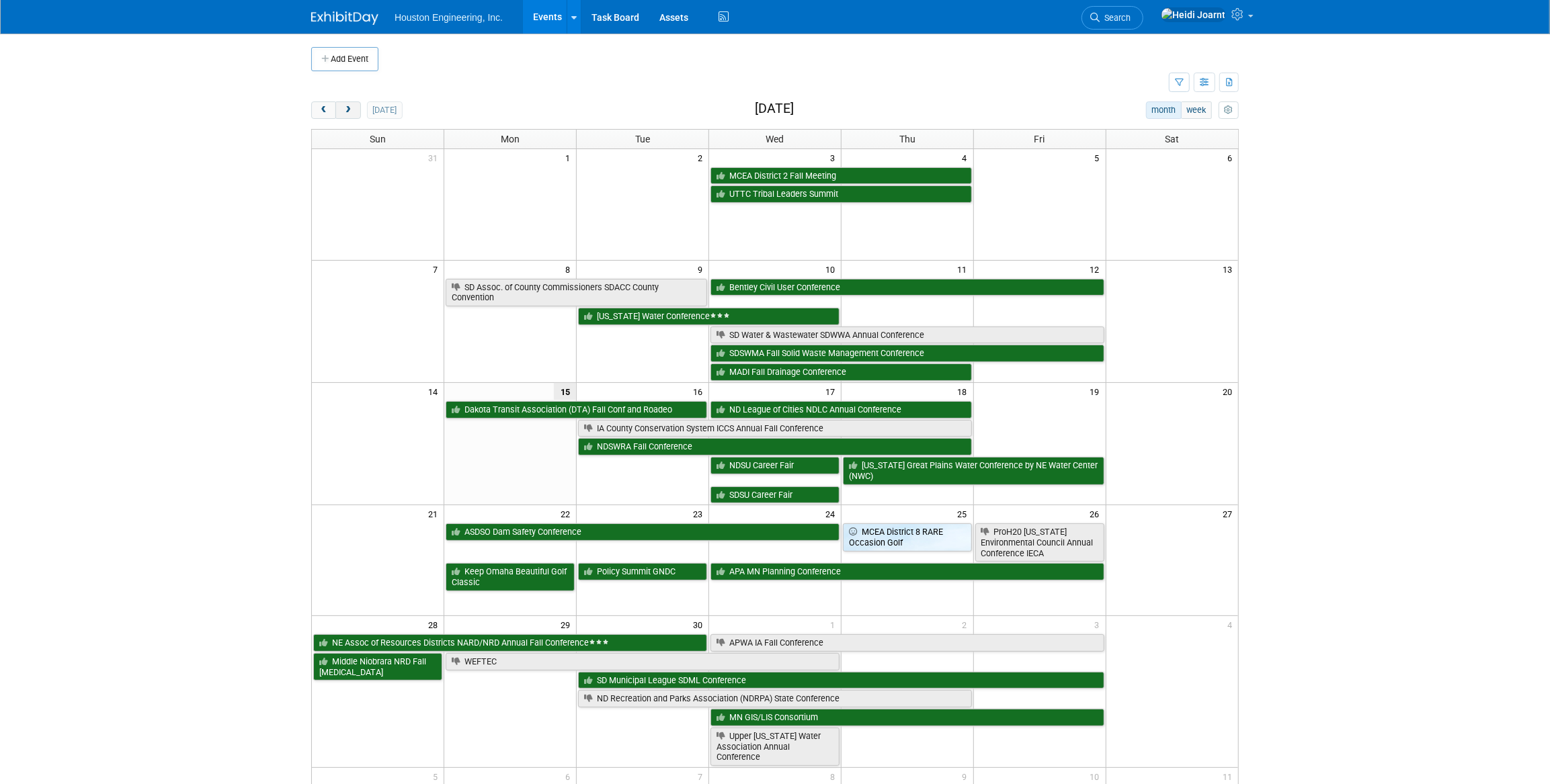
click at [345, 109] on span "next" at bounding box center [348, 110] width 10 height 9
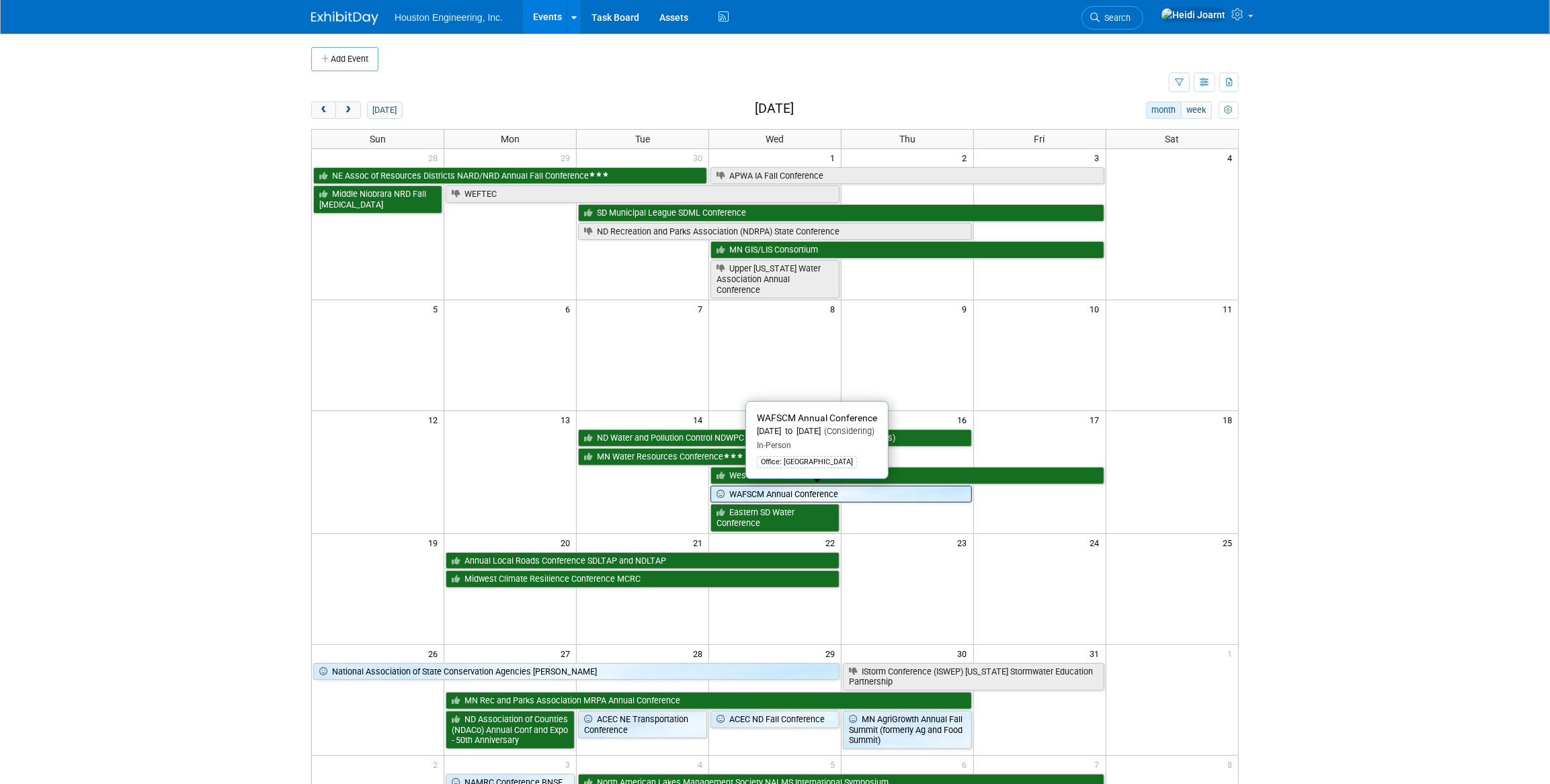
click at [768, 492] on link "WAFSCM Annual Conference" at bounding box center [841, 494] width 261 height 18
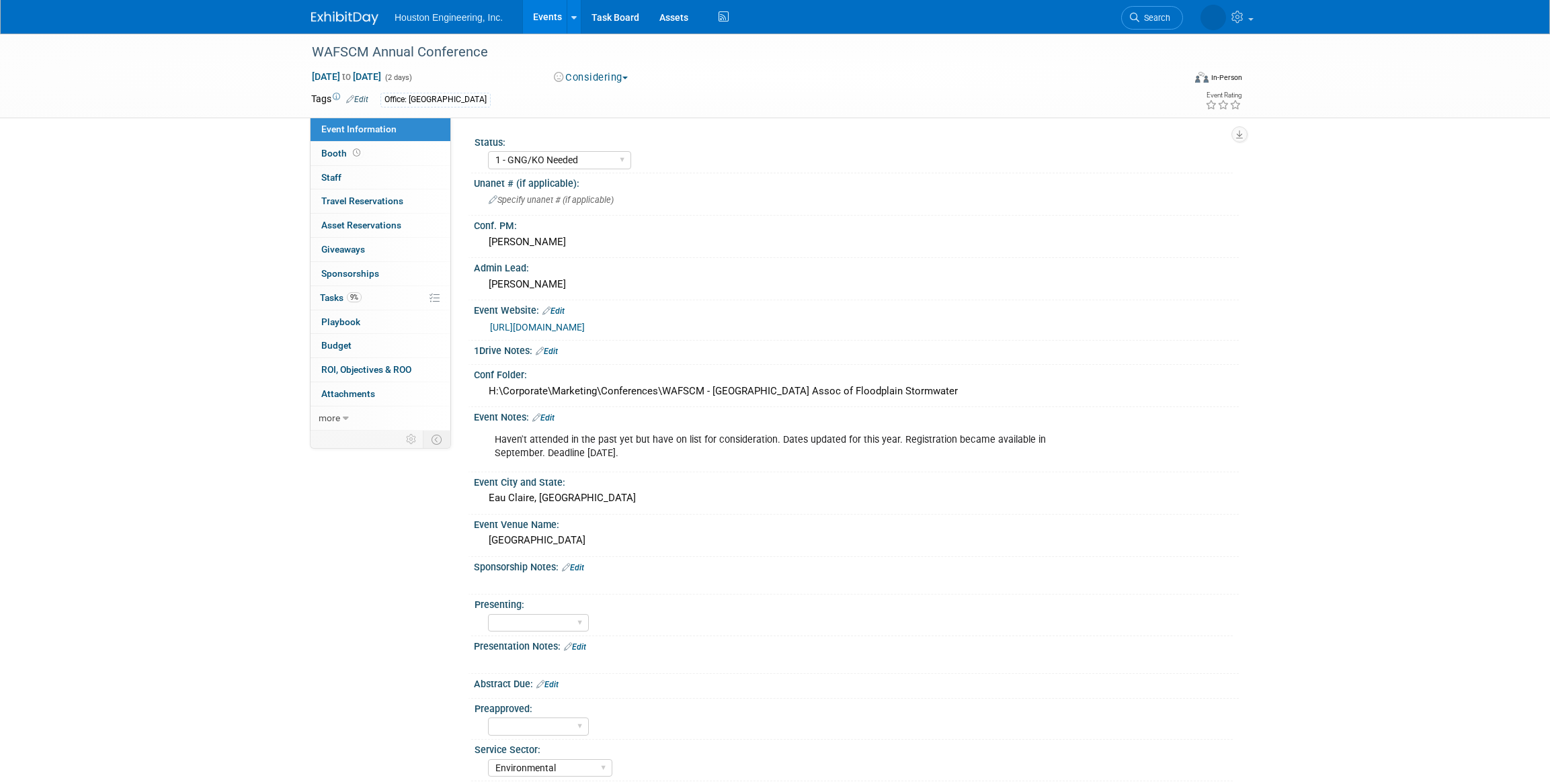
select select "1 - GNG/KO Needed"
select select "Environmental"
click at [606, 83] on button "Considering" at bounding box center [591, 77] width 84 height 14
click at [618, 131] on link "Not Going" at bounding box center [603, 137] width 106 height 19
click at [552, 413] on link "Edit" at bounding box center [543, 418] width 22 height 9
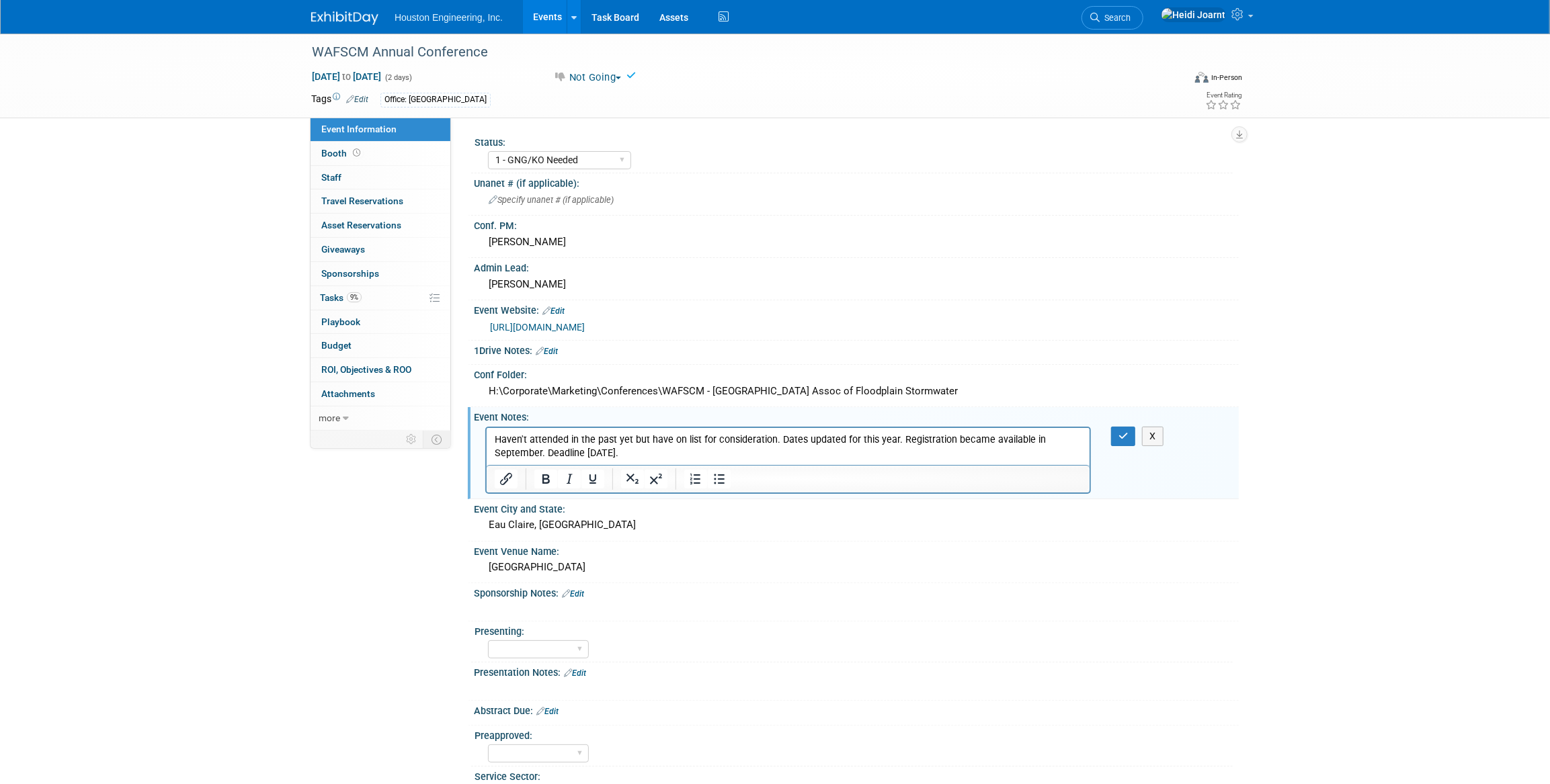
click at [639, 451] on p "Haven't attended in the past yet but have on list for consideration. Dates upda…" at bounding box center [787, 446] width 587 height 27
click at [1110, 437] on div "X" at bounding box center [1132, 436] width 62 height 20
click at [1122, 435] on icon "button" at bounding box center [1123, 436] width 10 height 9
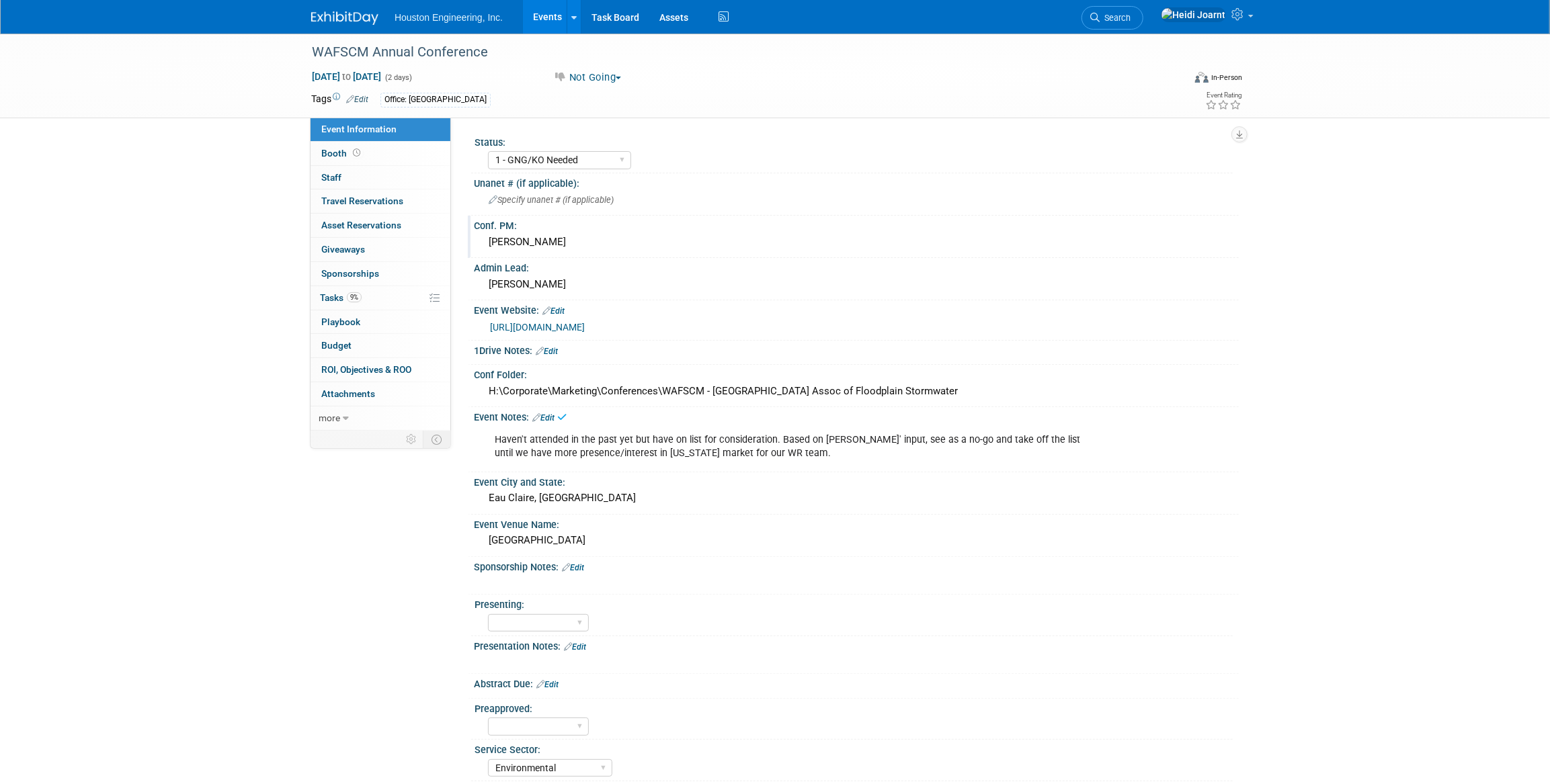
click at [527, 243] on div "Drew Kessler" at bounding box center [857, 242] width 745 height 21
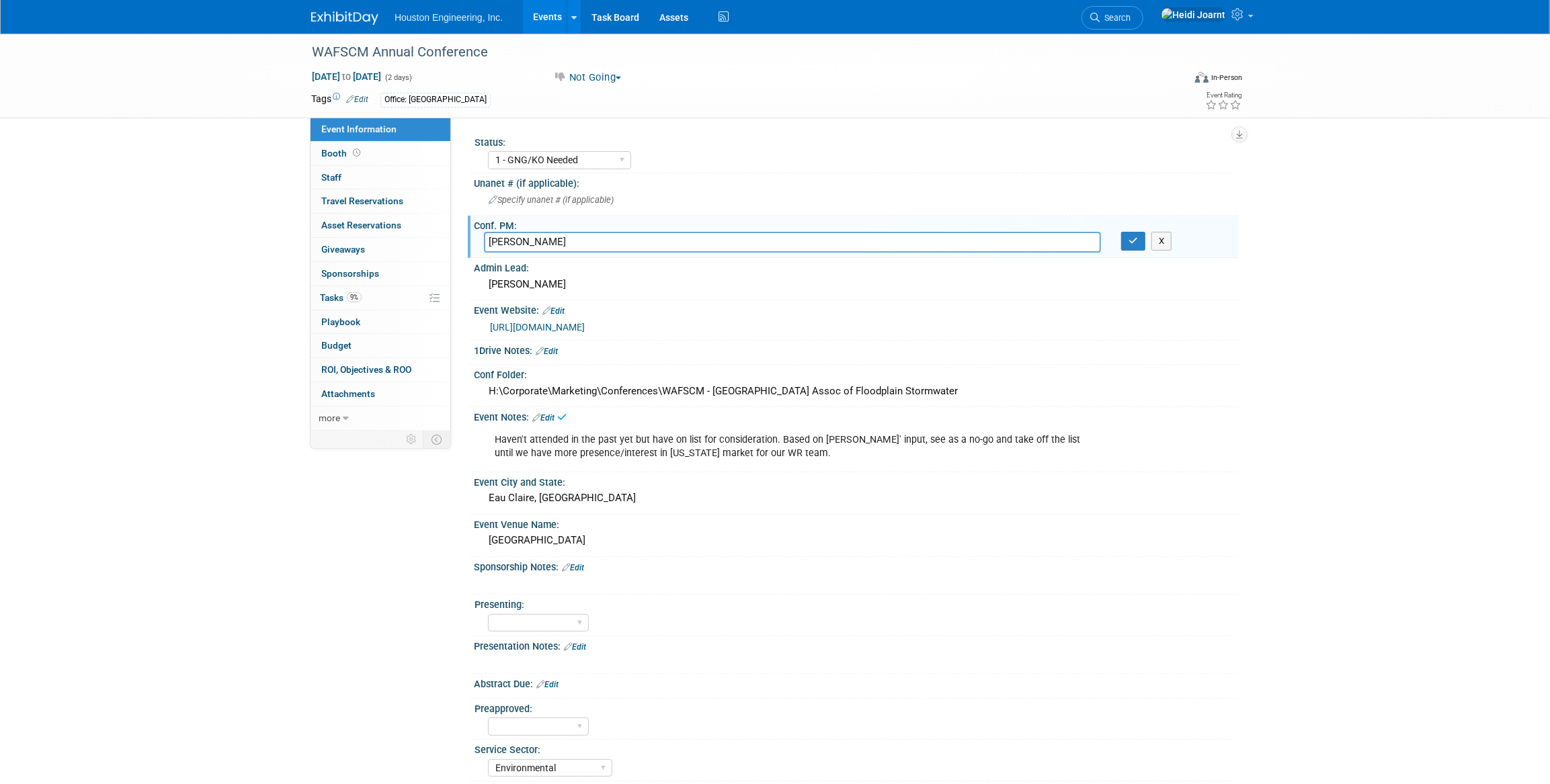
drag, startPoint x: 560, startPoint y: 239, endPoint x: 473, endPoint y: 242, distance: 87.1
click at [474, 242] on div "Drew Kessler" at bounding box center [793, 242] width 637 height 21
type input "Chris Otterness"
click at [1124, 242] on button "button" at bounding box center [1133, 242] width 24 height 19
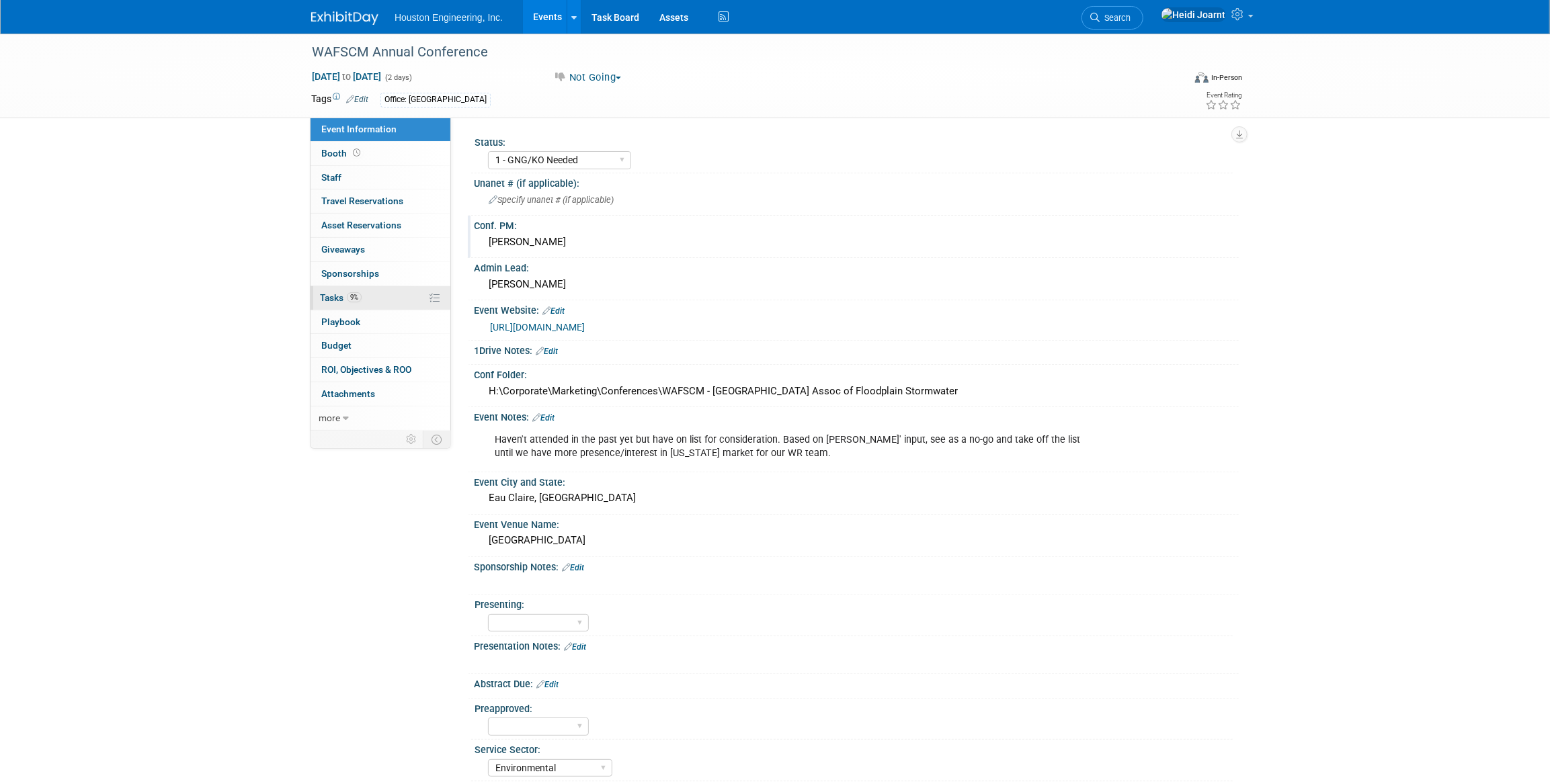
click at [390, 301] on link "9% Tasks 9%" at bounding box center [380, 298] width 140 height 23
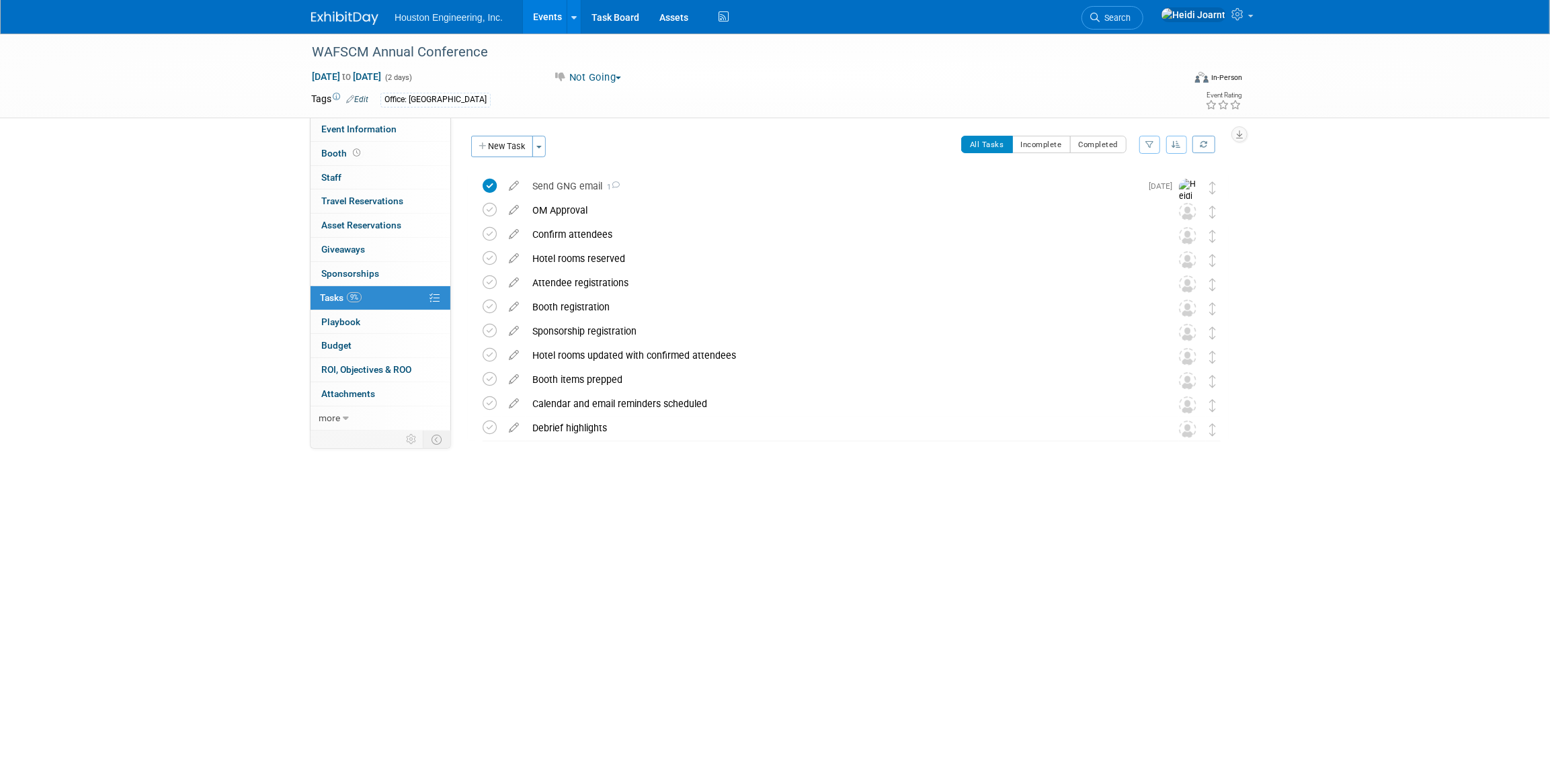
click at [546, 18] on link "Events" at bounding box center [547, 17] width 49 height 34
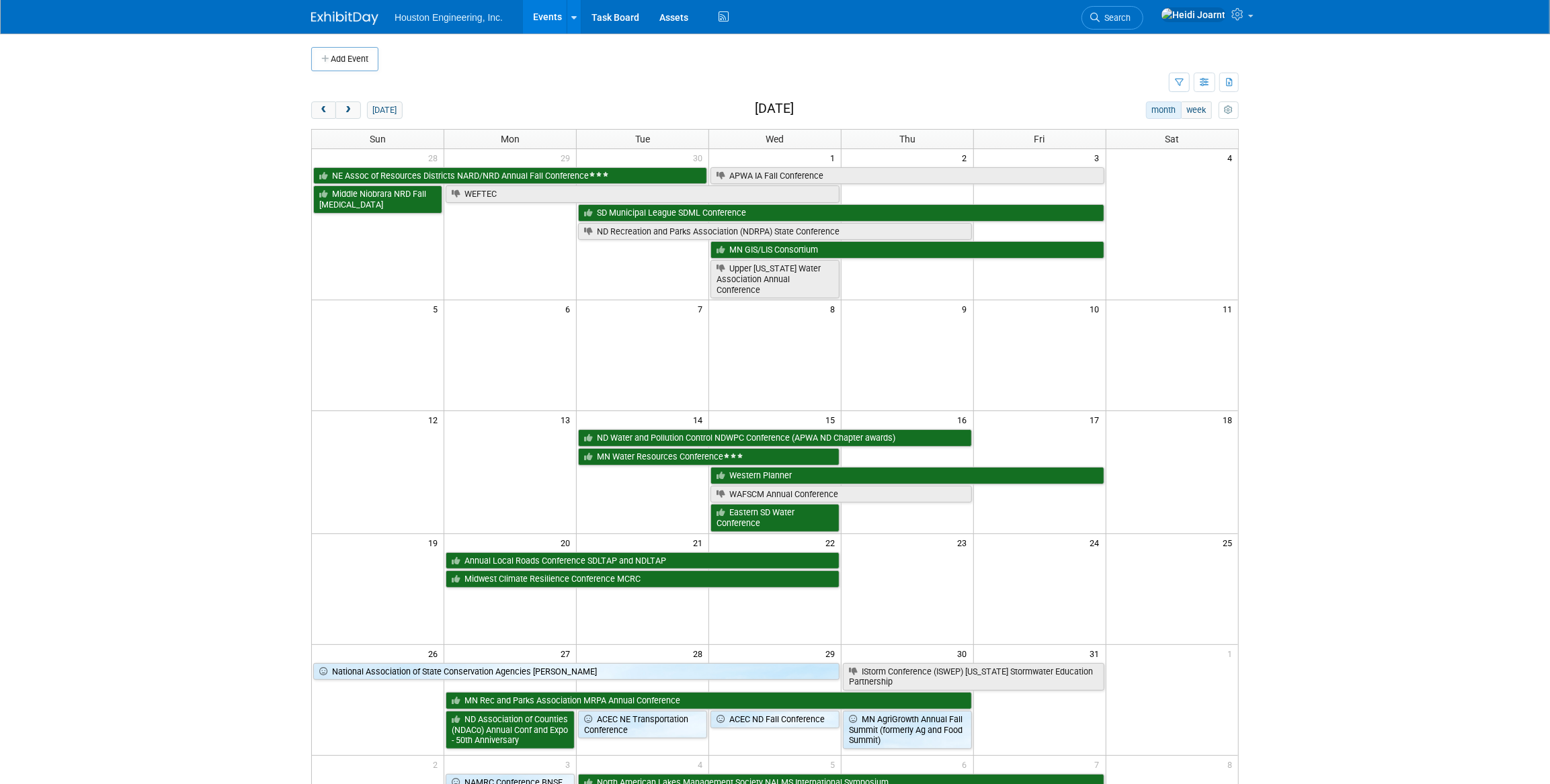
scroll to position [61, 0]
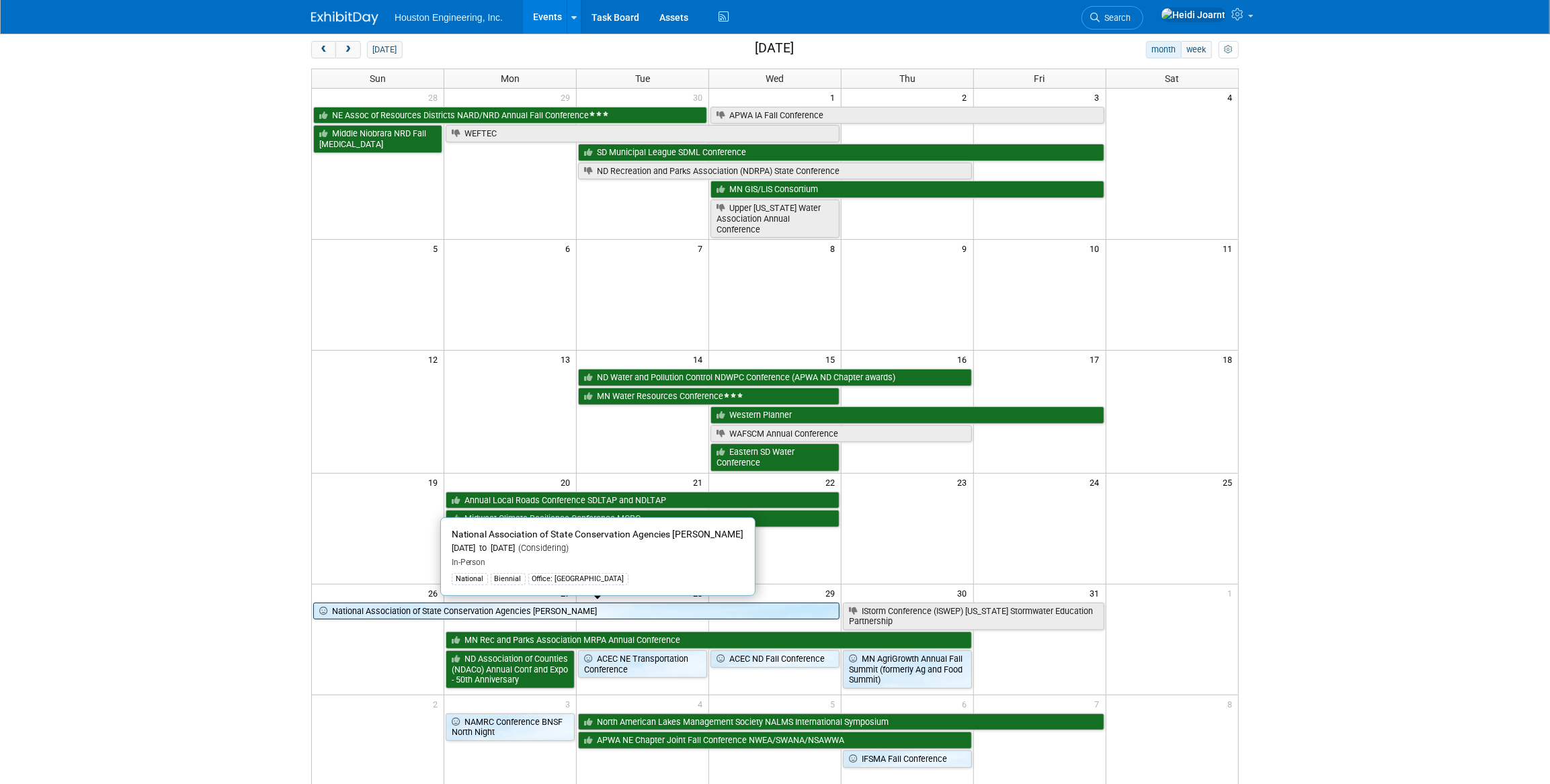
click at [737, 612] on link "National Association of State Conservation Agencies [PERSON_NAME]" at bounding box center [576, 612] width 527 height 18
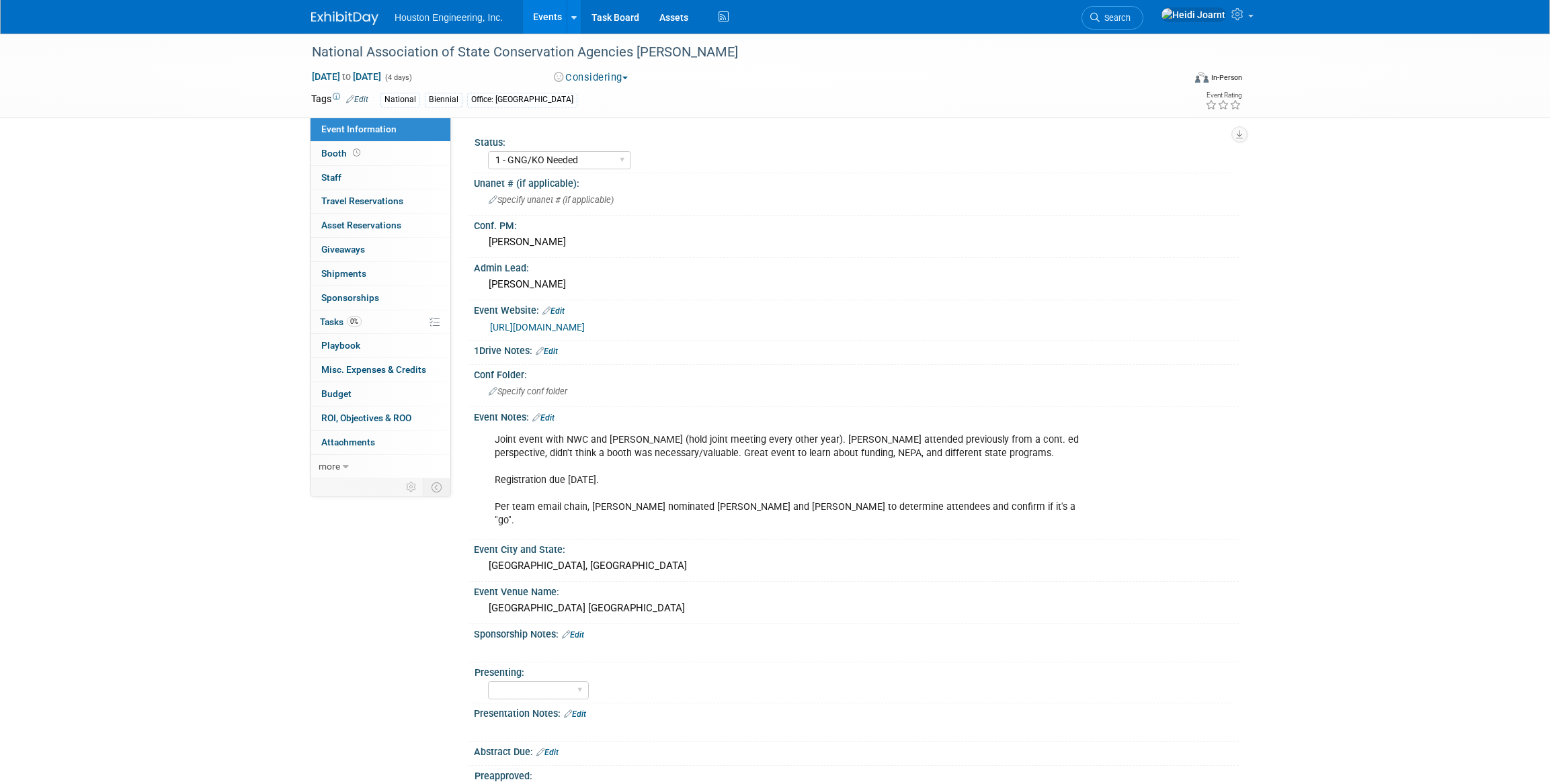
select select "1 - GNG/KO Needed"
select select "Environmental"
click at [585, 322] on link "https://www.nascanet.org/2025-joint-meeting/" at bounding box center [538, 327] width 95 height 11
